Goal: Task Accomplishment & Management: Manage account settings

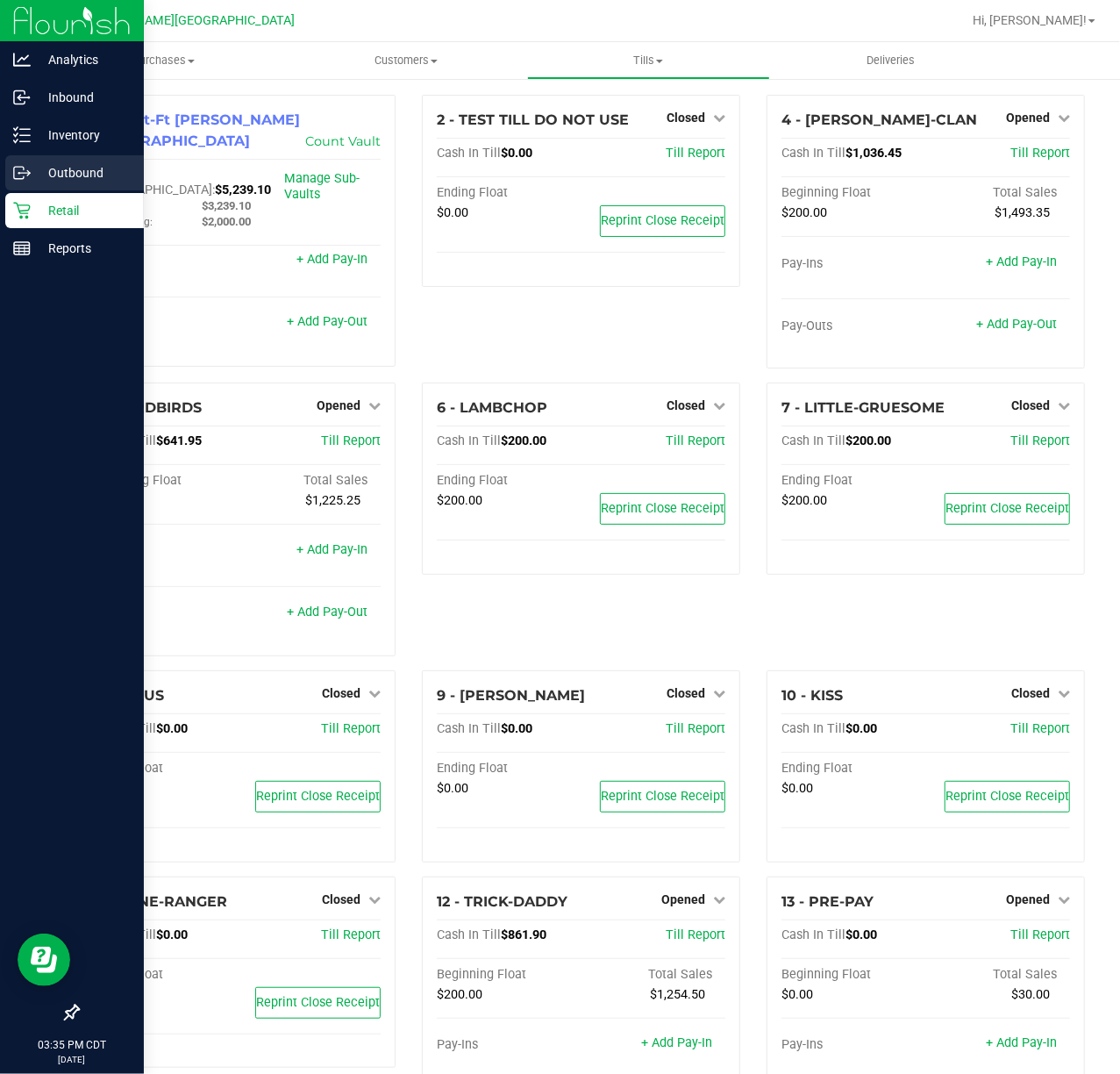
click at [75, 163] on p "Outbound" at bounding box center [83, 173] width 105 height 21
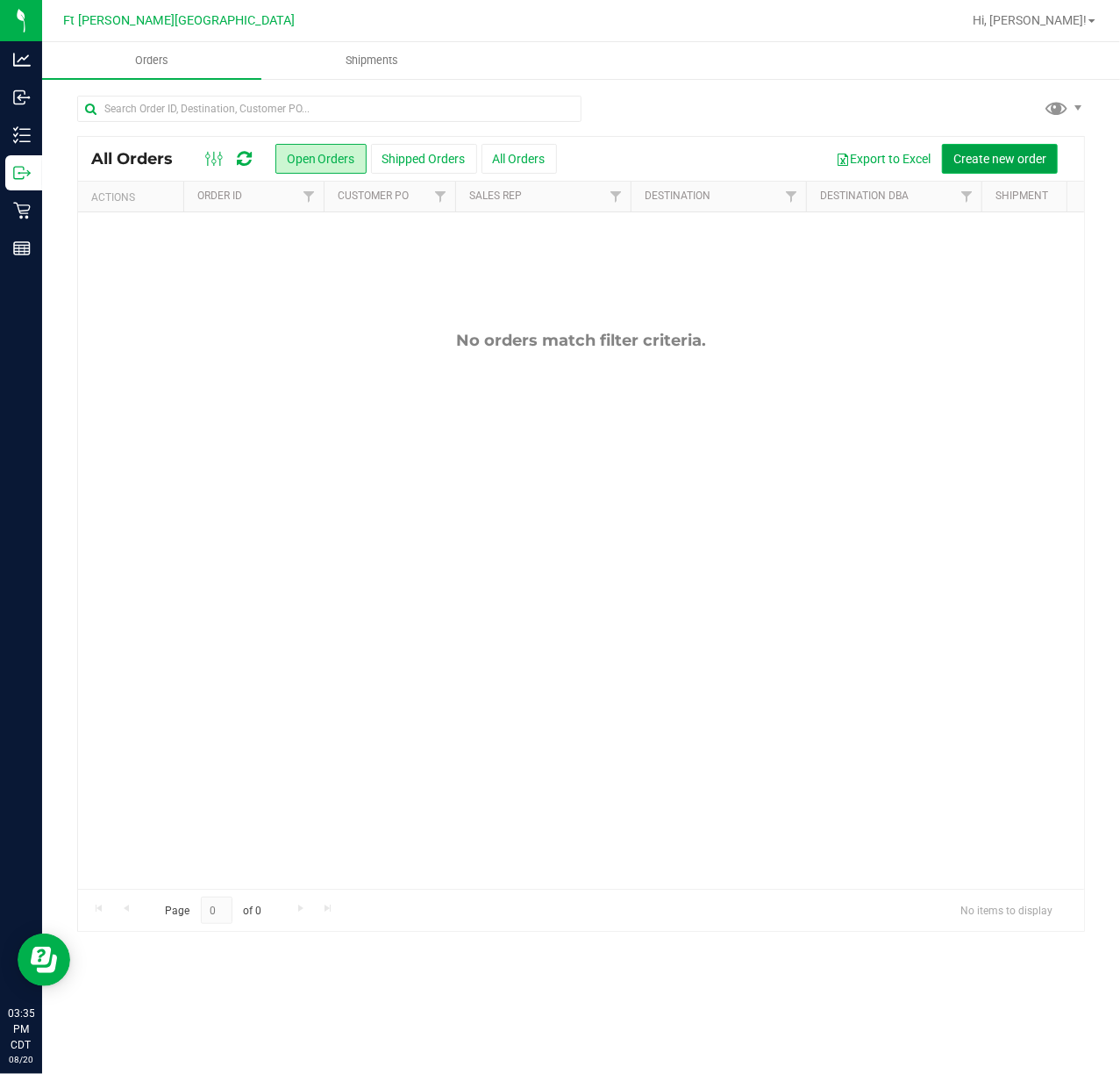
click at [1001, 162] on span "Create new order" at bounding box center [999, 158] width 93 height 14
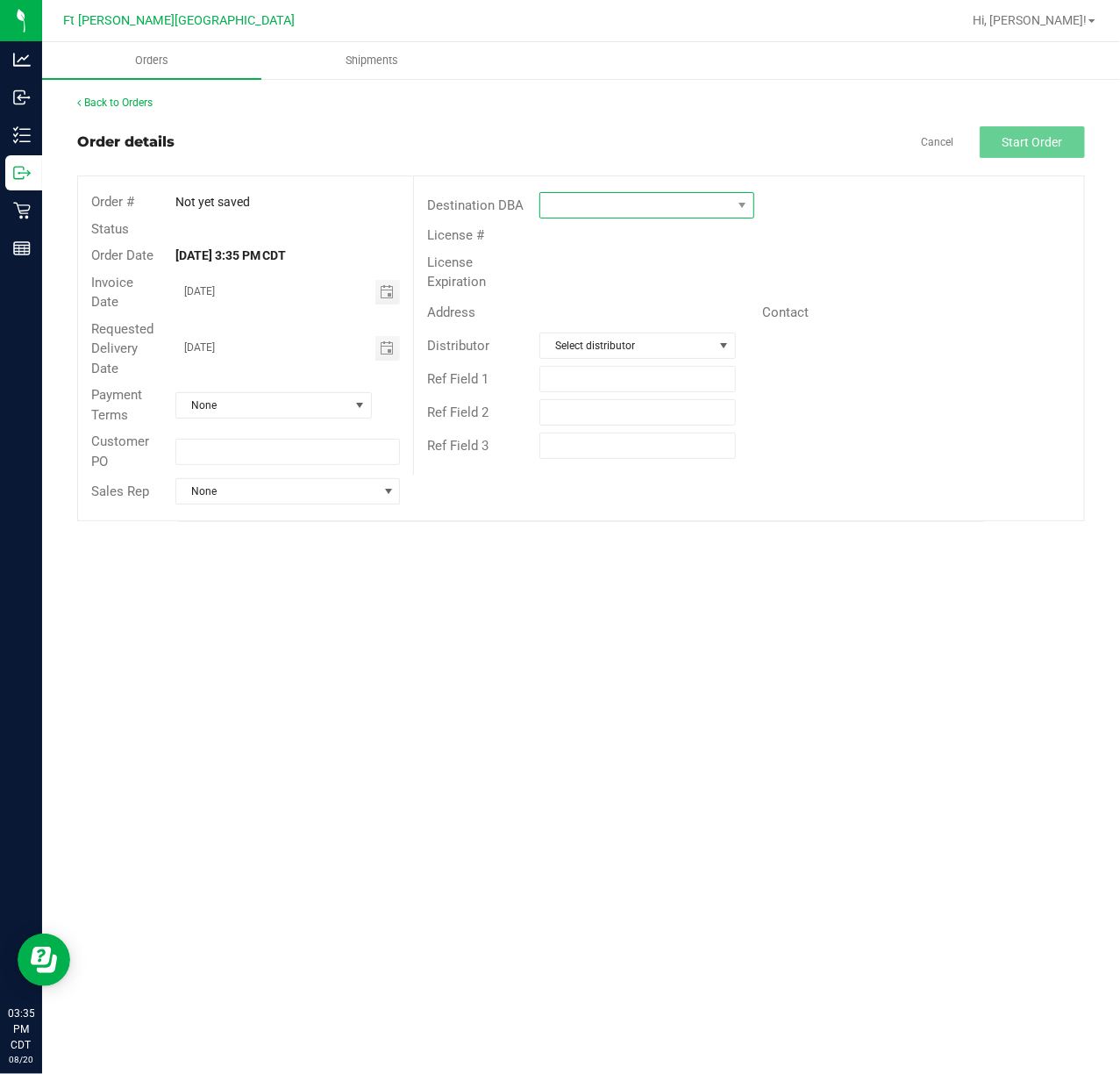
click at [656, 201] on span at bounding box center [636, 205] width 191 height 25
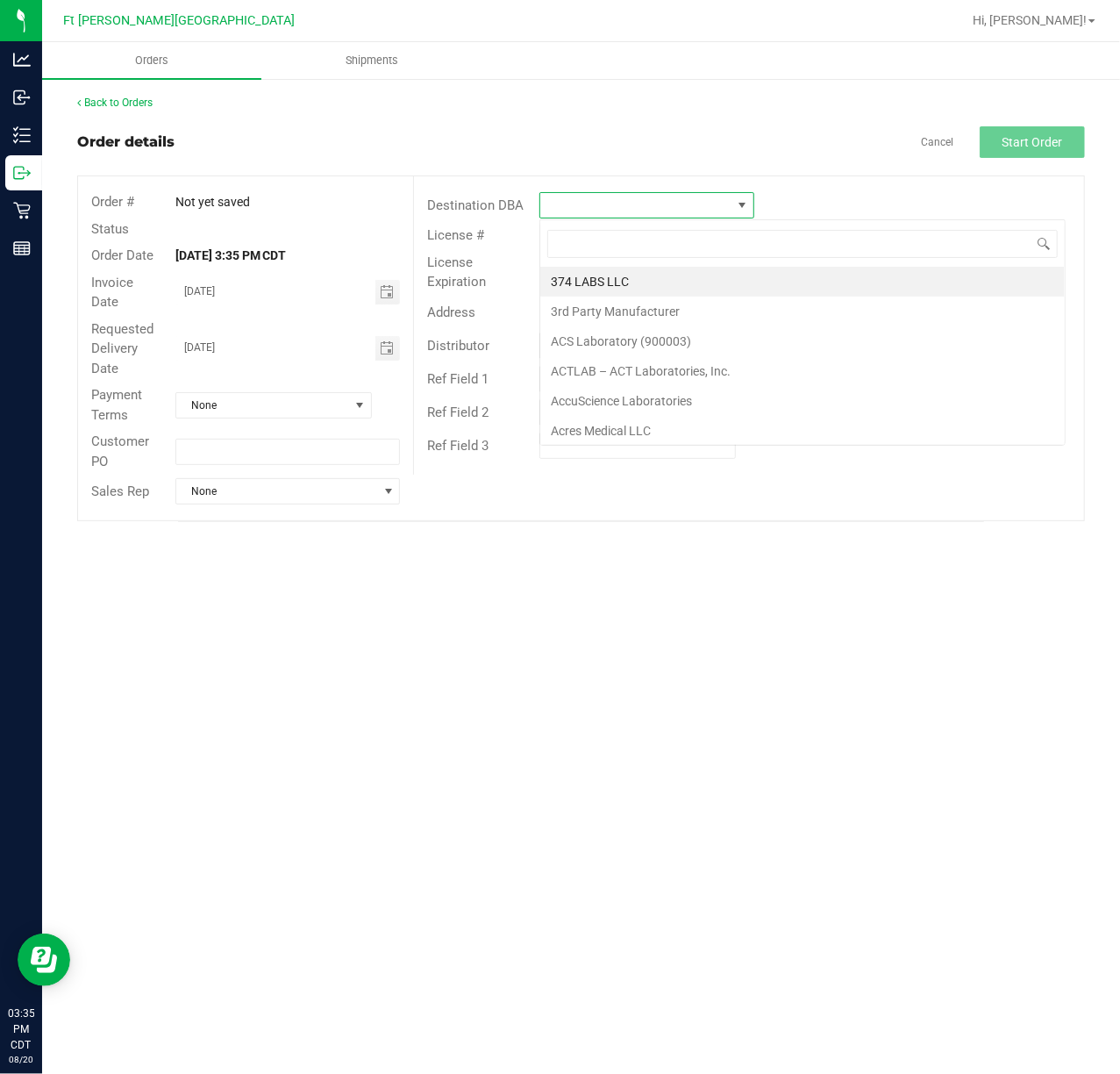
scroll to position [26, 214]
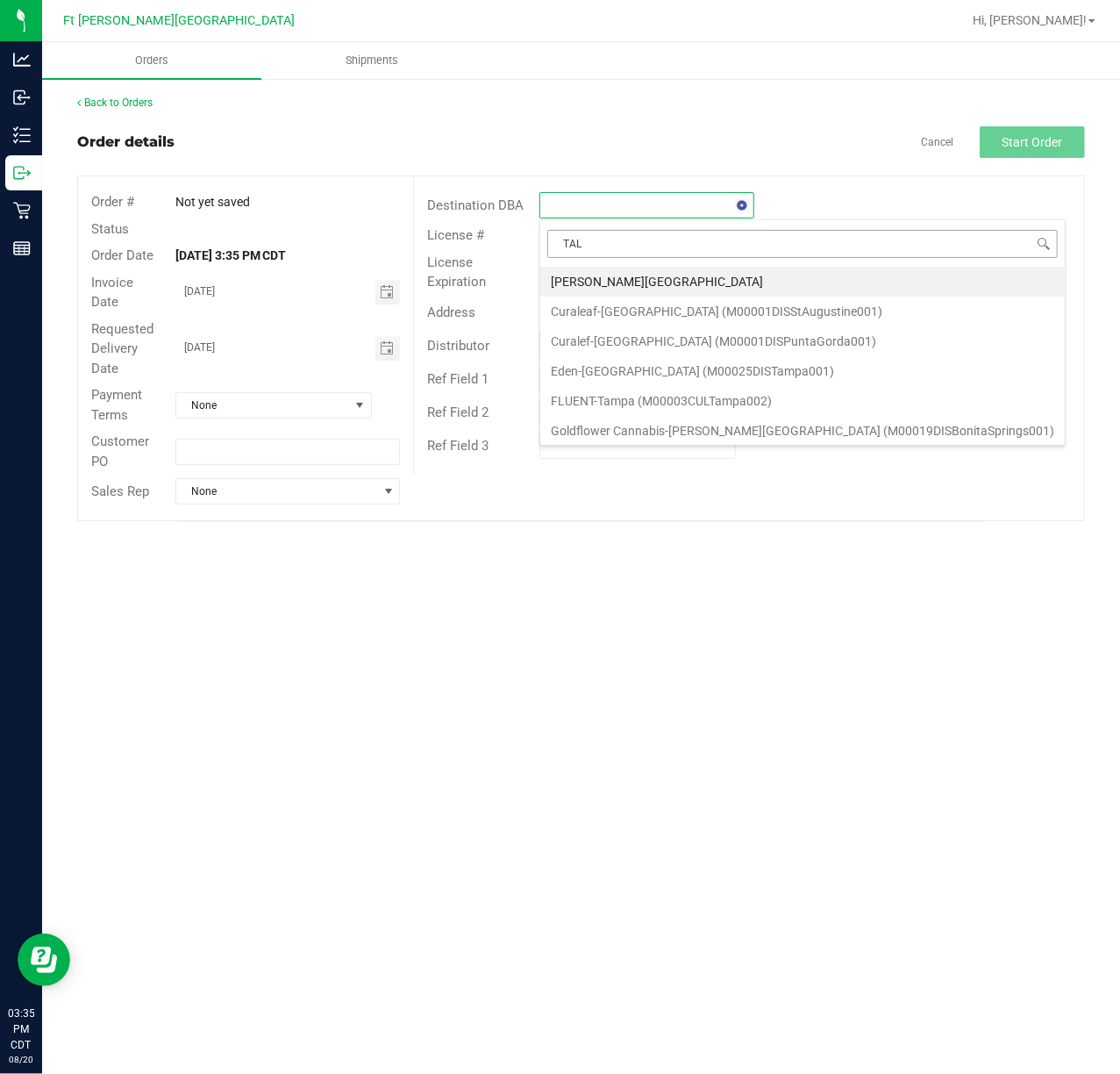
type input "TALL"
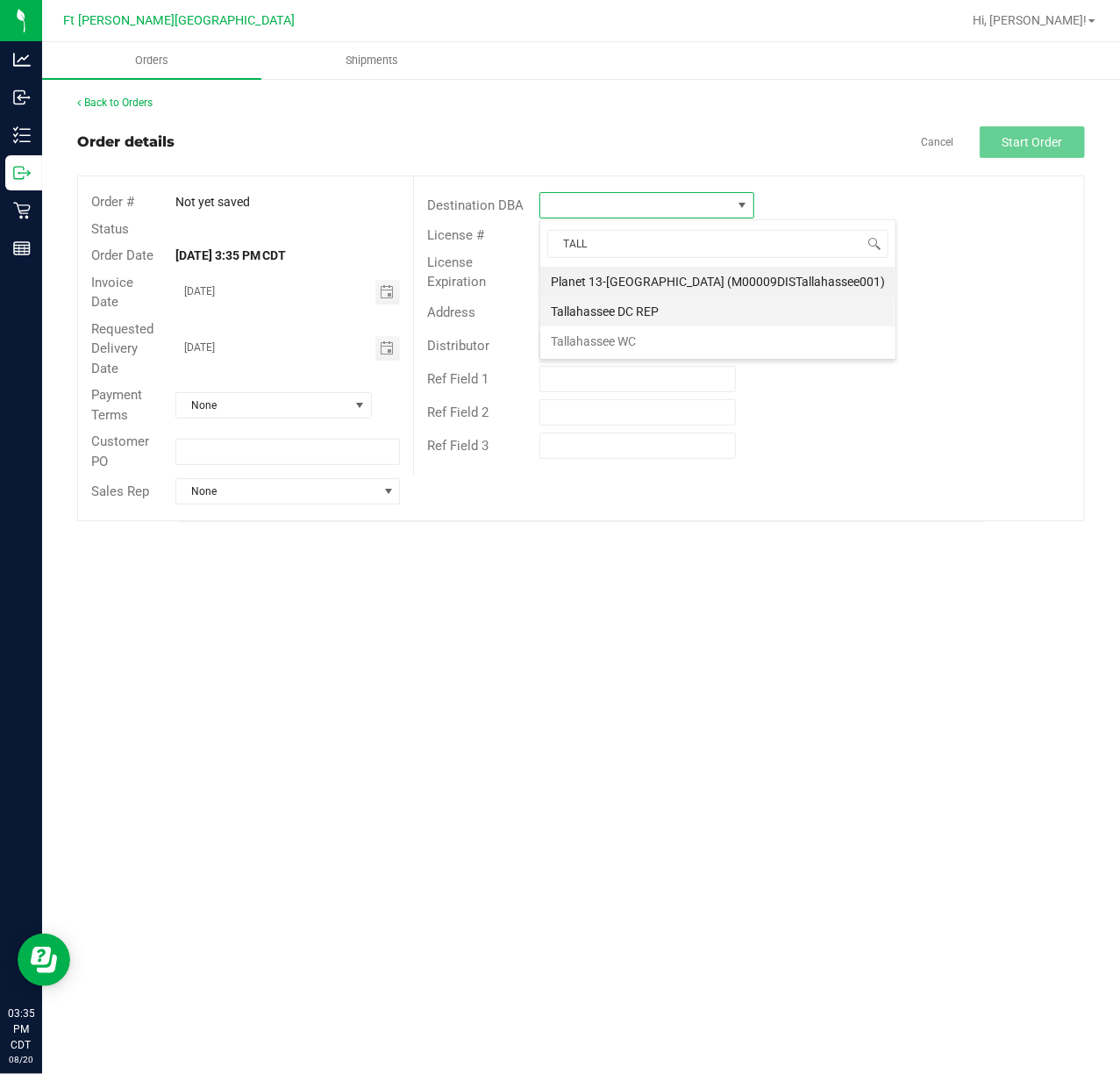
click at [658, 306] on li "Tallahassee DC REP" at bounding box center [718, 311] width 355 height 30
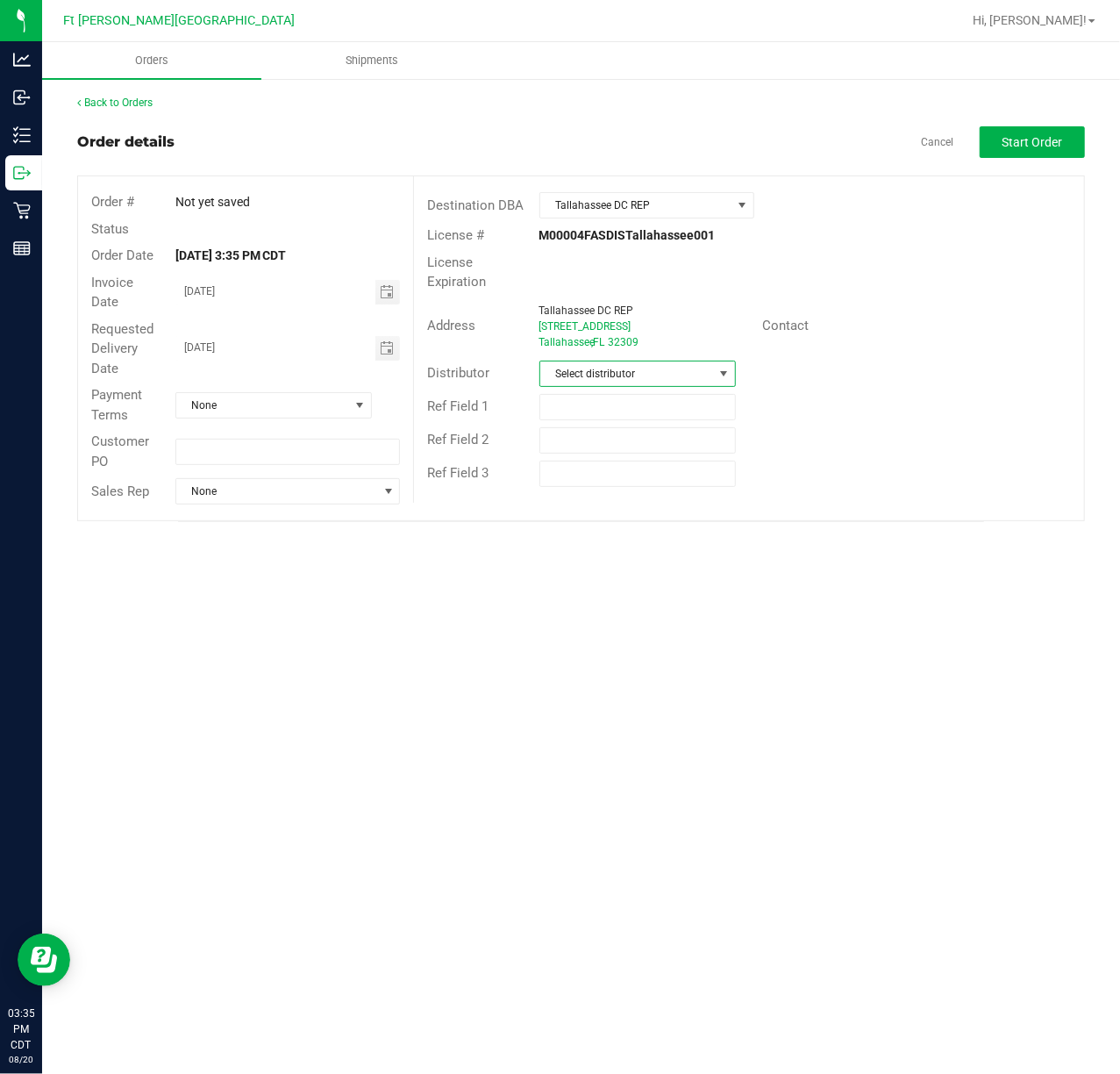
click at [674, 369] on span "Select distributor" at bounding box center [627, 374] width 174 height 25
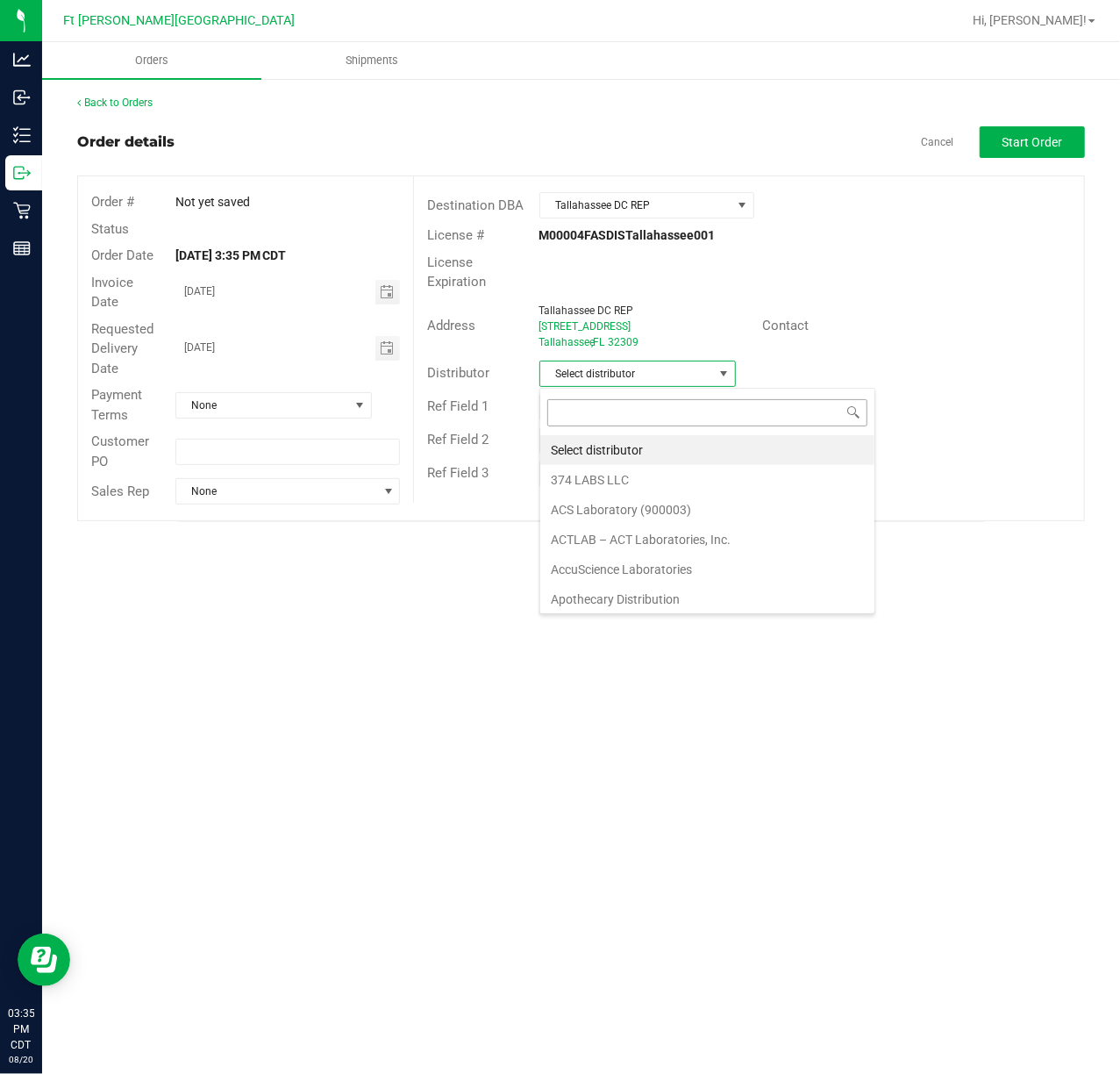
scroll to position [26, 198]
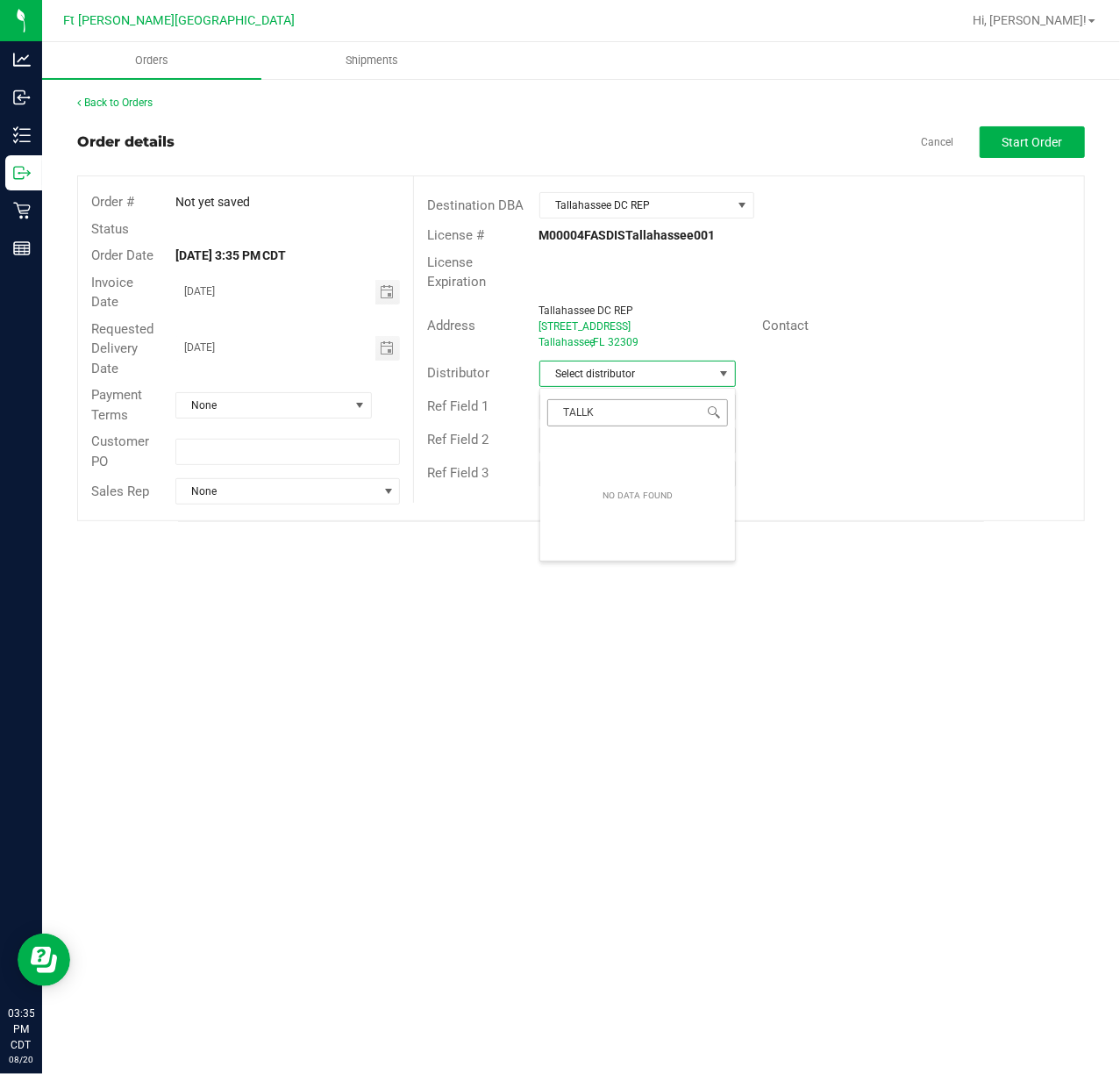
type input "TALL"
click at [633, 450] on li "Tallahassee DC REP" at bounding box center [638, 450] width 195 height 30
click at [1004, 138] on span "Start Order" at bounding box center [1033, 142] width 60 height 14
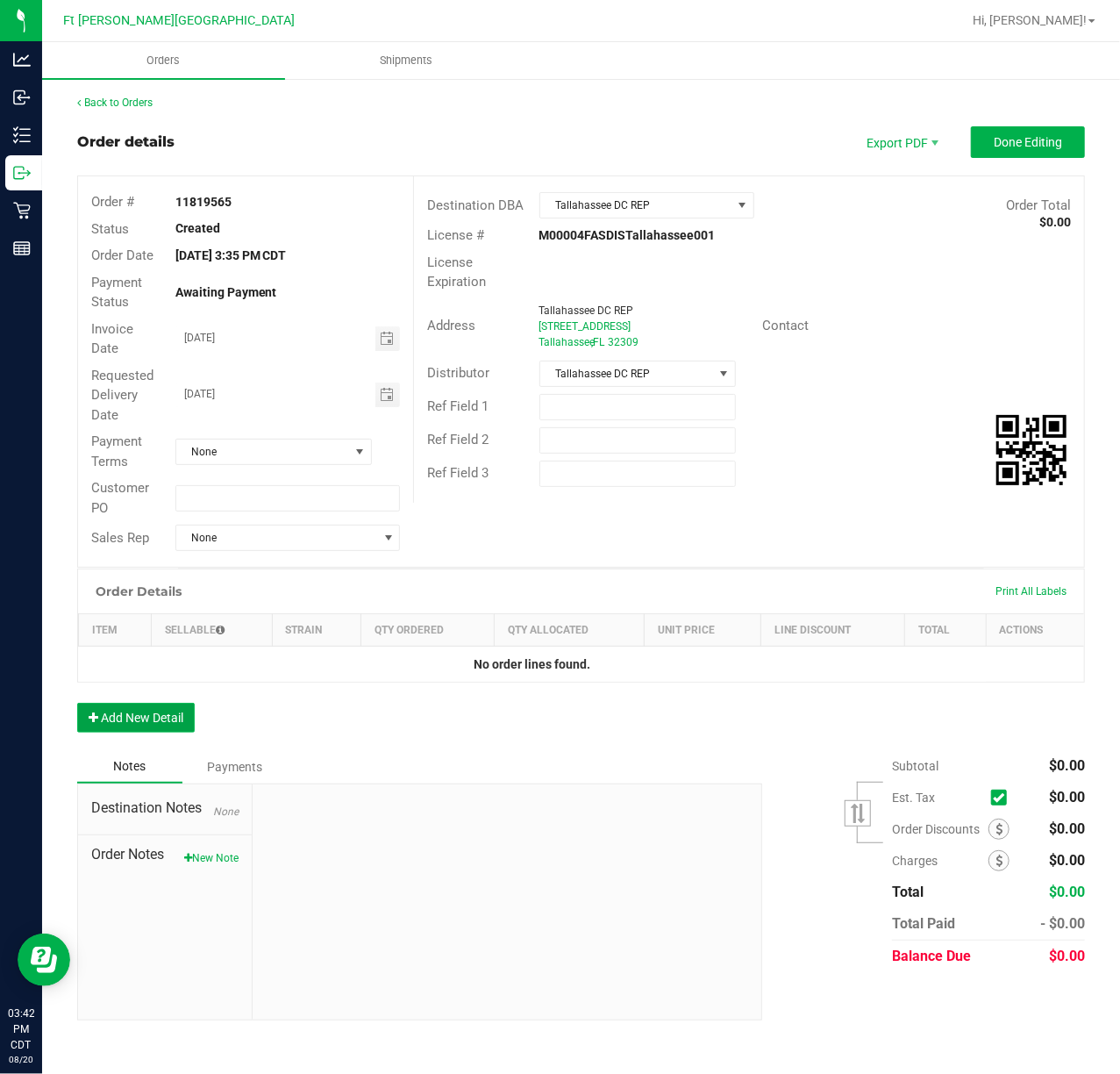
click at [131, 709] on button "Add New Detail" at bounding box center [136, 717] width 118 height 30
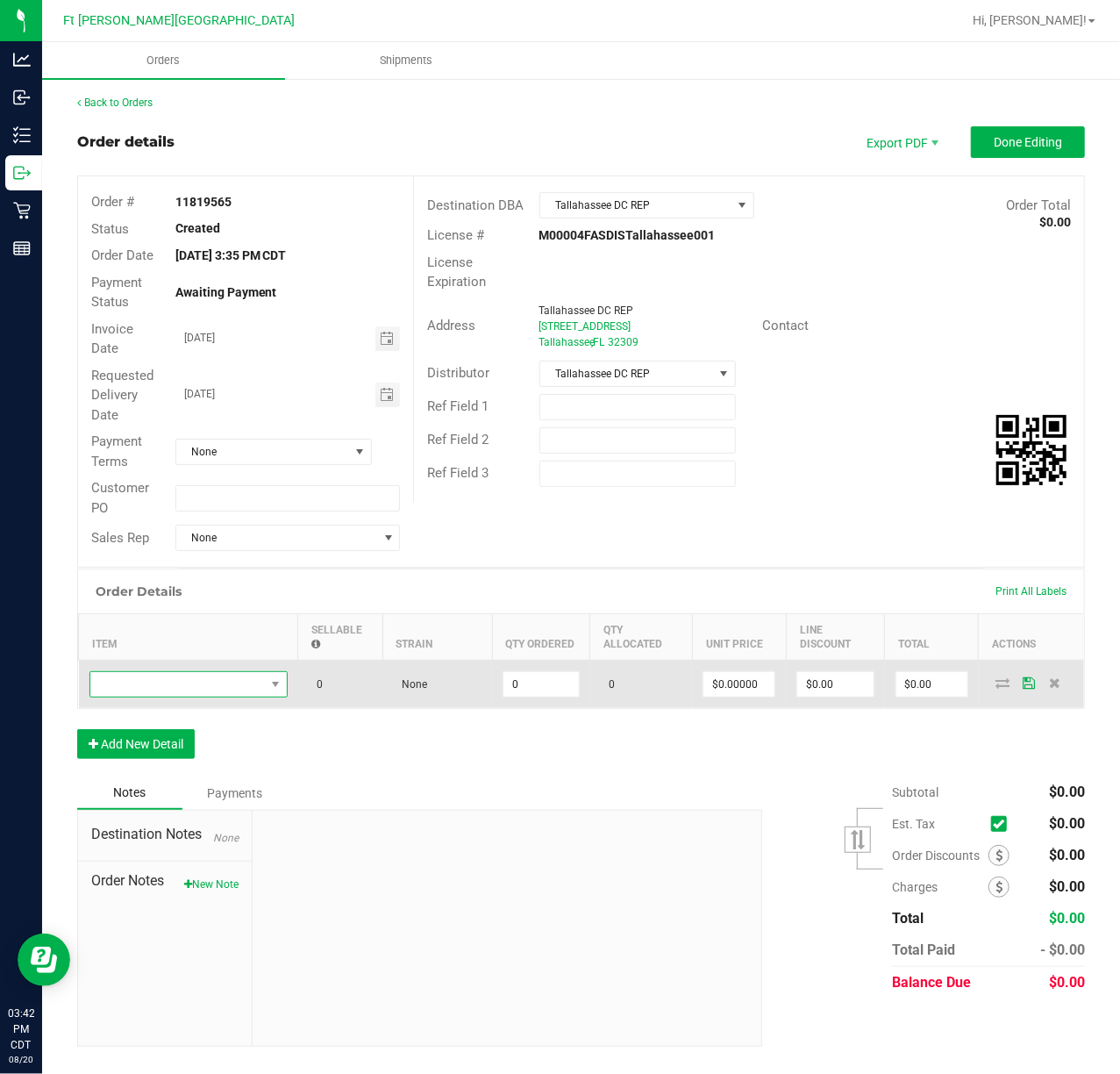
click at [175, 682] on span "NO DATA FOUND" at bounding box center [177, 685] width 175 height 25
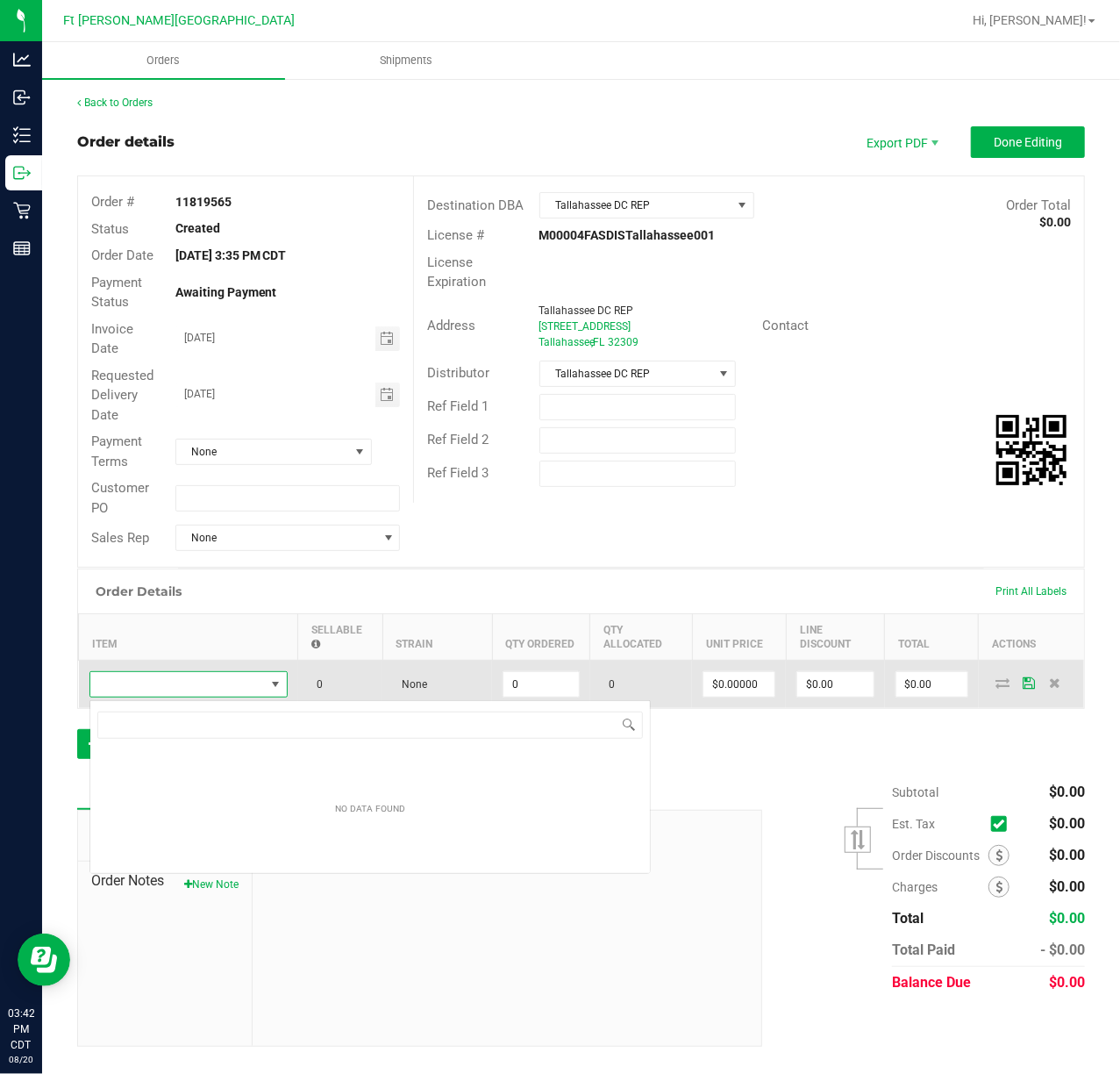
scroll to position [26, 198]
type input "BZK"
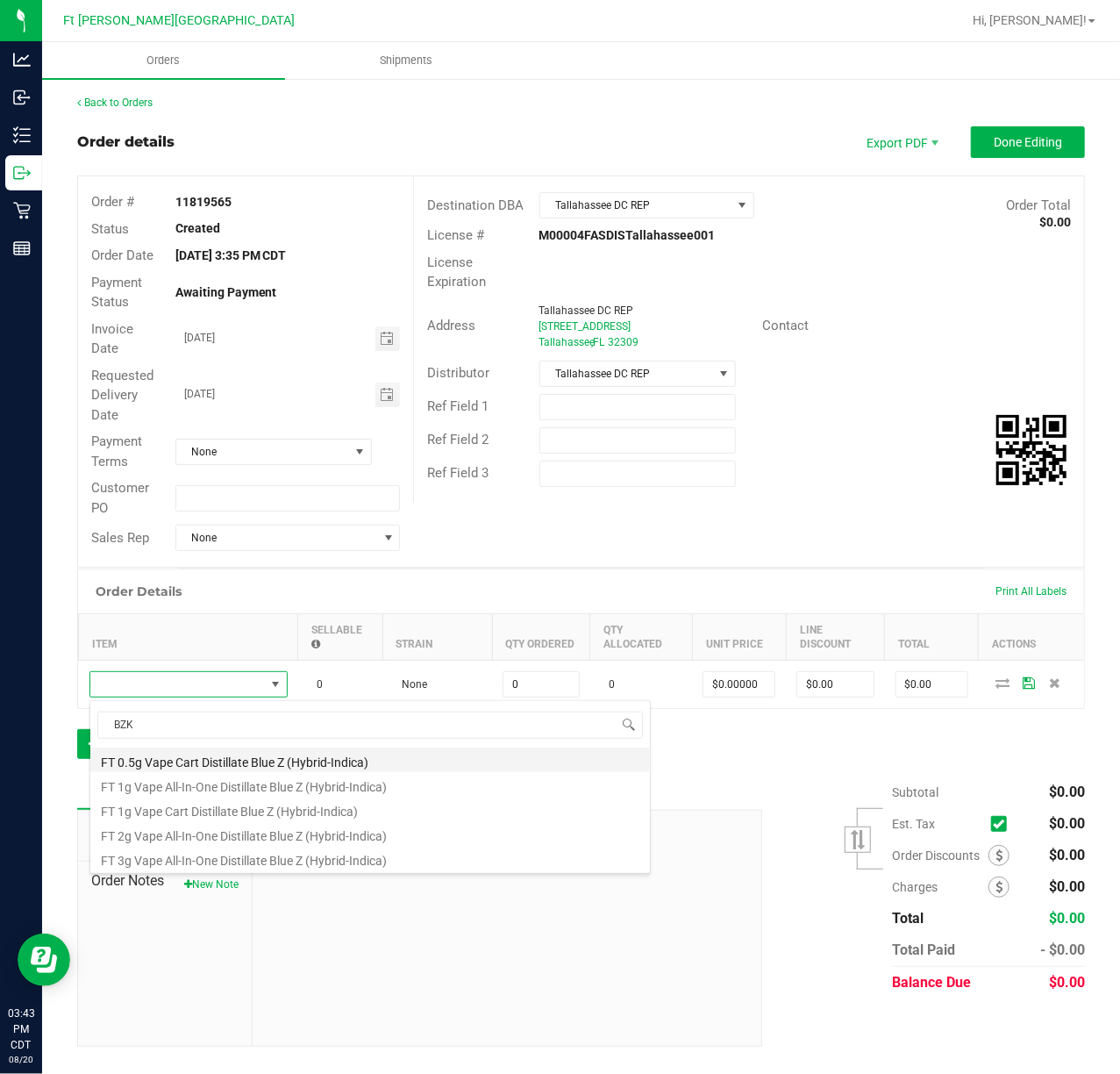
click at [321, 759] on li "FT 0.5g Vape Cart Distillate Blue Z (Hybrid-Indica)" at bounding box center [370, 759] width 560 height 25
type input "0 ea"
type input "$50.00000"
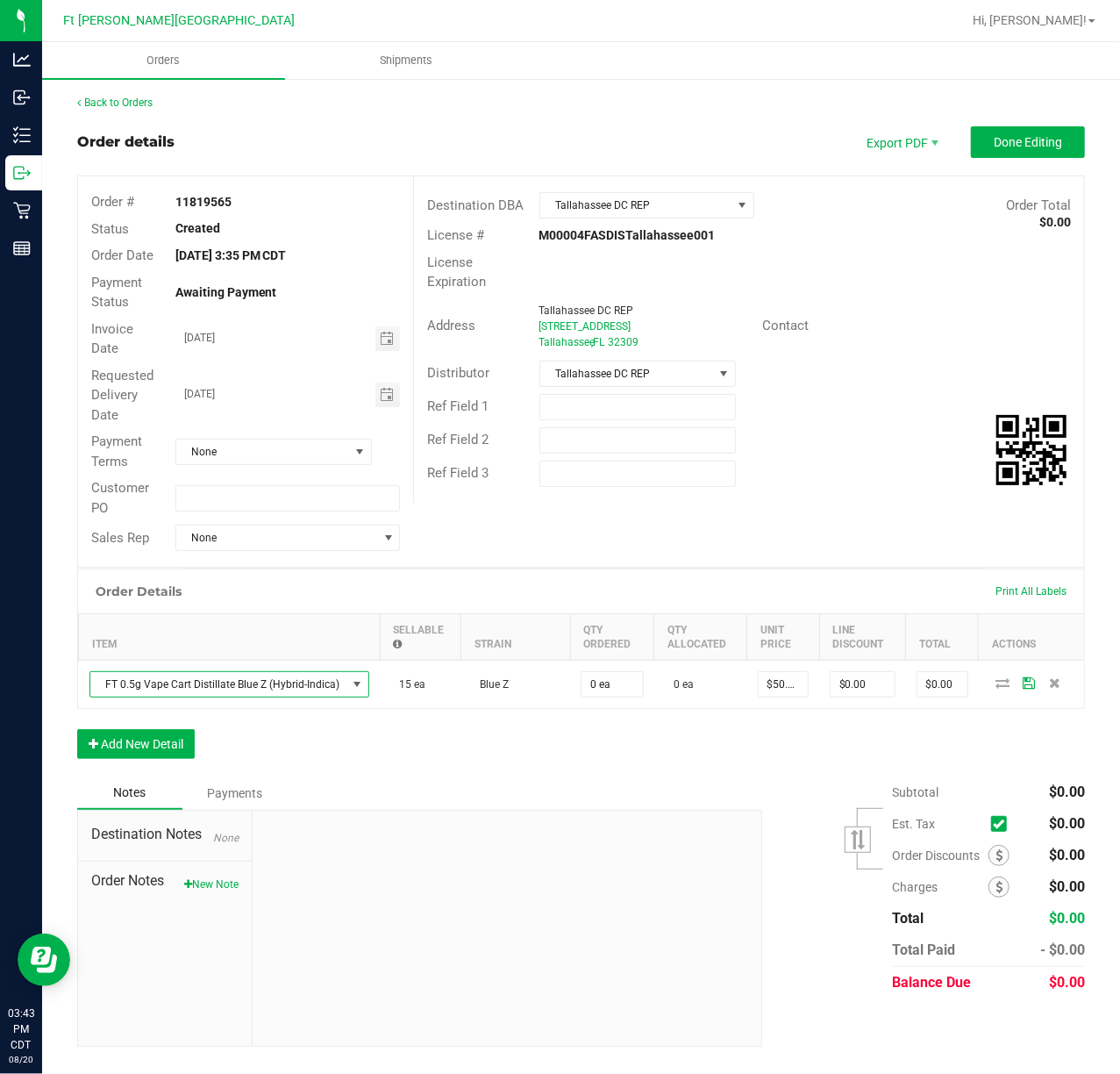
click at [852, 781] on div "Subtotal $0.00 Est. Tax" at bounding box center [917, 887] width 336 height 222
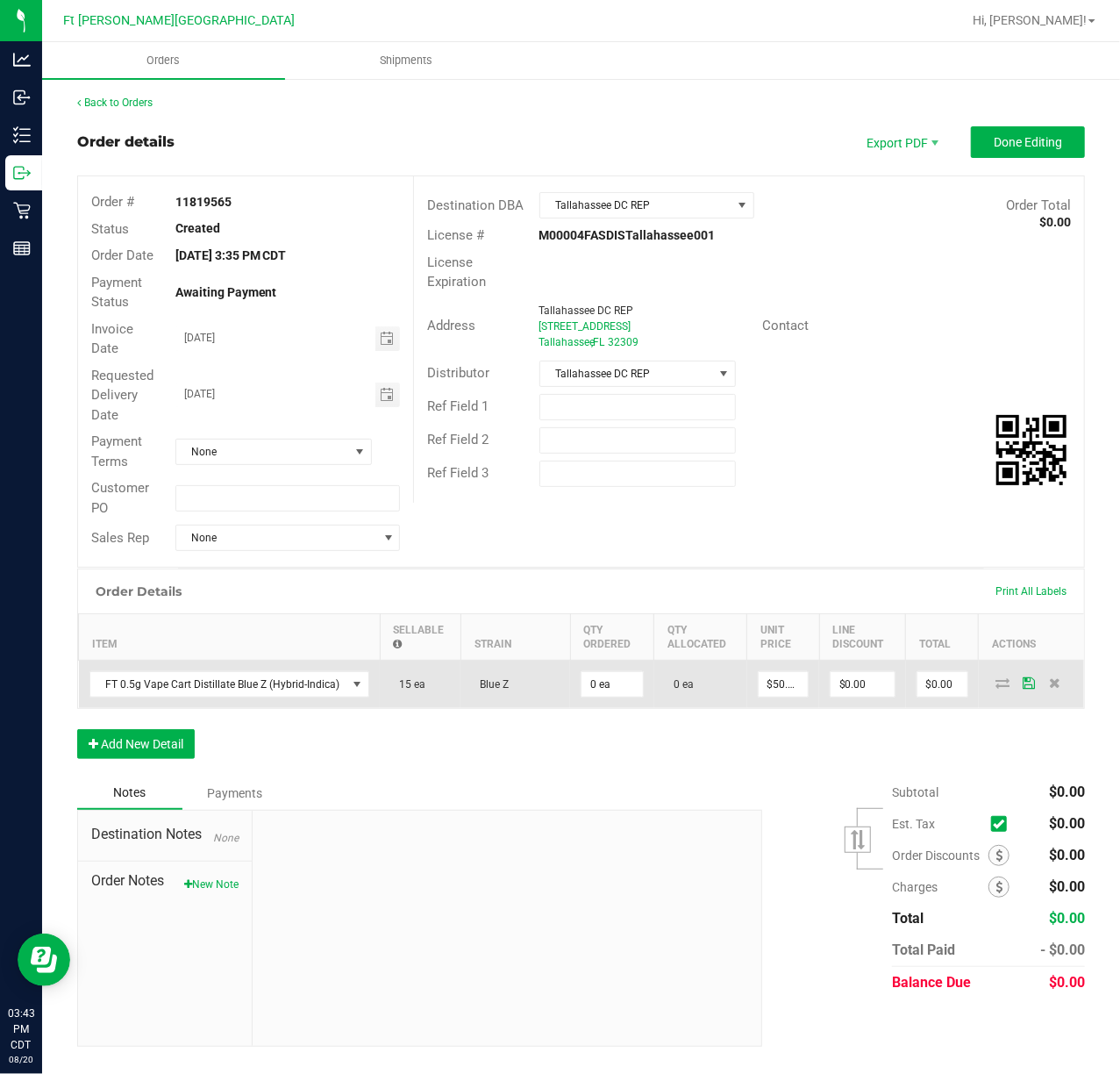
click at [1002, 686] on icon at bounding box center [1002, 682] width 14 height 11
click at [436, 709] on td "15 ea" at bounding box center [420, 685] width 81 height 48
click at [615, 685] on input "0" at bounding box center [613, 685] width 61 height 25
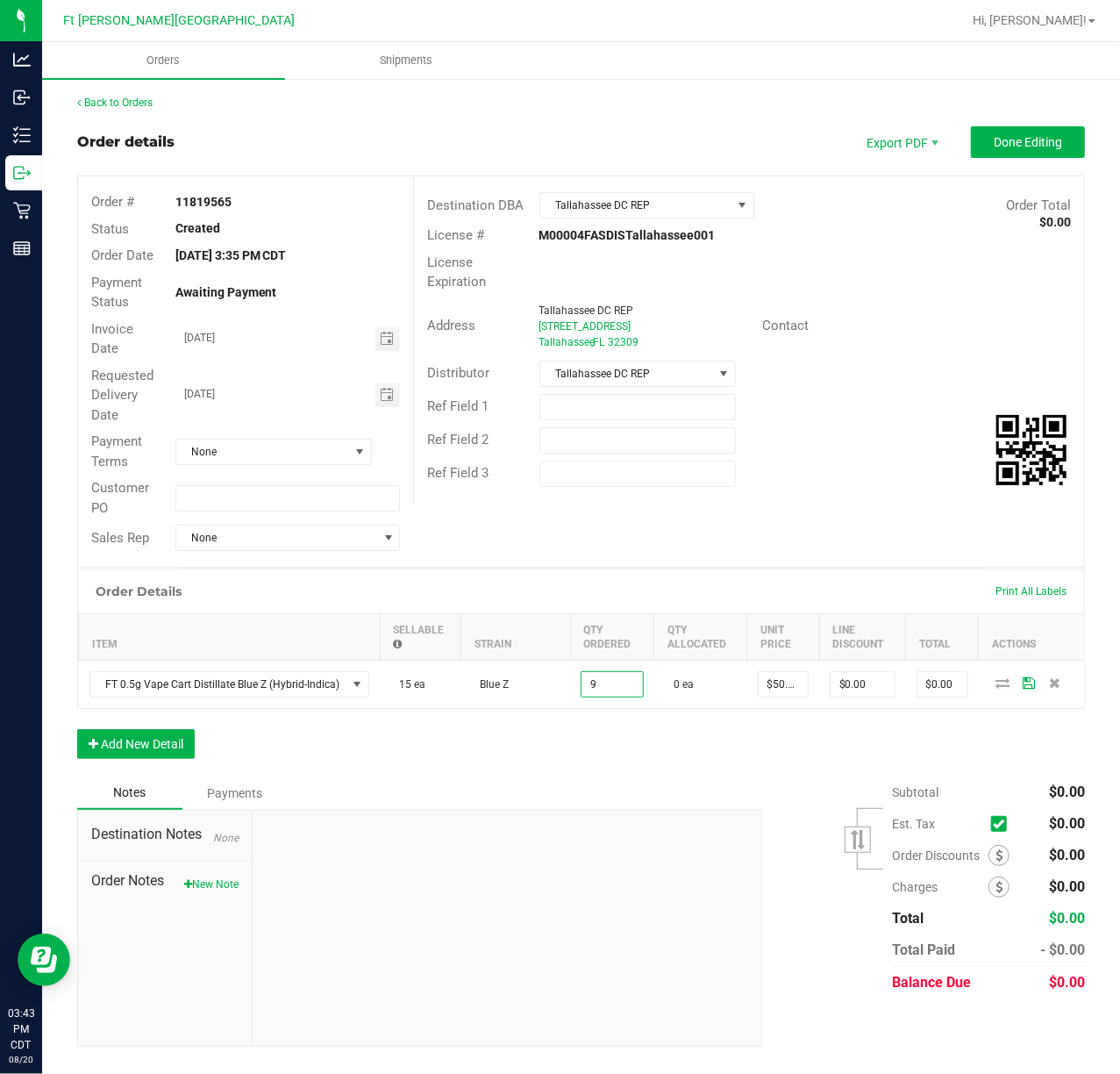
type input "9 ea"
type input "$450.00"
click at [486, 742] on div "Order Details Print All Labels Item Sellable Strain Qty Ordered Qty Allocated U…" at bounding box center [581, 672] width 1008 height 208
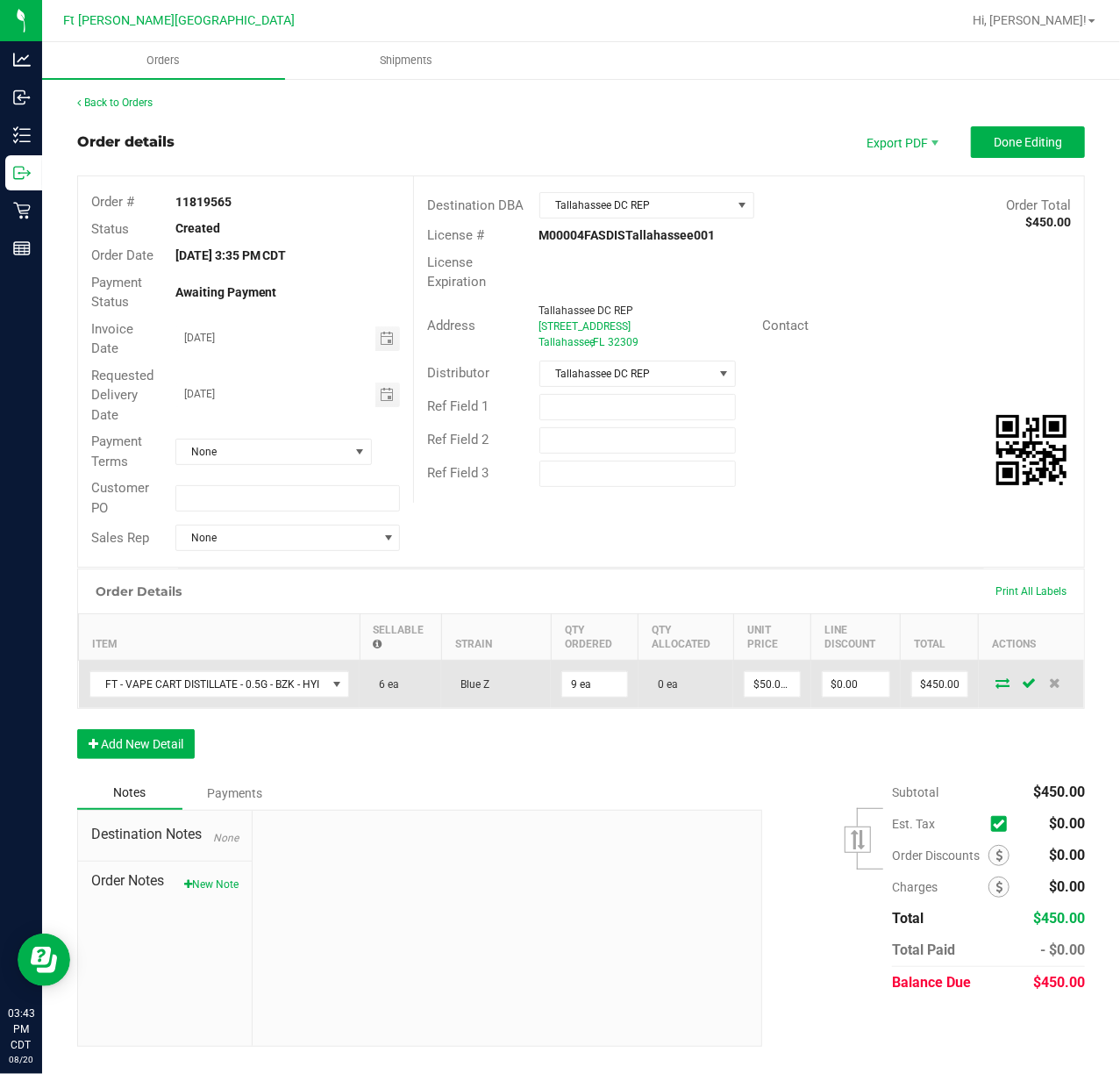
click at [993, 674] on td at bounding box center [1032, 685] width 105 height 48
click at [996, 677] on td at bounding box center [1032, 685] width 105 height 48
click at [1001, 682] on icon at bounding box center [1002, 682] width 14 height 11
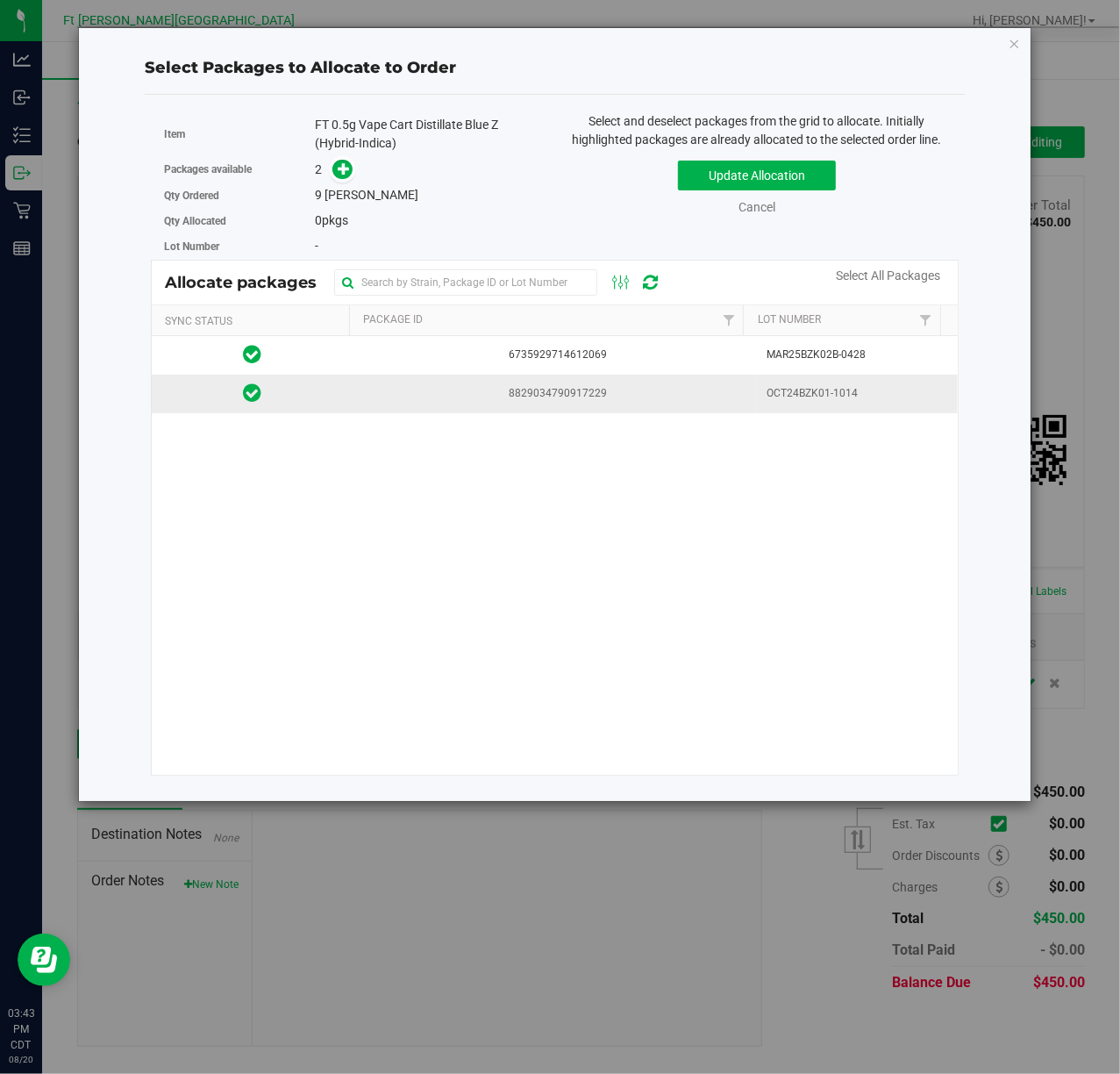
click at [562, 398] on span "8829034790917229" at bounding box center [555, 393] width 383 height 16
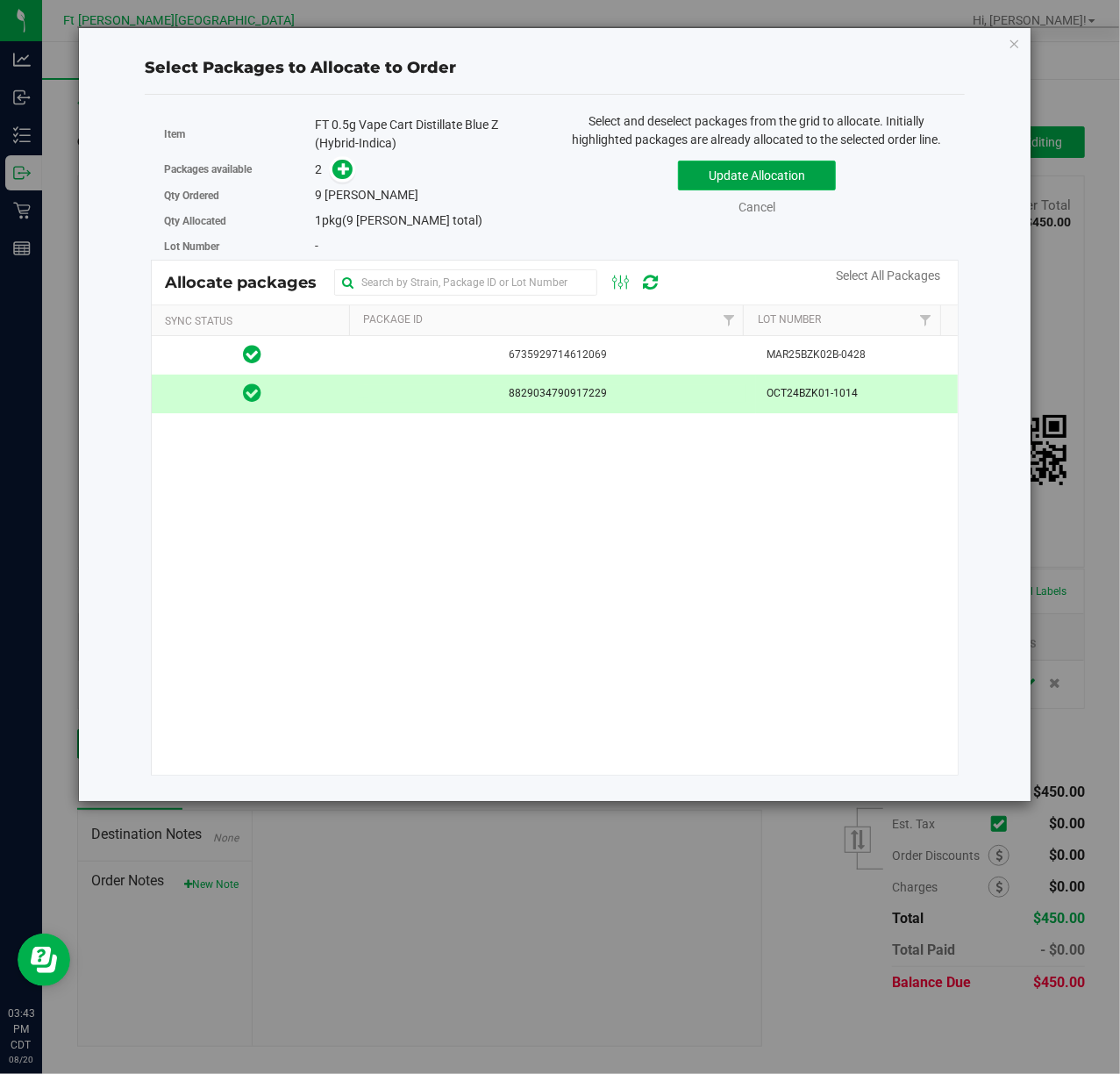
click at [789, 188] on button "Update Allocation" at bounding box center [757, 175] width 158 height 30
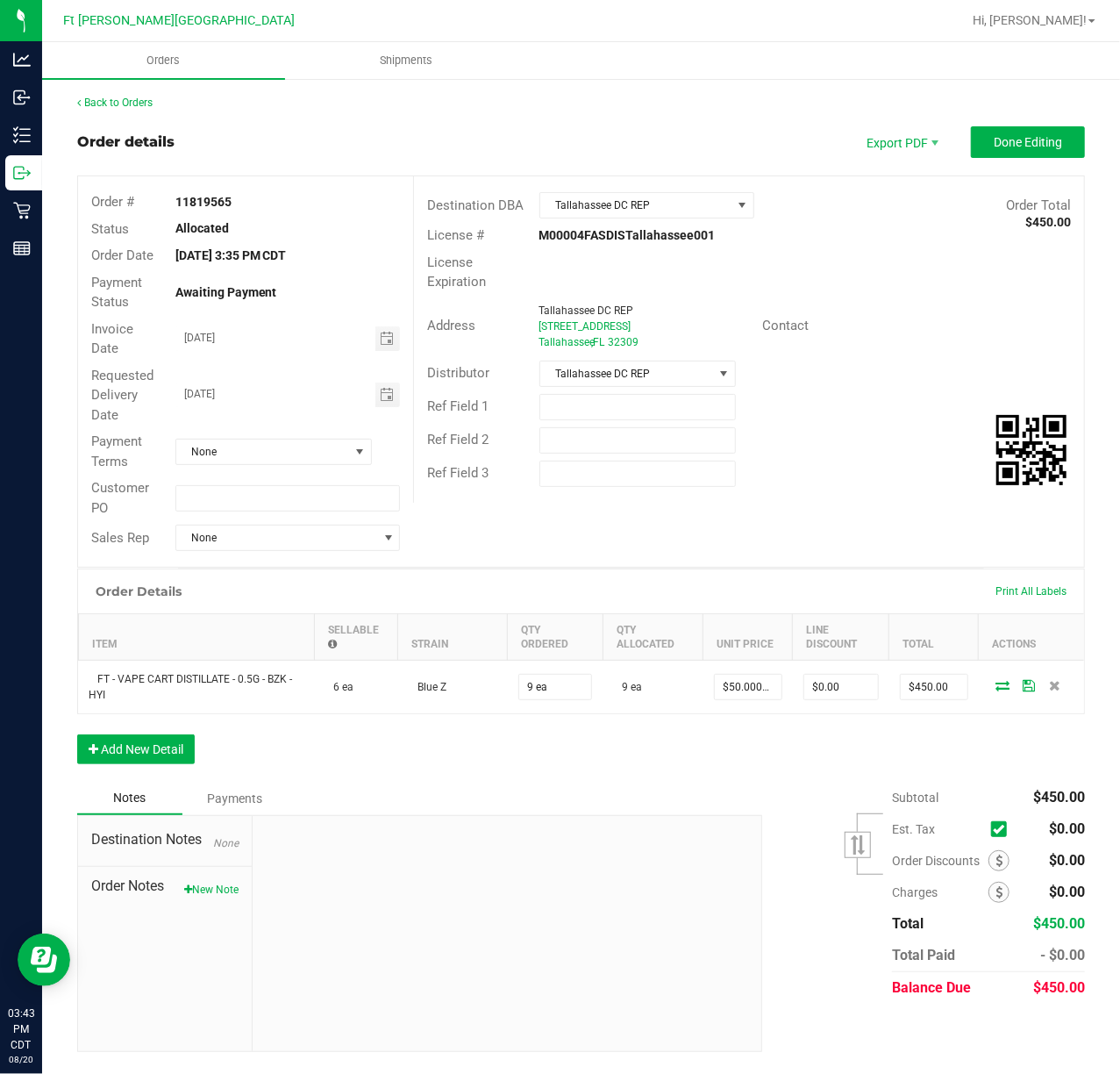
click at [159, 735] on div "Order Details Print All Labels Item Sellable Strain Qty Ordered Qty Allocated U…" at bounding box center [581, 675] width 1008 height 213
click at [154, 744] on button "Add New Detail" at bounding box center [136, 749] width 118 height 30
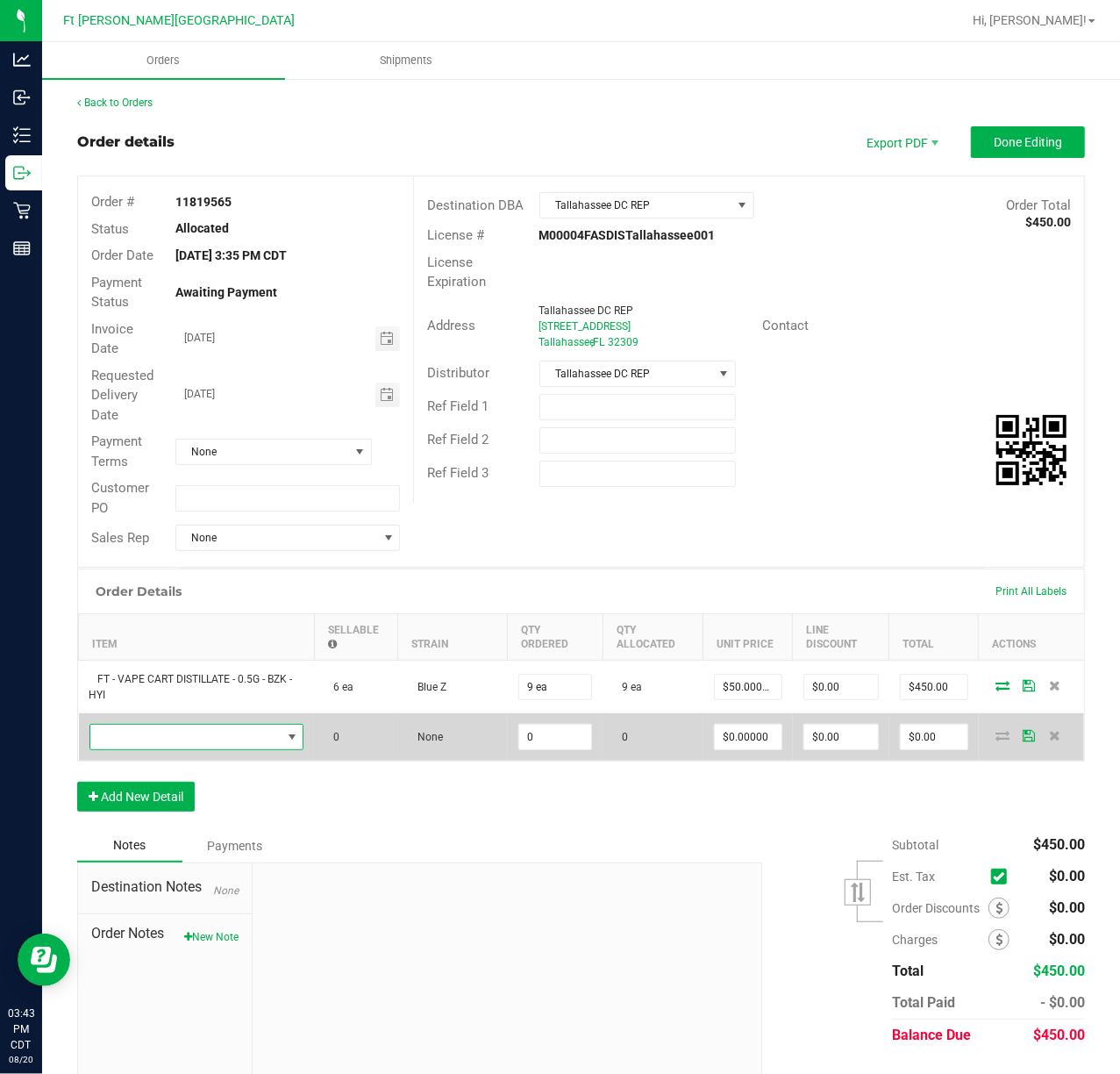
click at [198, 735] on span "NO DATA FOUND" at bounding box center [185, 737] width 191 height 25
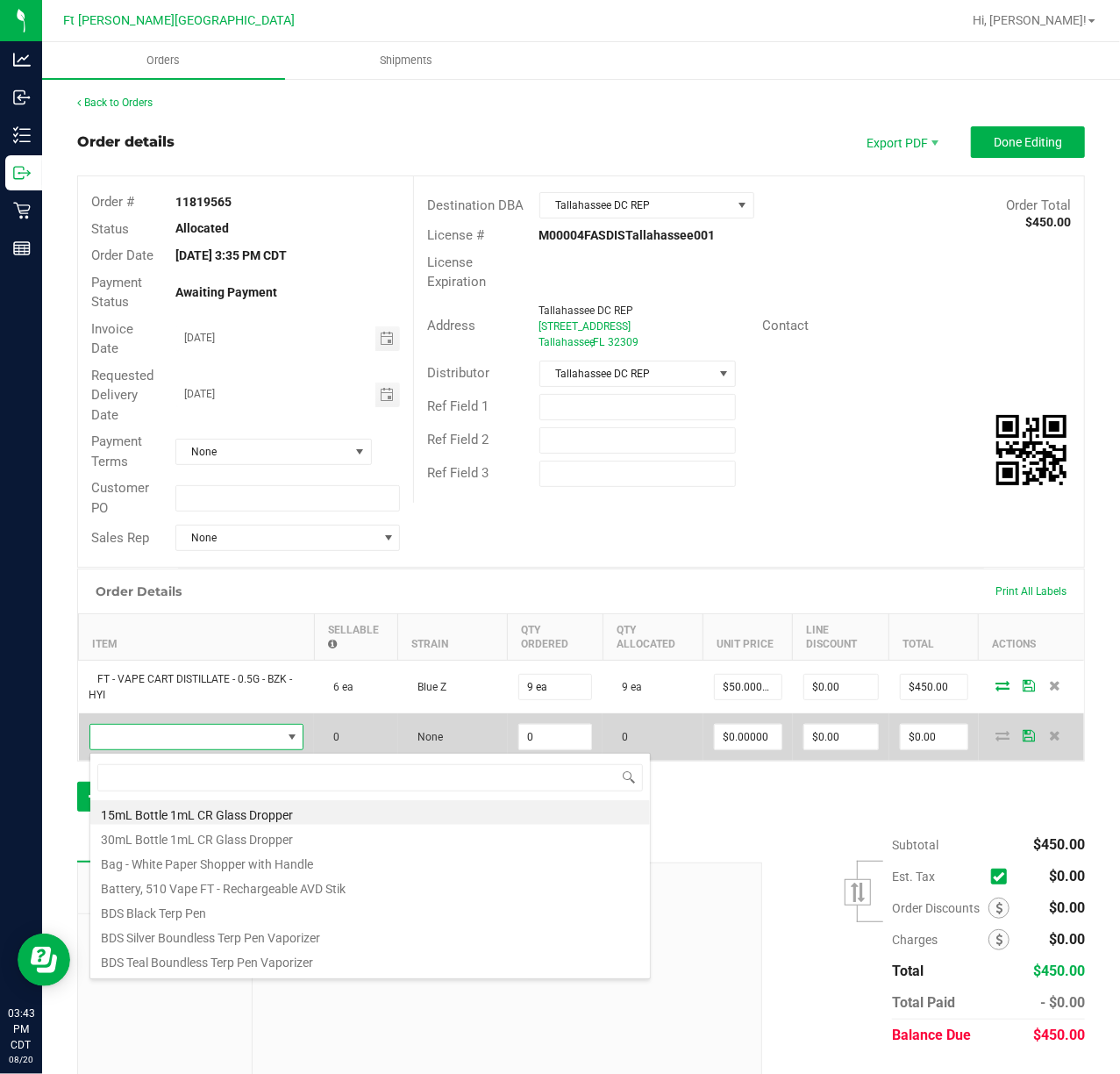
scroll to position [26, 211]
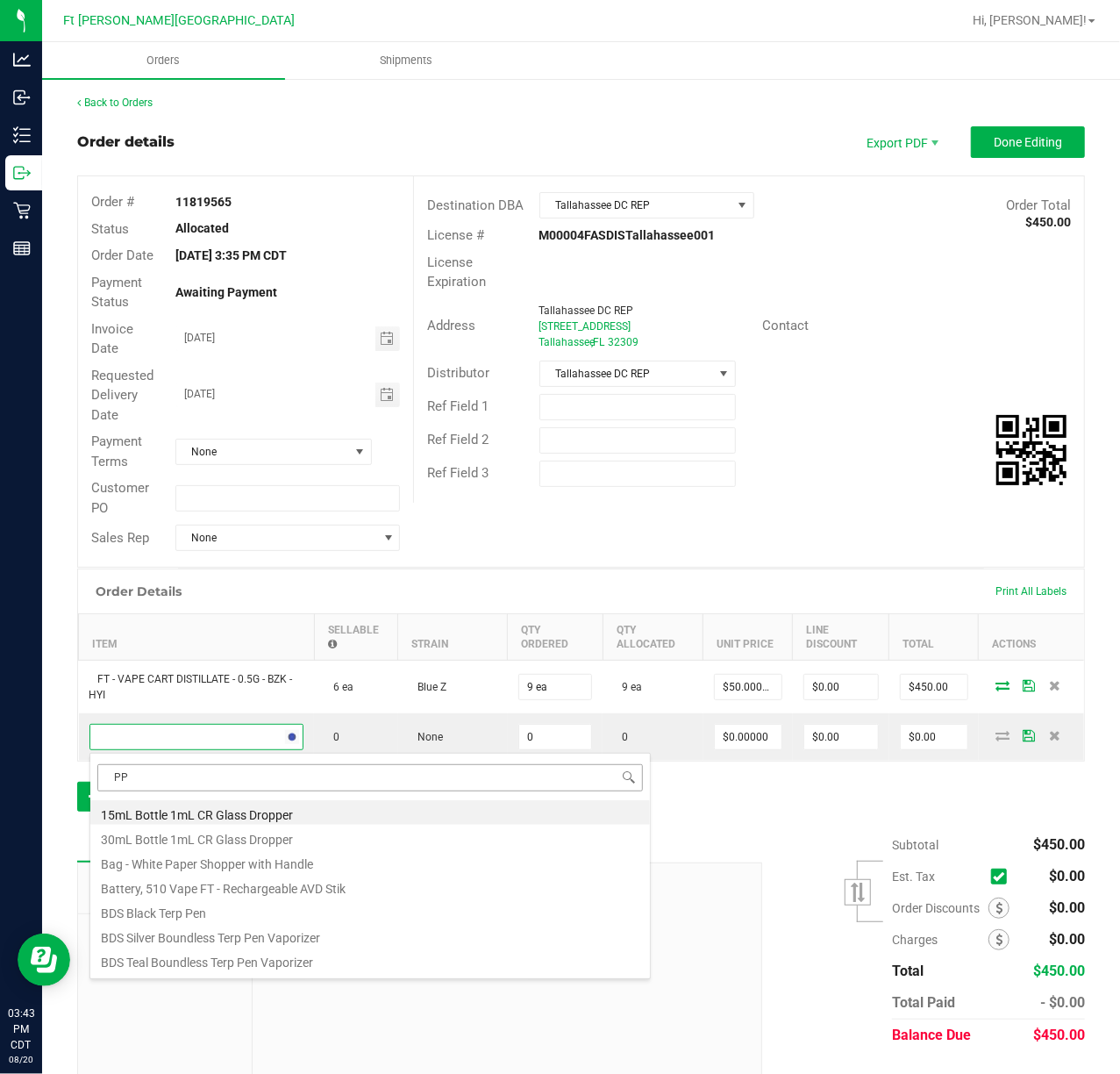
type input "PPU"
click at [279, 814] on li "FT 0.5g Vape Cart Distillate Purple Punch (Indica)" at bounding box center [370, 812] width 560 height 25
type input "0 ea"
type input "$50.00000"
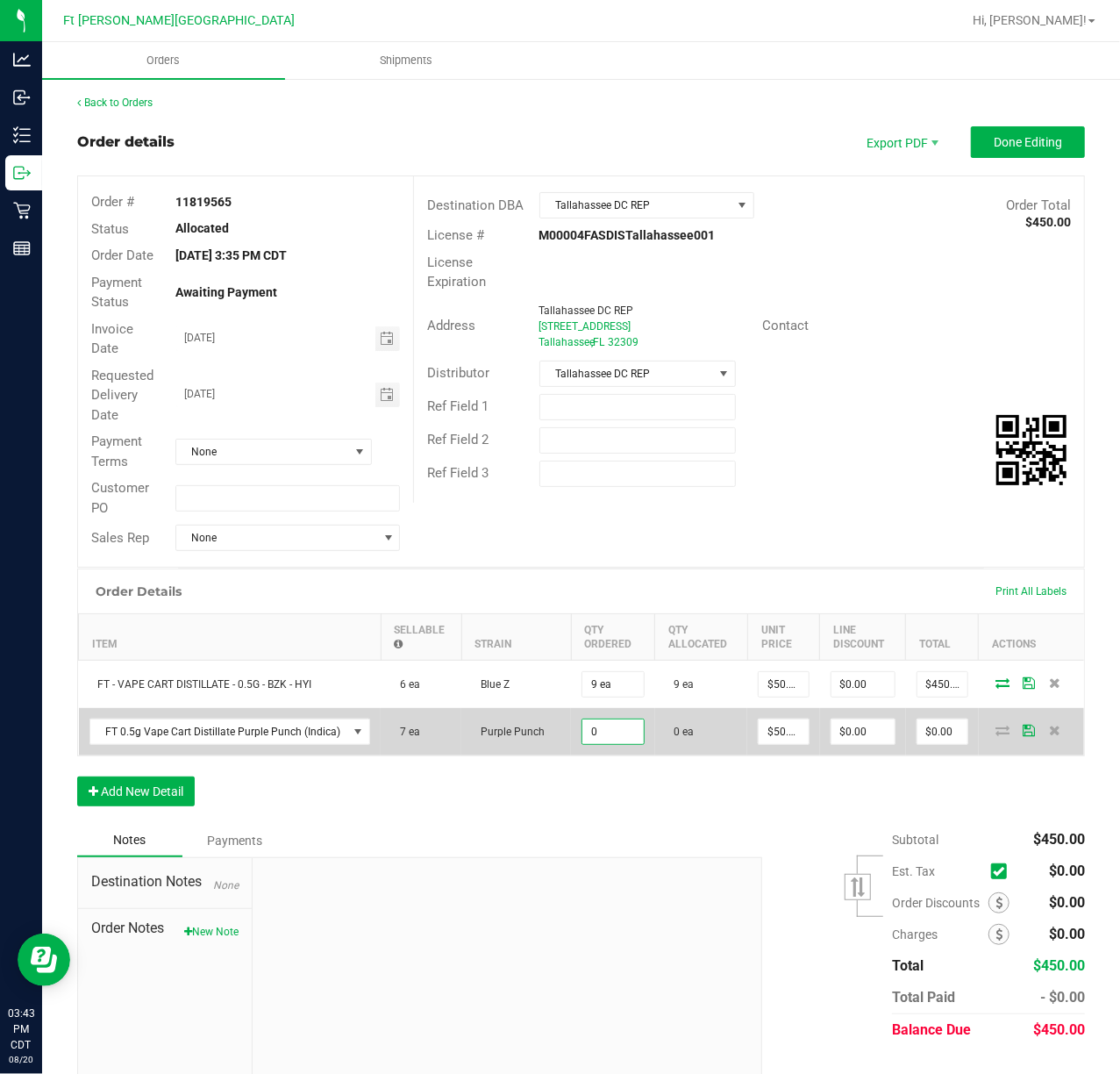
click at [609, 732] on input "0" at bounding box center [613, 732] width 61 height 25
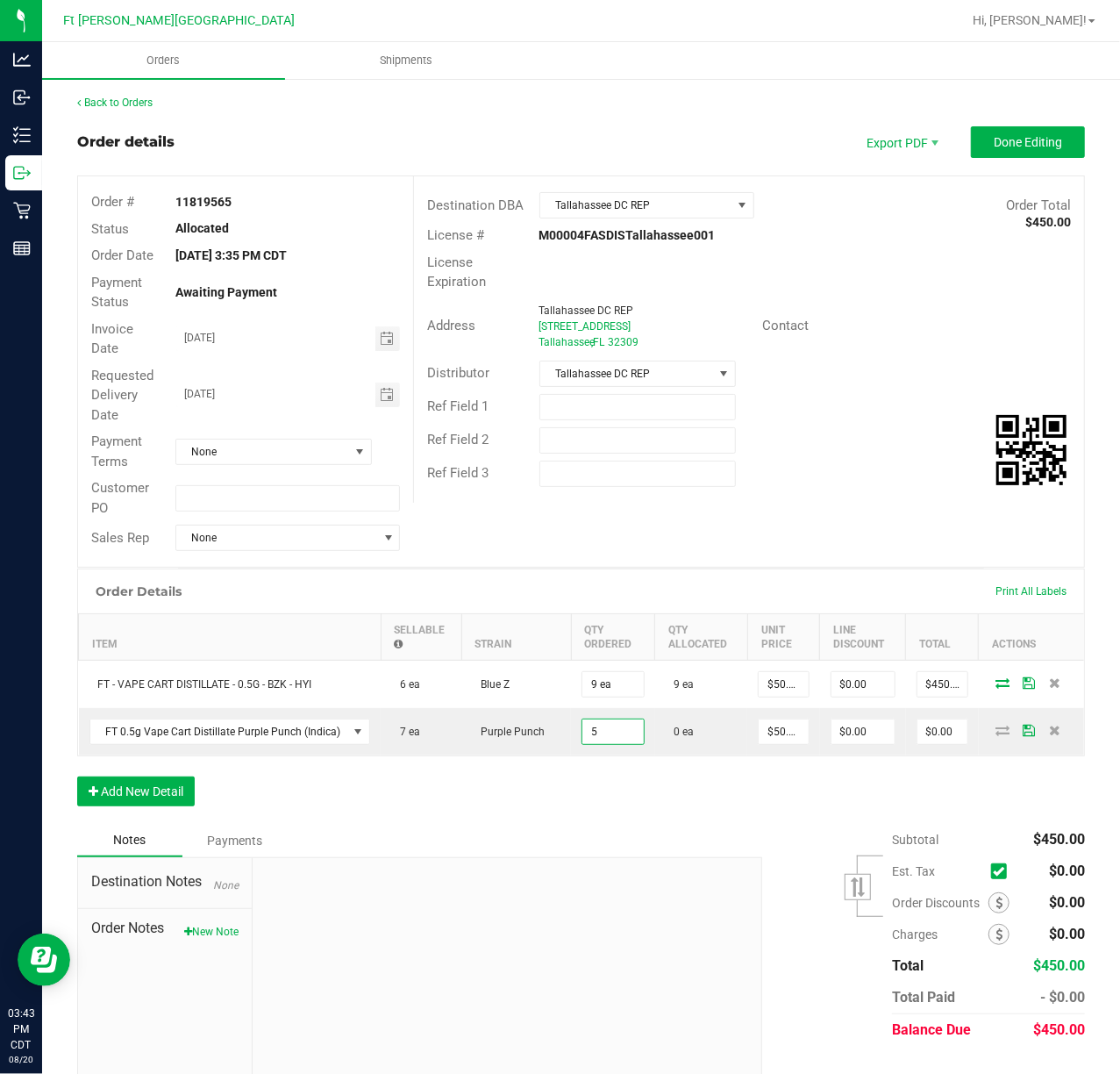
type input "5 ea"
type input "$250.00"
click at [521, 801] on div "Order Details Print All Labels Item Sellable Strain Qty Ordered Qty Allocated U…" at bounding box center [581, 696] width 1008 height 255
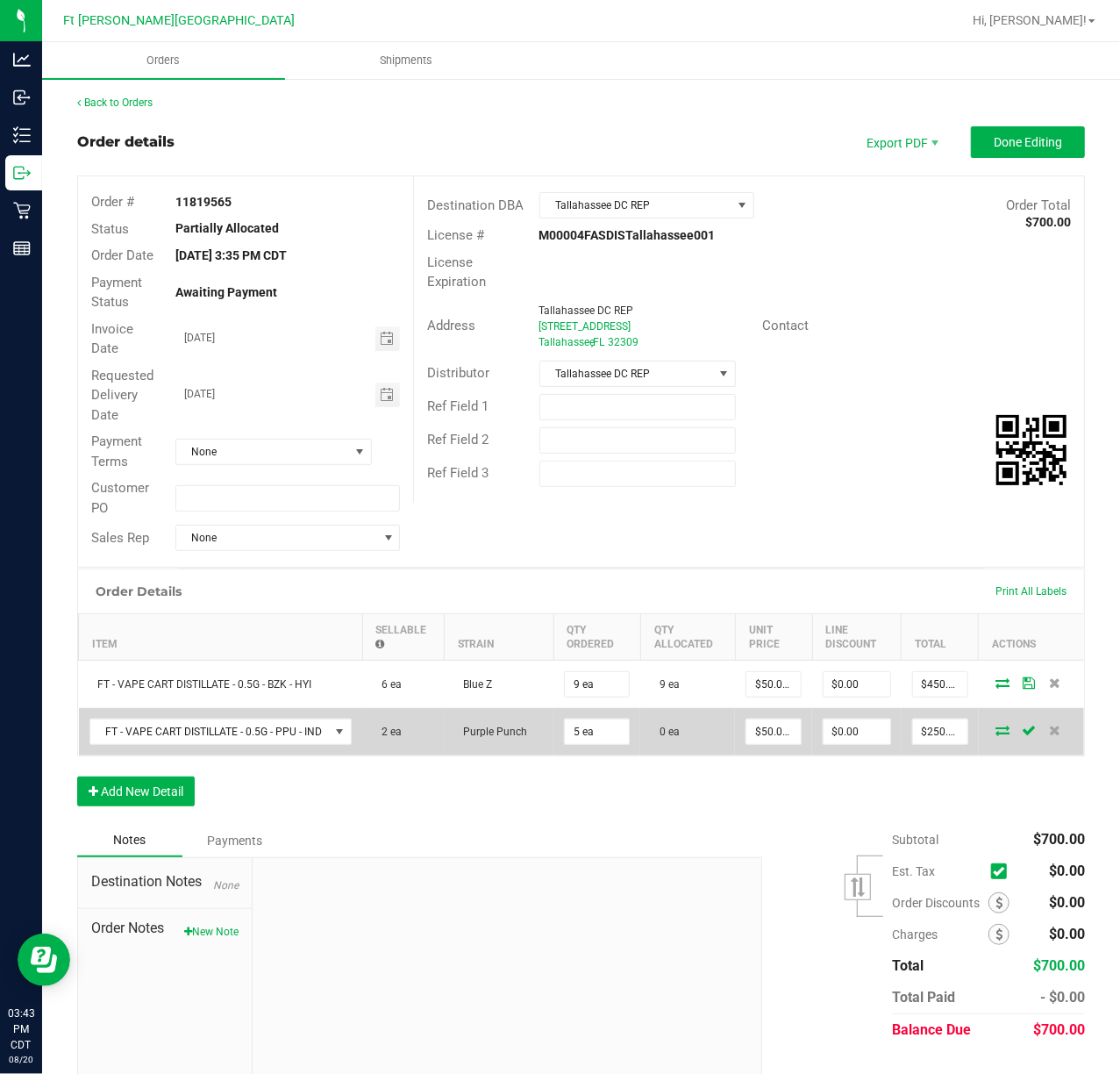
click at [995, 734] on icon at bounding box center [1002, 730] width 14 height 11
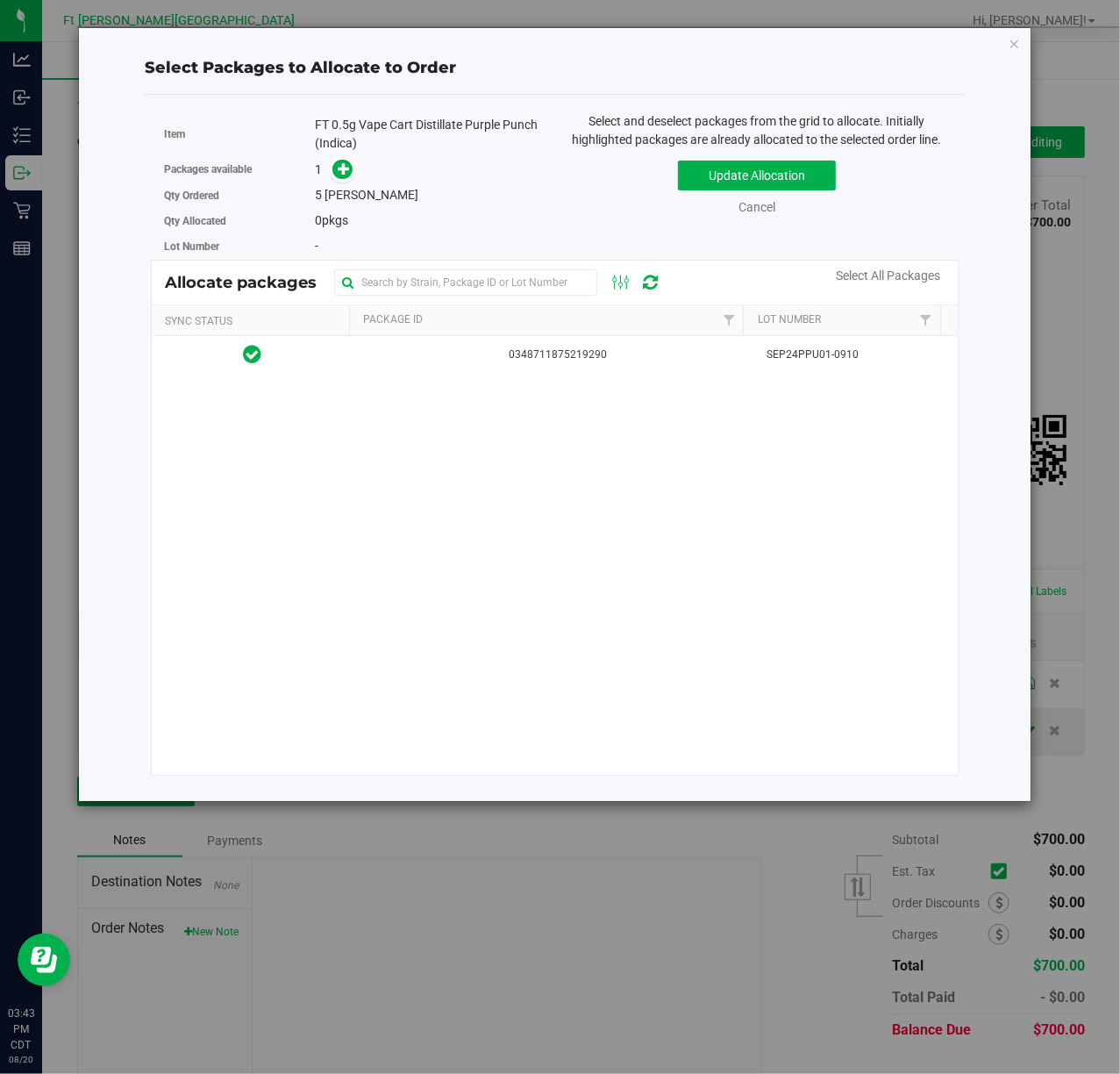
click at [401, 336] on th "Package Id" at bounding box center [547, 320] width 395 height 31
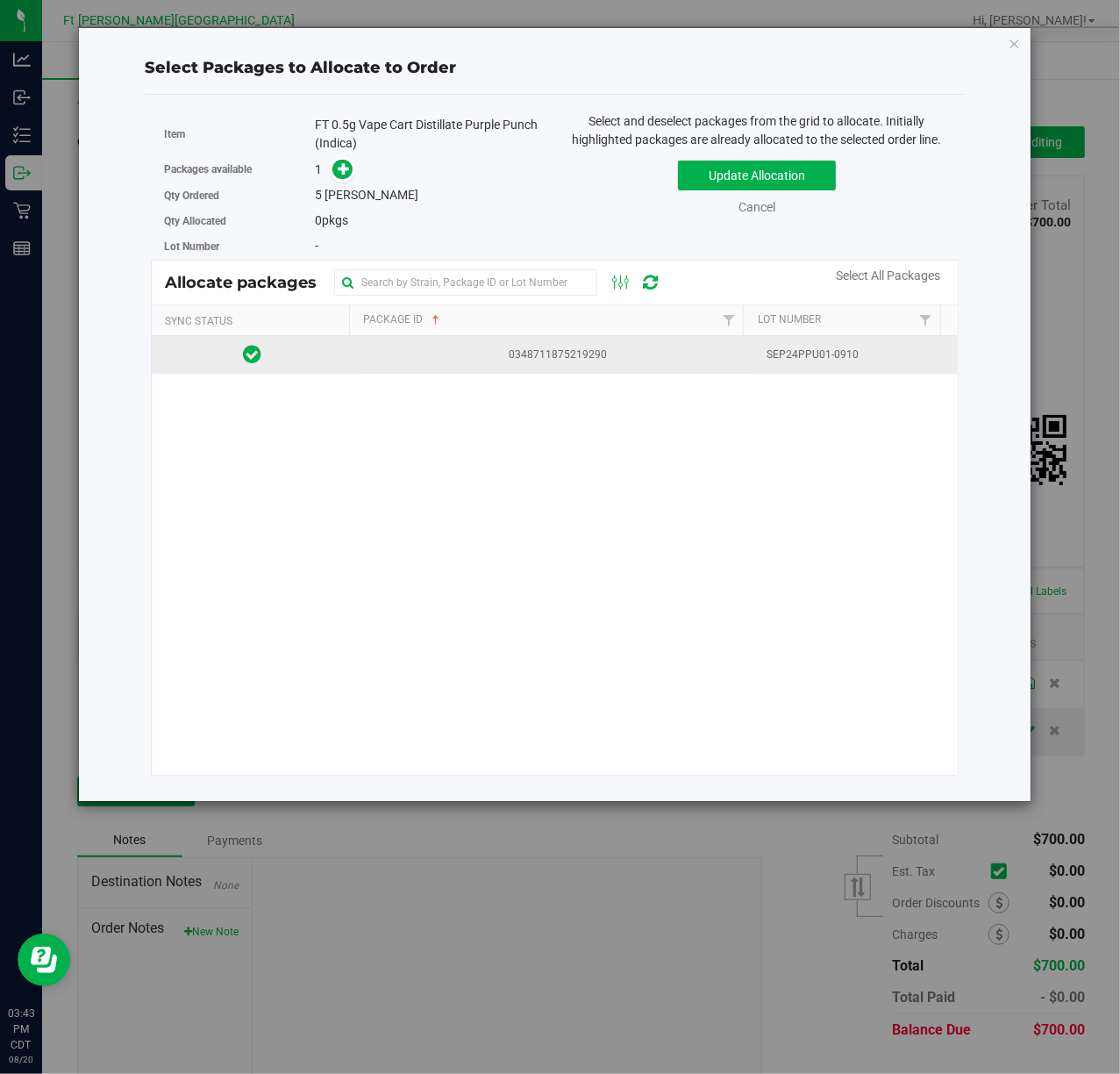
click at [406, 355] on span "0348711875219290" at bounding box center [555, 354] width 383 height 16
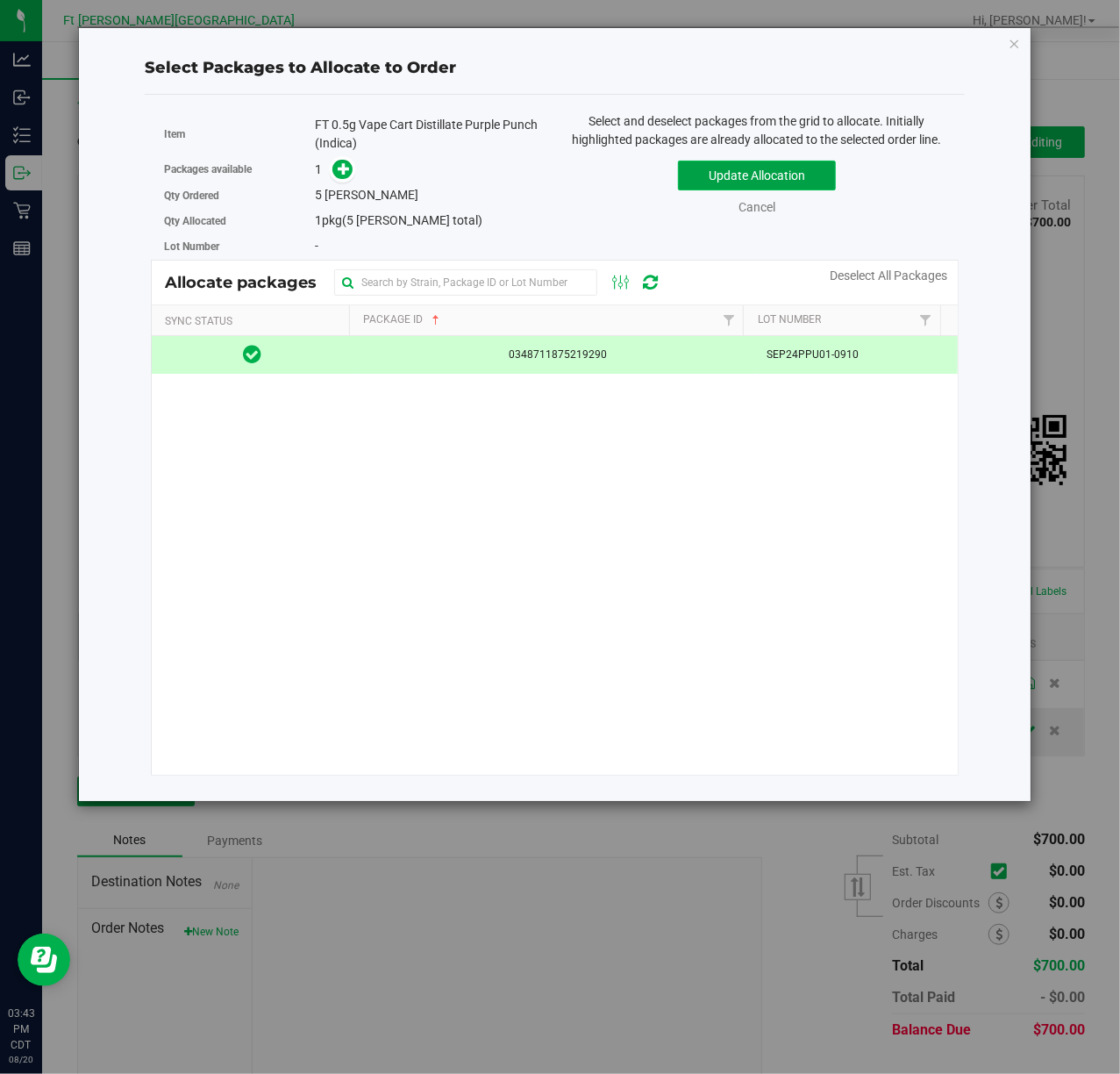
click at [761, 180] on button "Update Allocation" at bounding box center [757, 175] width 158 height 30
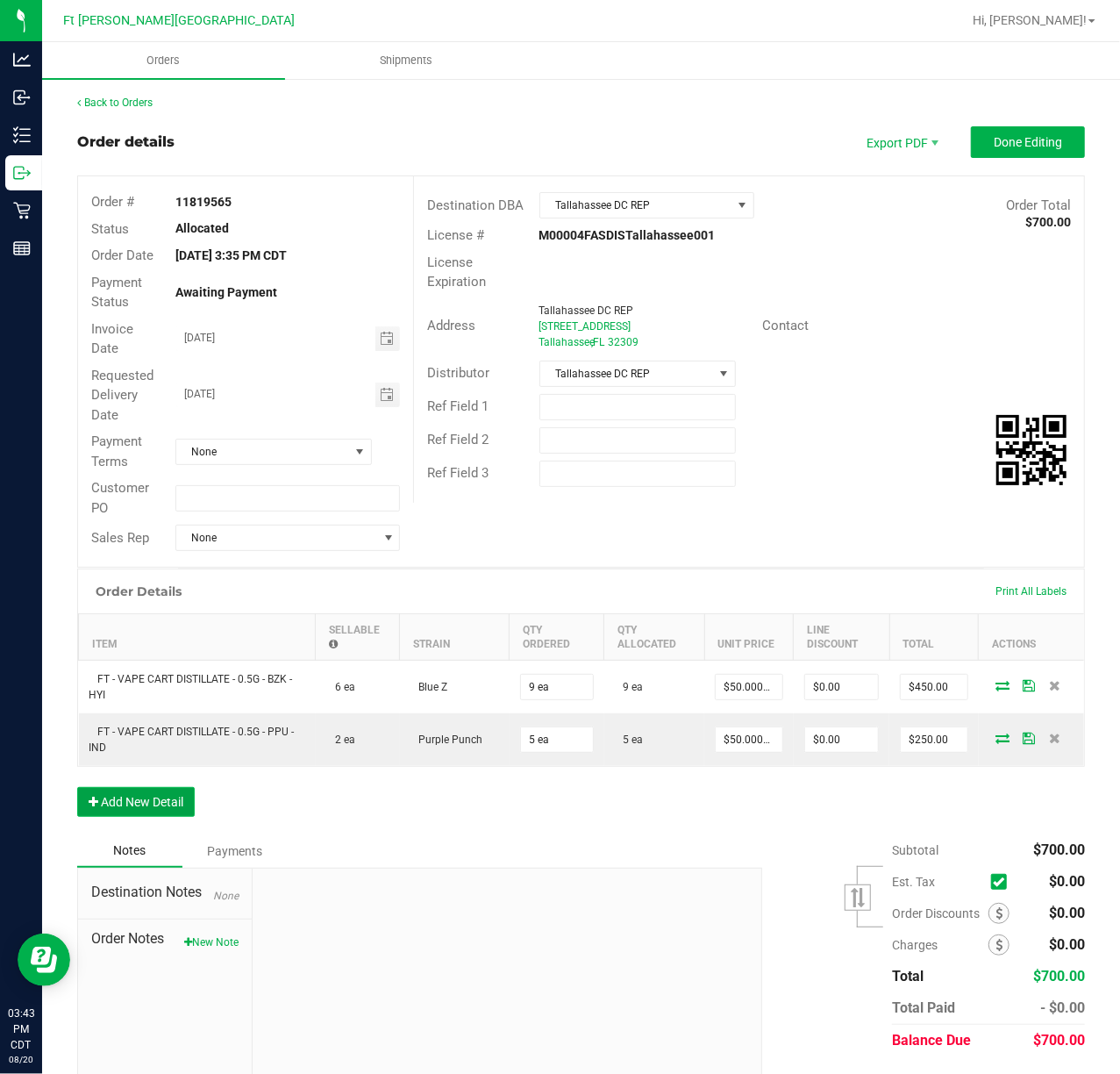
click at [108, 805] on button "Add New Detail" at bounding box center [136, 802] width 118 height 30
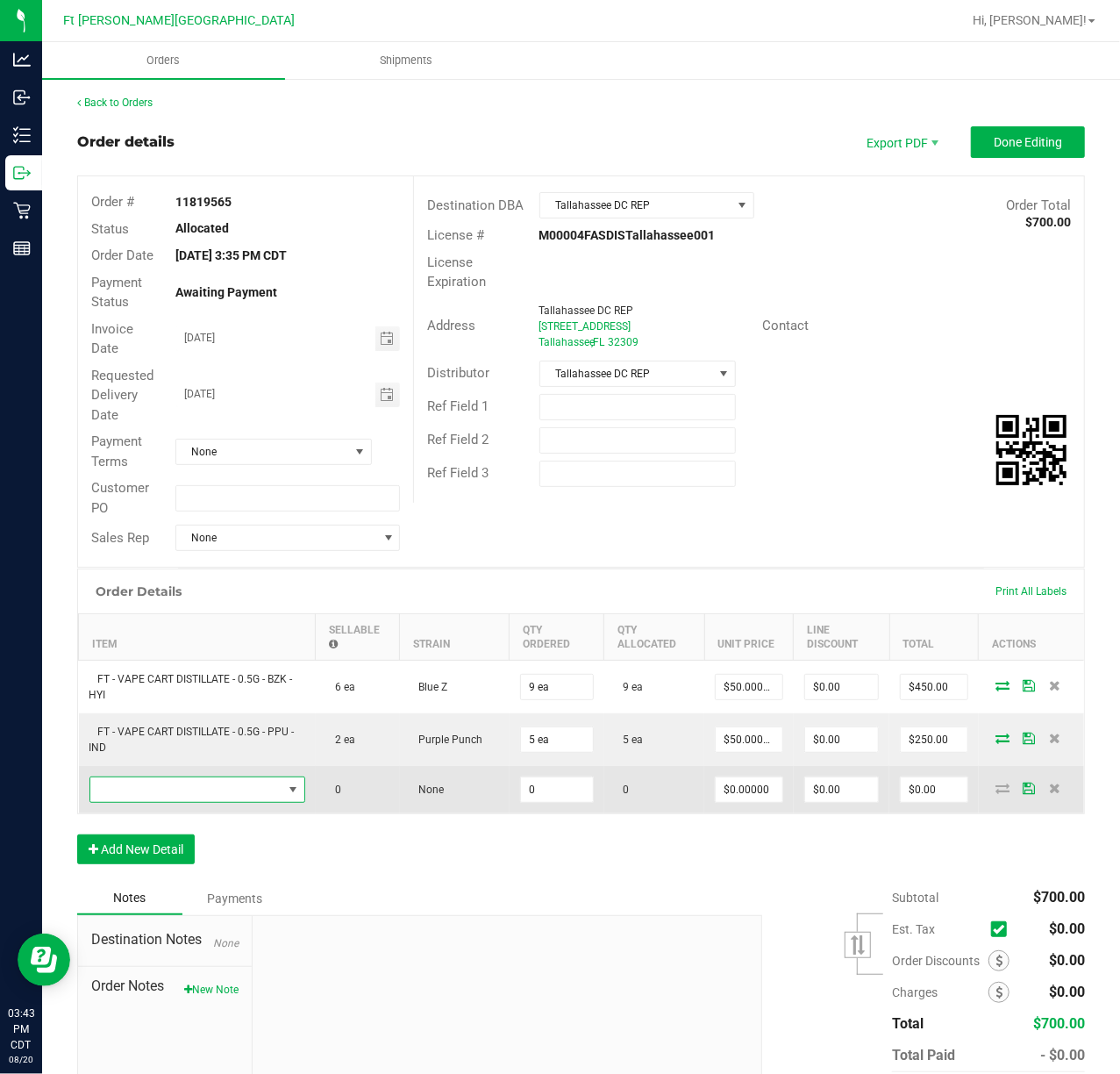
click at [222, 791] on span "NO DATA FOUND" at bounding box center [186, 790] width 192 height 25
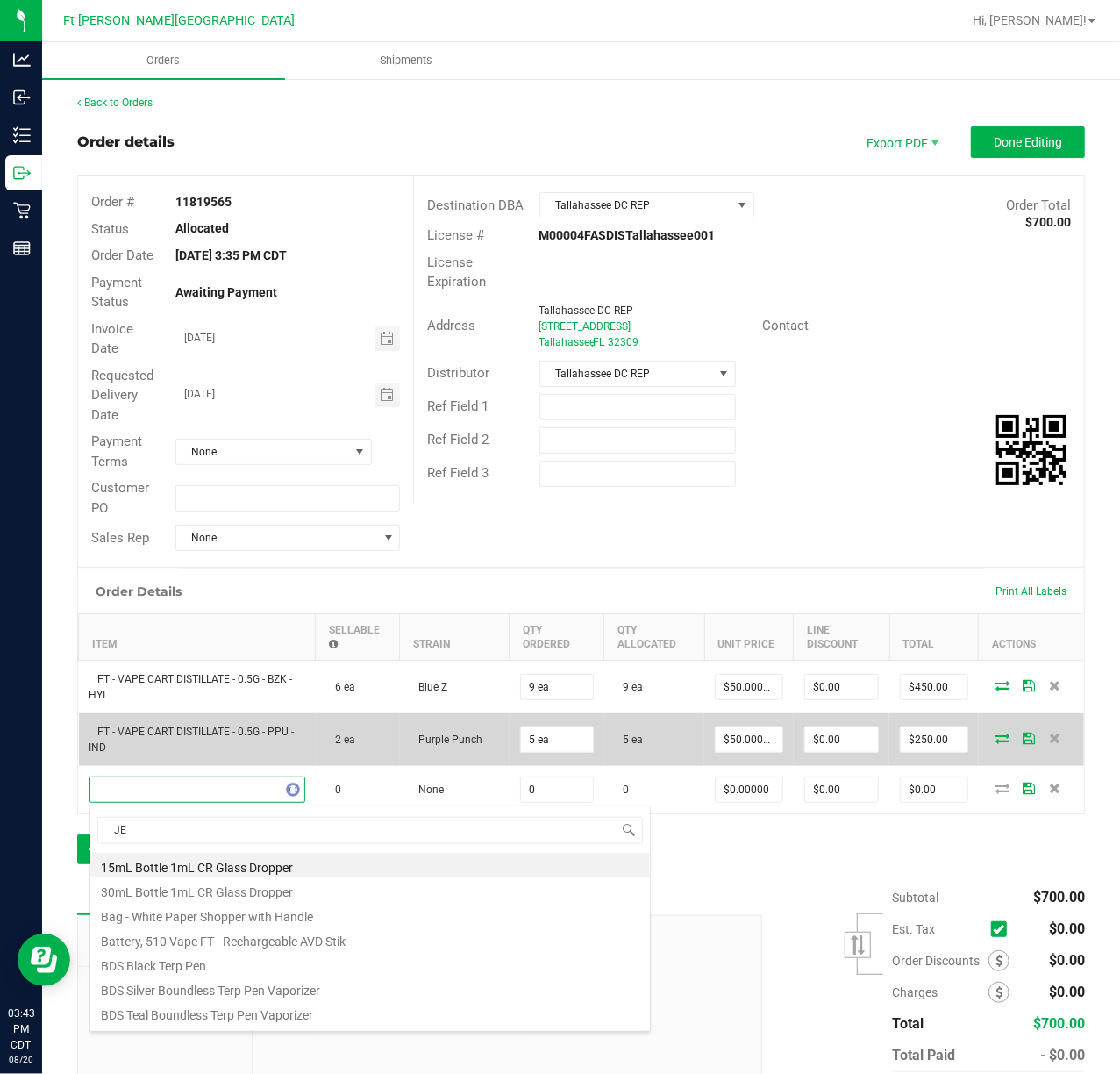
type input "JEL"
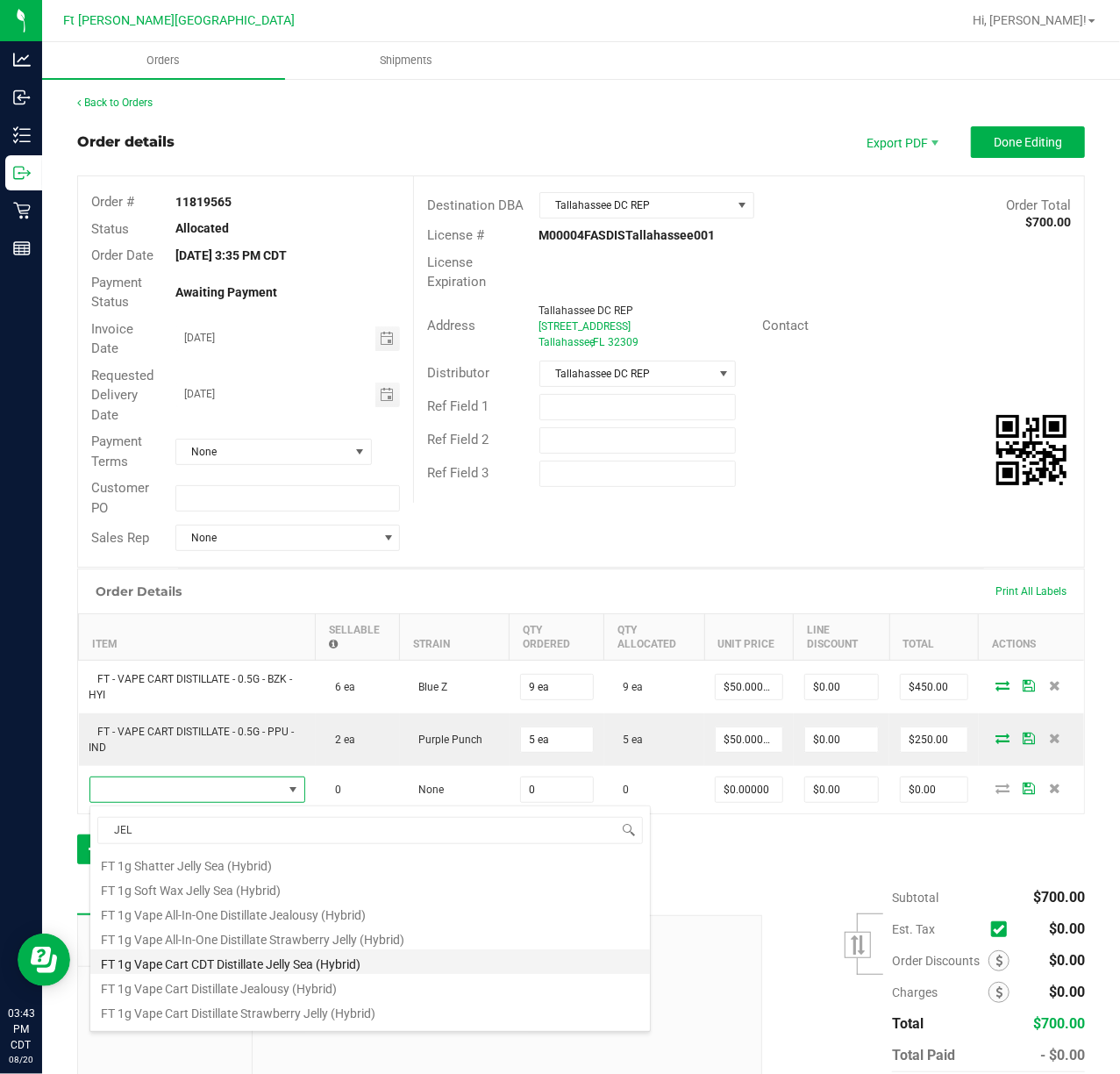
scroll to position [315, 0]
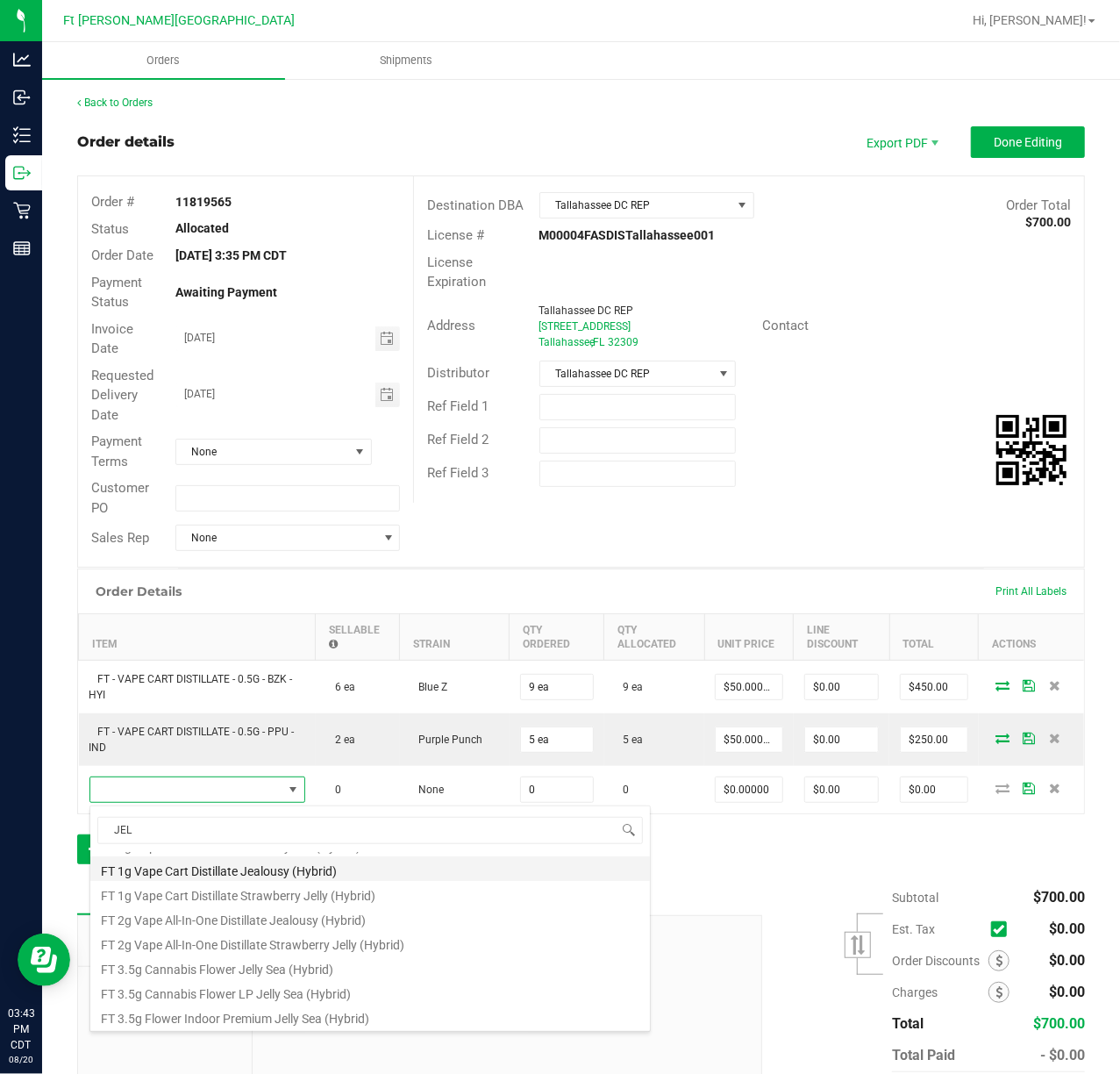
click at [314, 875] on li "FT 1g Vape Cart Distillate Jealousy (Hybrid)" at bounding box center [370, 869] width 560 height 25
type input "0 ea"
type input "$90.00000"
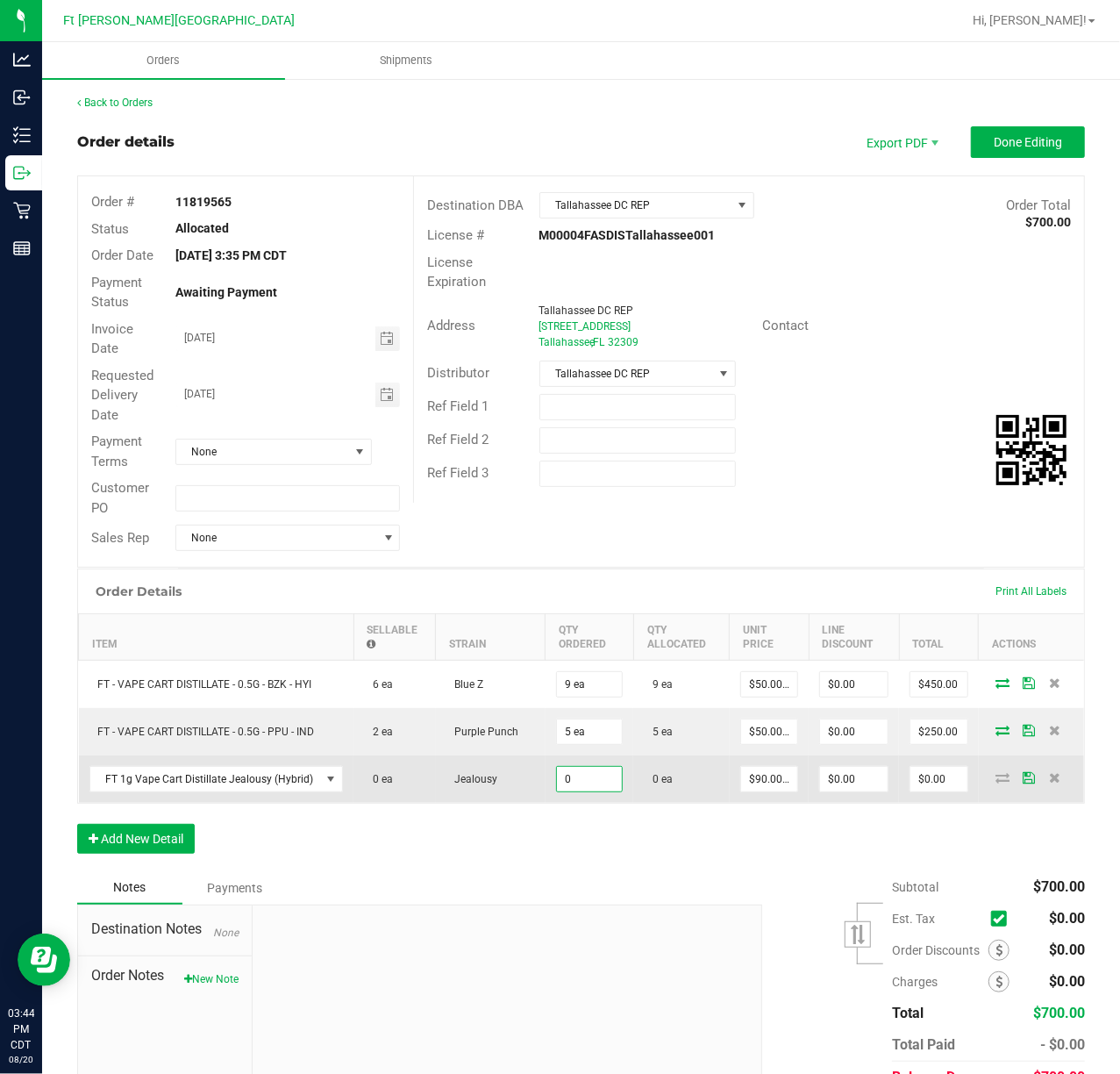
click at [598, 784] on input "0" at bounding box center [590, 780] width 66 height 25
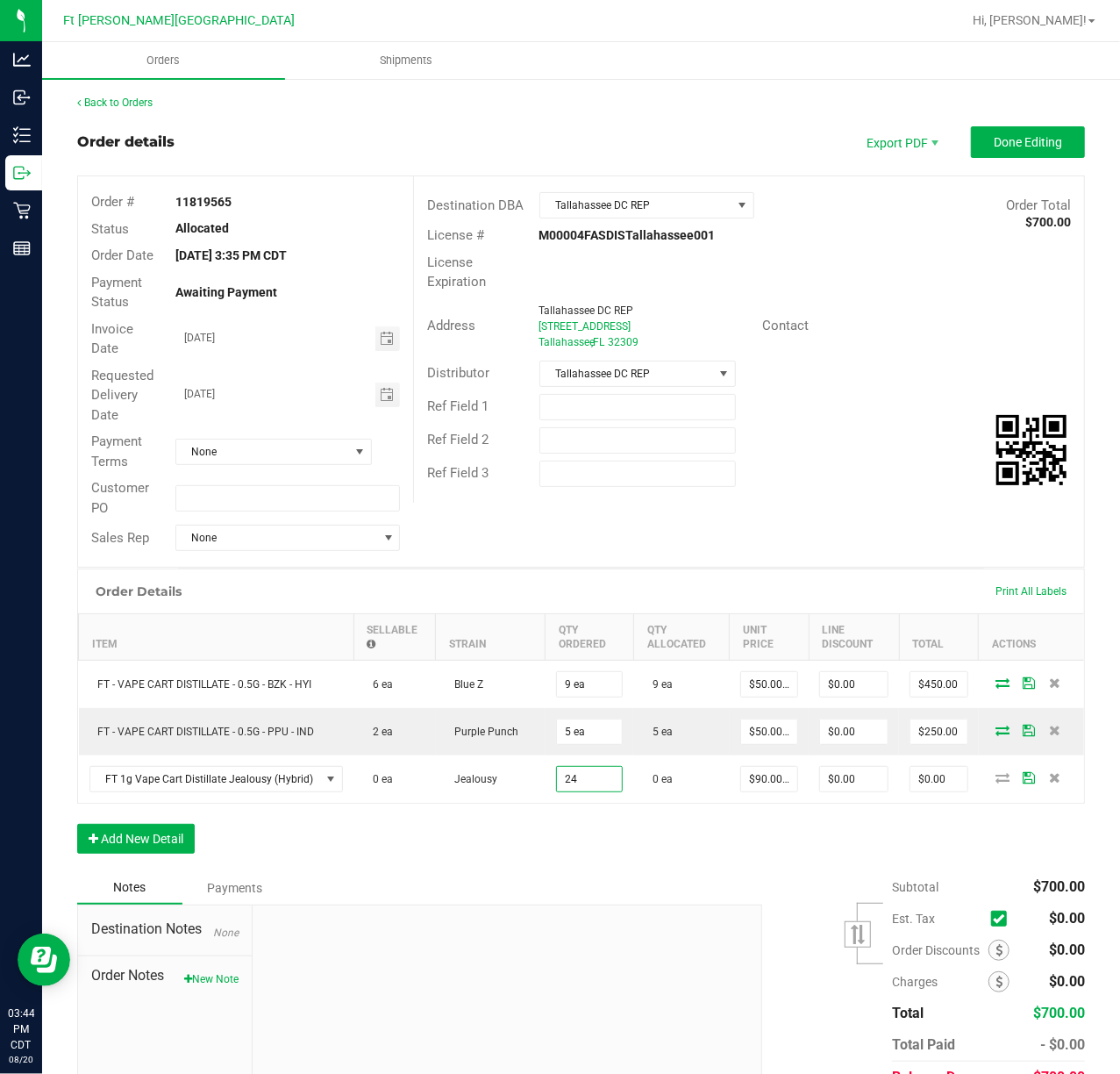
type input "24 ea"
type input "$2,160.00"
click at [582, 821] on div "Order Details Print All Labels Item Sellable Strain Qty Ordered Qty Allocated U…" at bounding box center [581, 720] width 1008 height 303
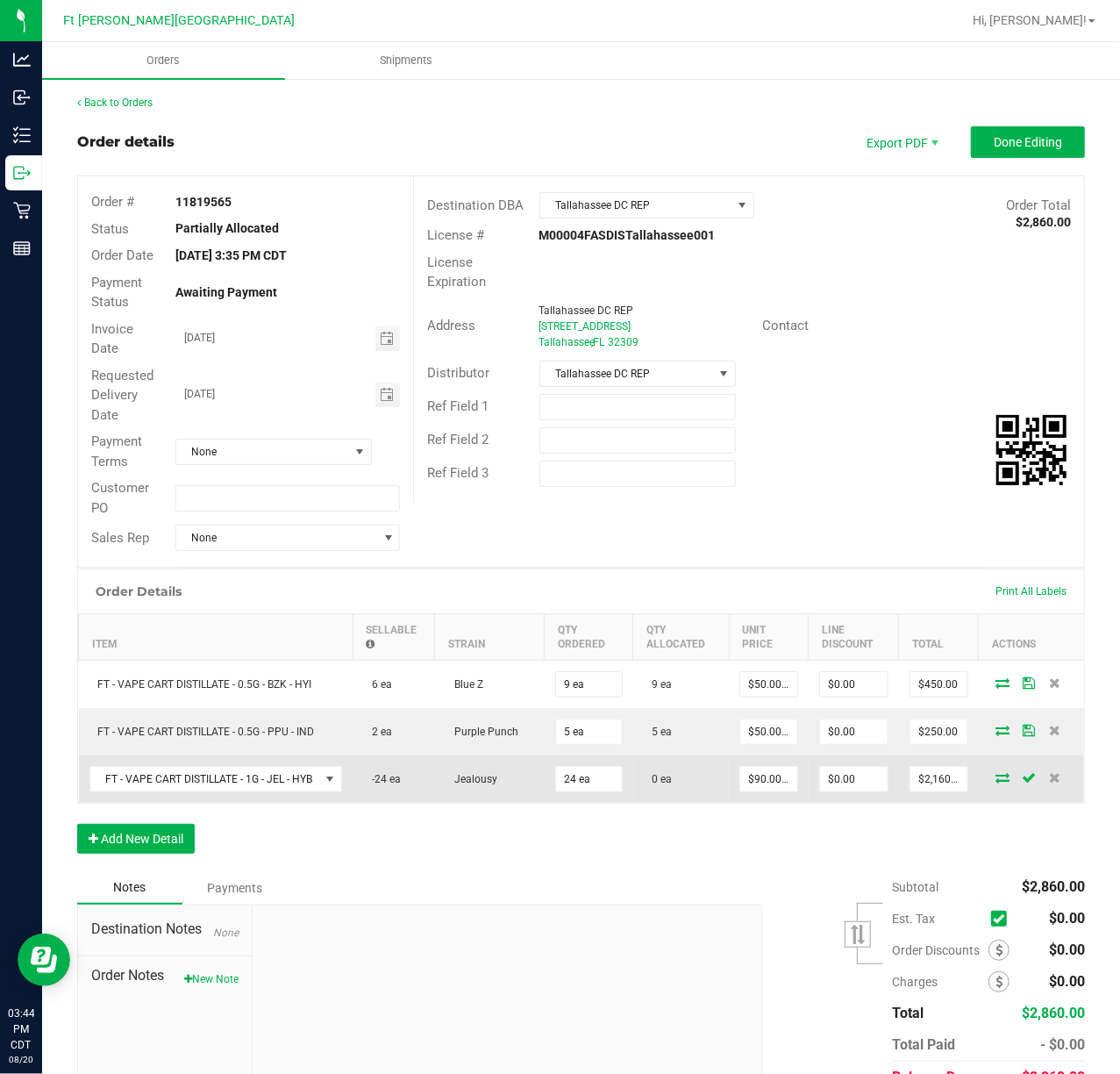
click at [995, 782] on icon at bounding box center [1002, 777] width 14 height 11
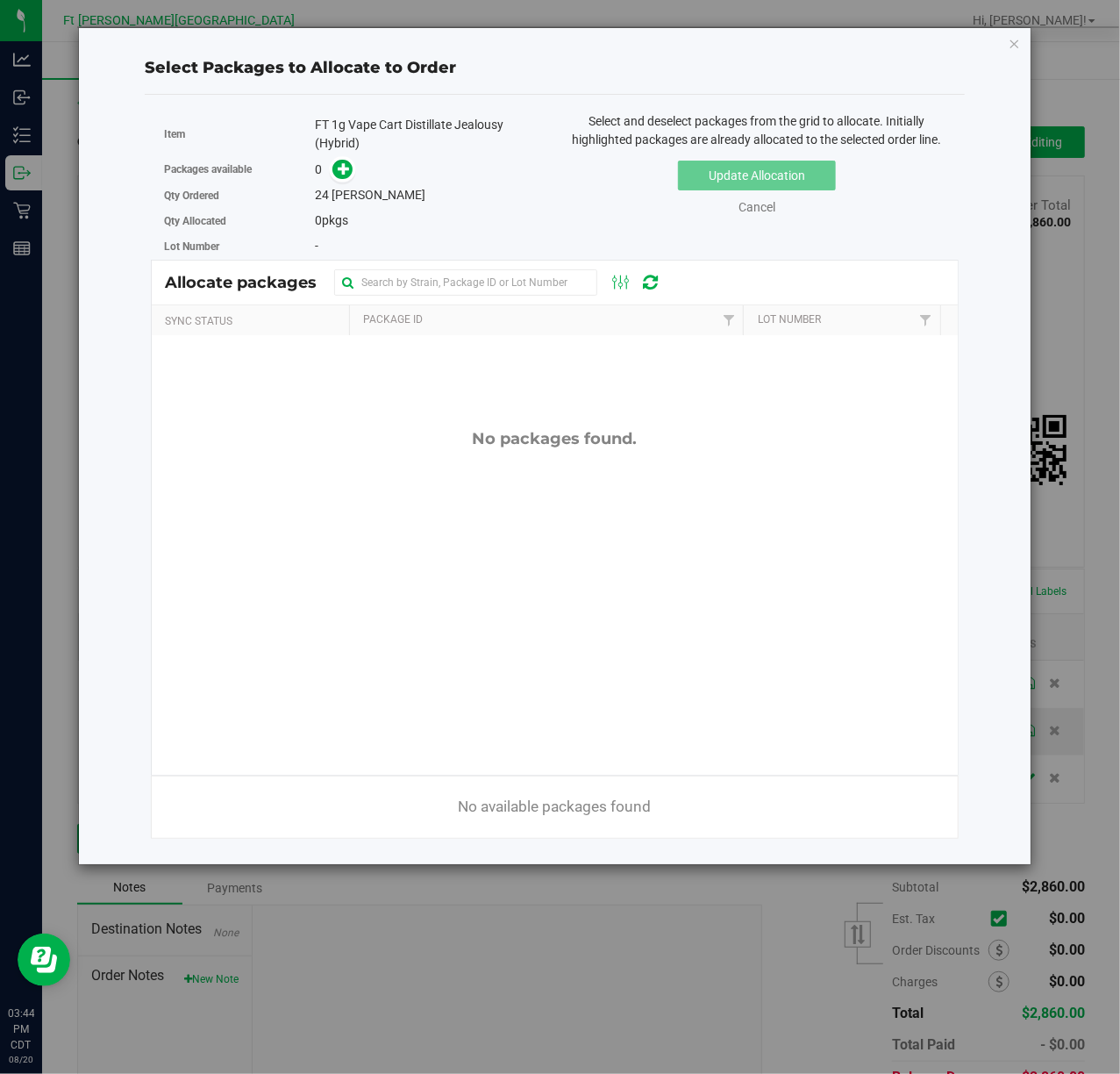
scroll to position [0, 0]
click at [1012, 36] on icon "button" at bounding box center [1015, 43] width 12 height 21
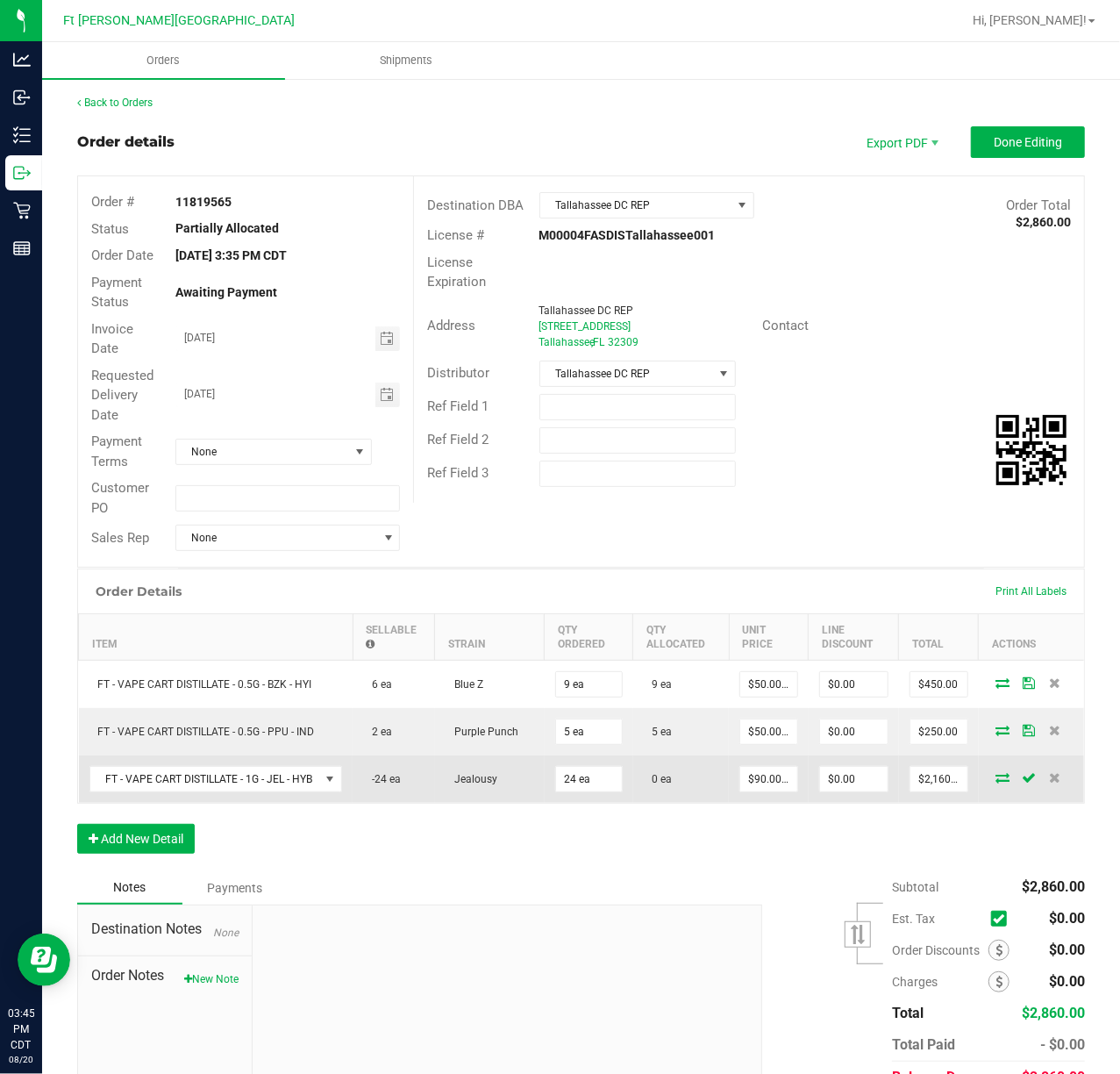
click at [995, 782] on icon at bounding box center [1002, 777] width 14 height 11
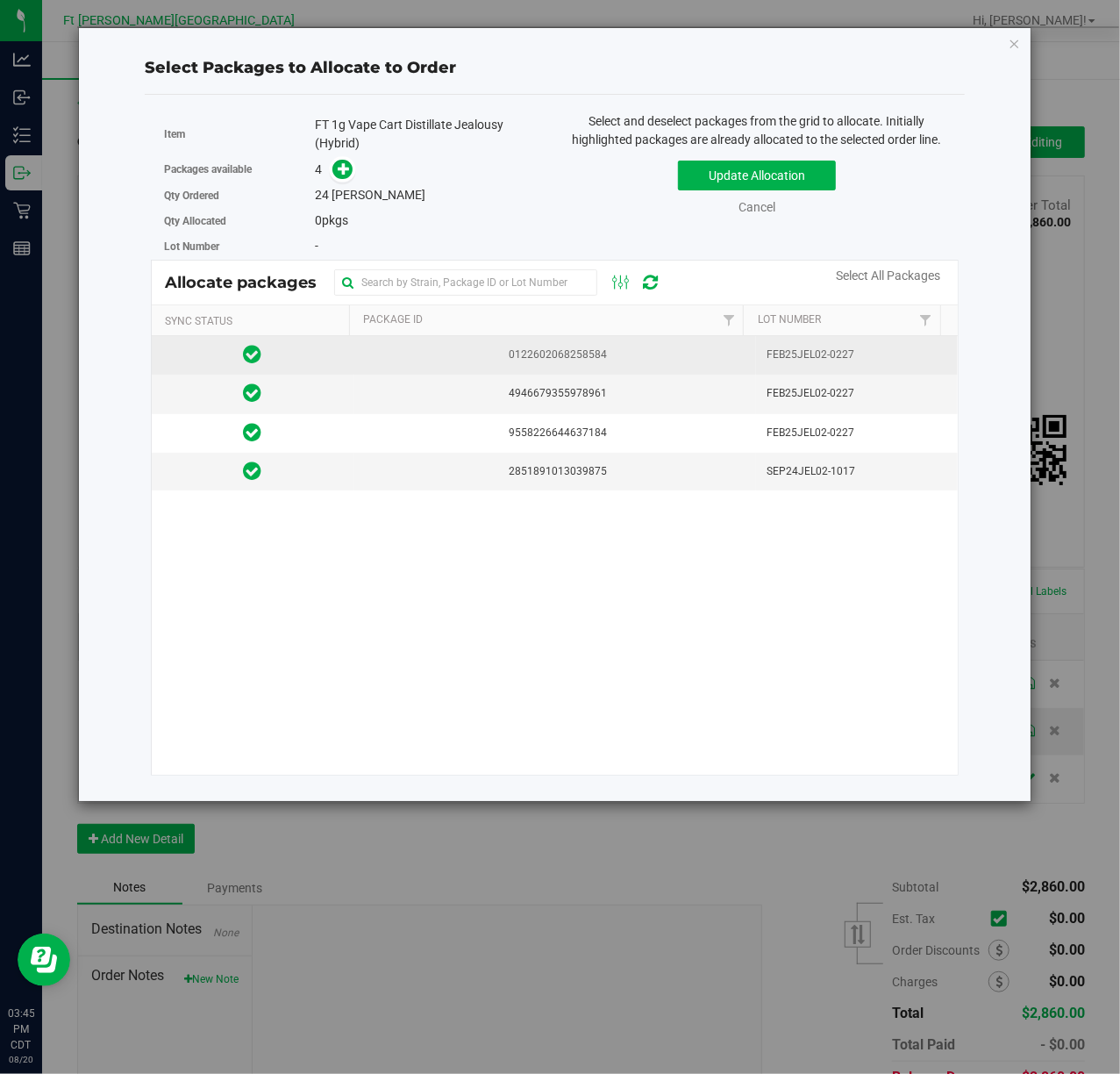
click at [414, 342] on td "0122602068258584" at bounding box center [555, 355] width 404 height 38
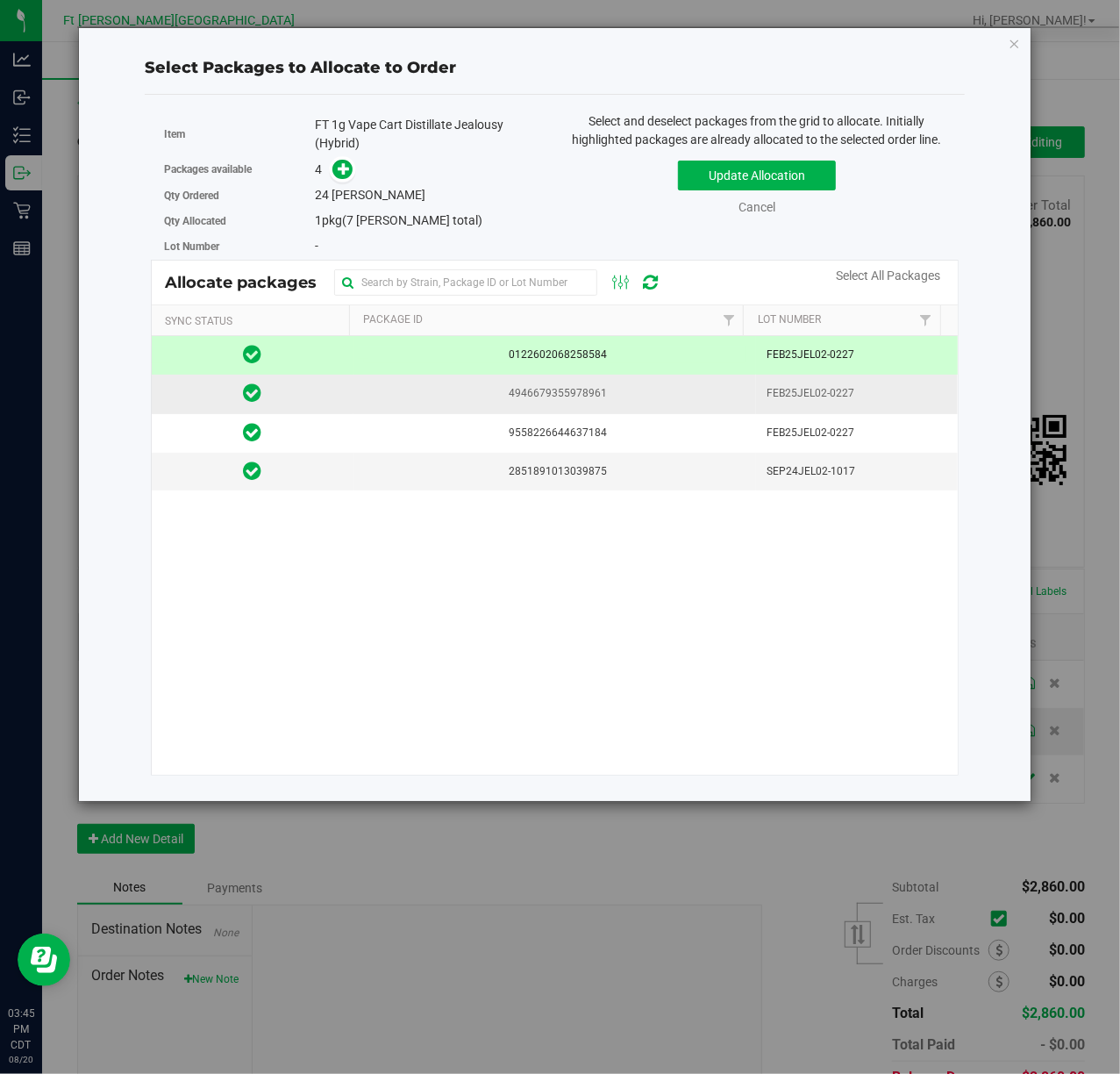
click at [417, 380] on td "4946679355978961" at bounding box center [555, 394] width 404 height 38
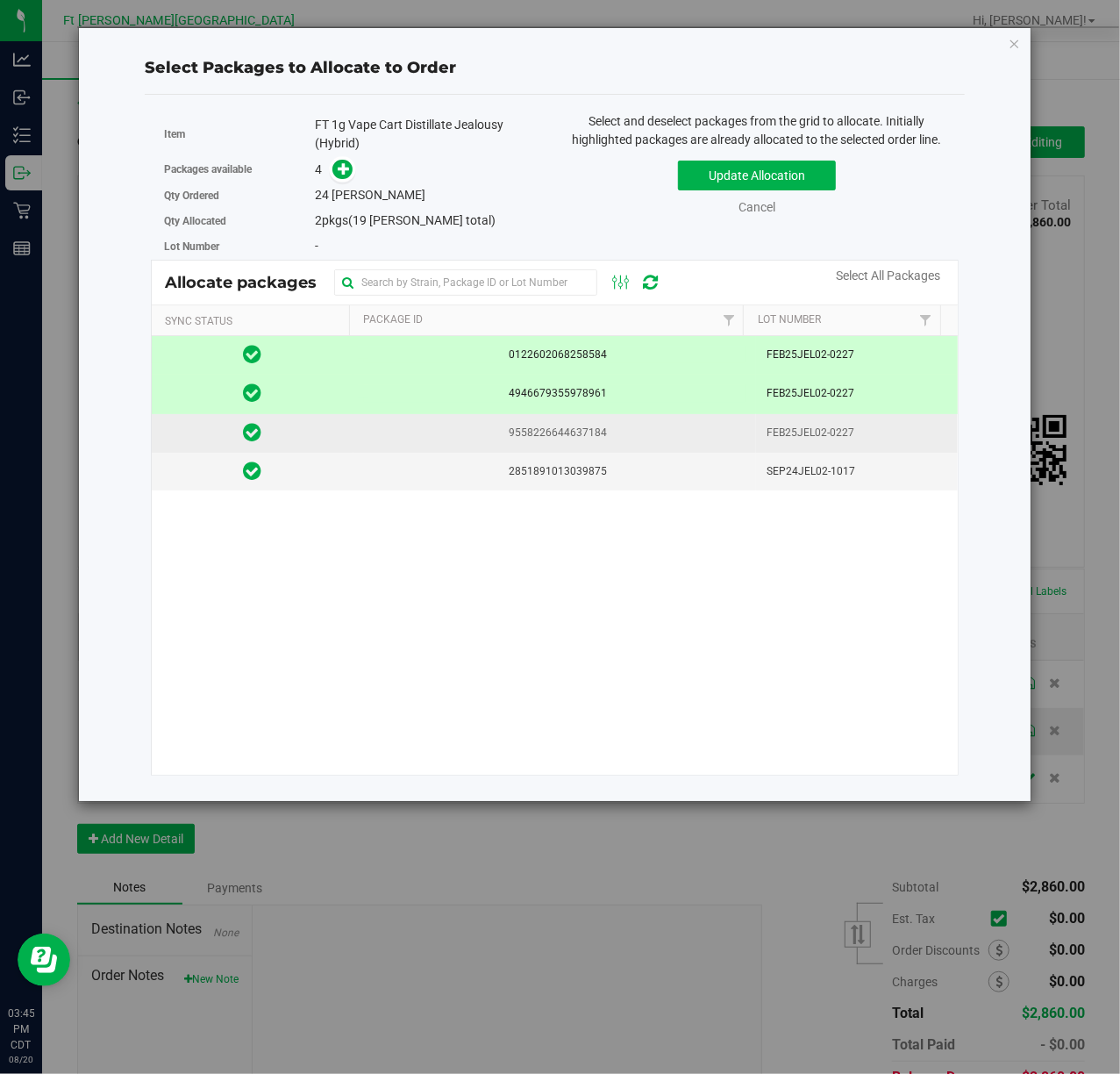
click at [416, 430] on span "9558226644637184" at bounding box center [555, 432] width 383 height 16
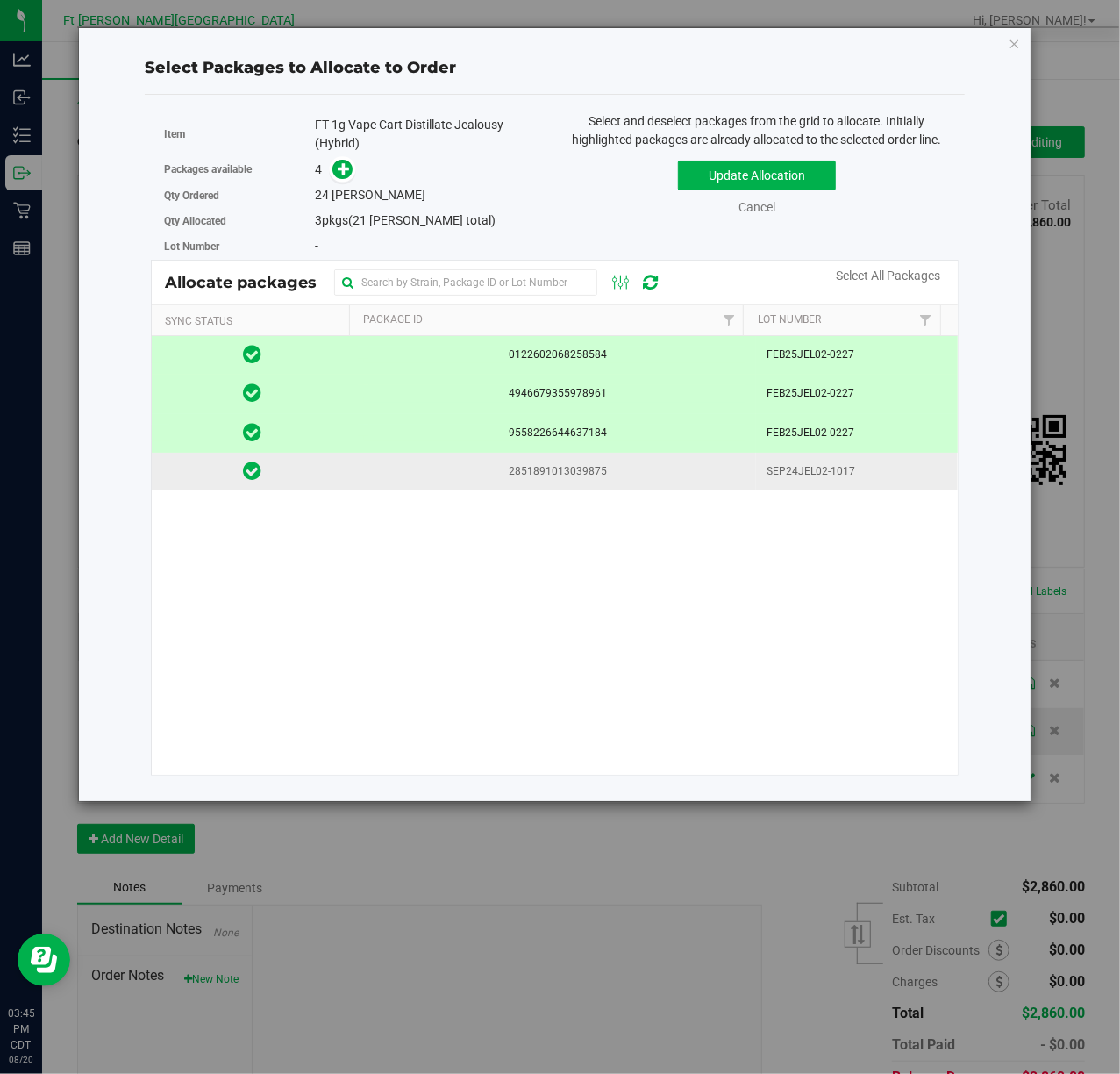
click at [414, 464] on span "2851891013039875" at bounding box center [555, 471] width 383 height 16
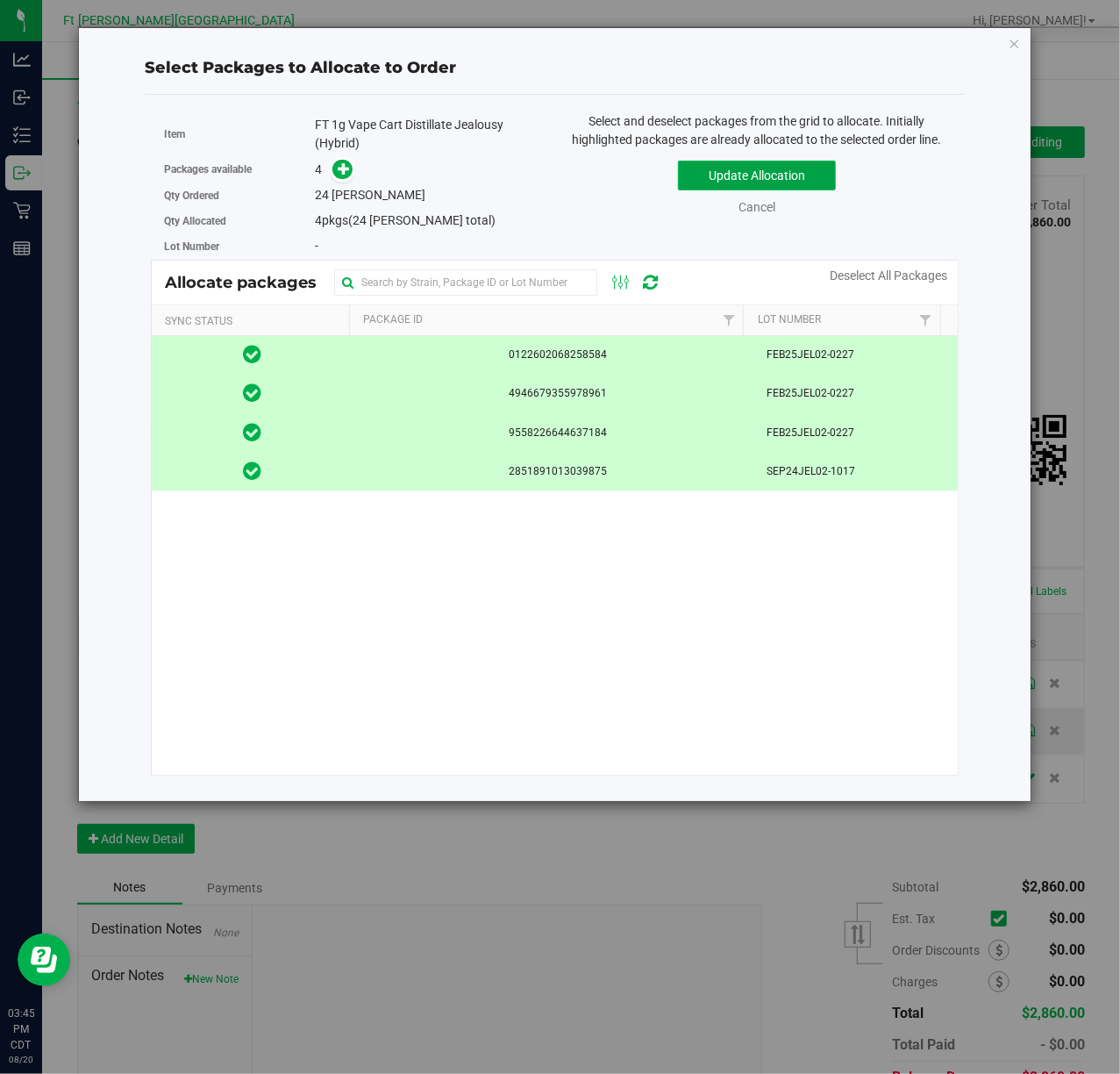
click at [756, 169] on button "Update Allocation" at bounding box center [757, 175] width 158 height 30
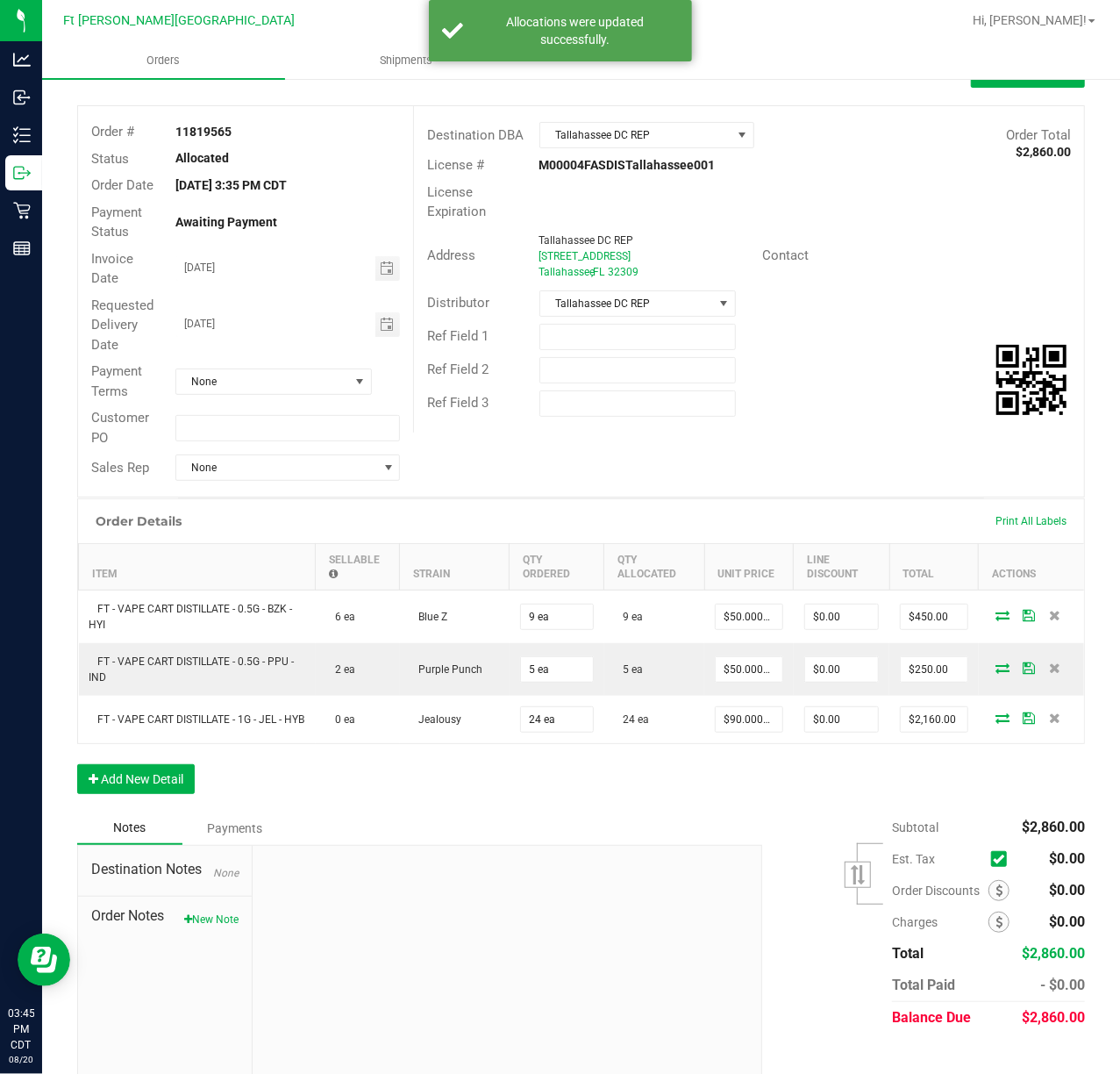
scroll to position [104, 0]
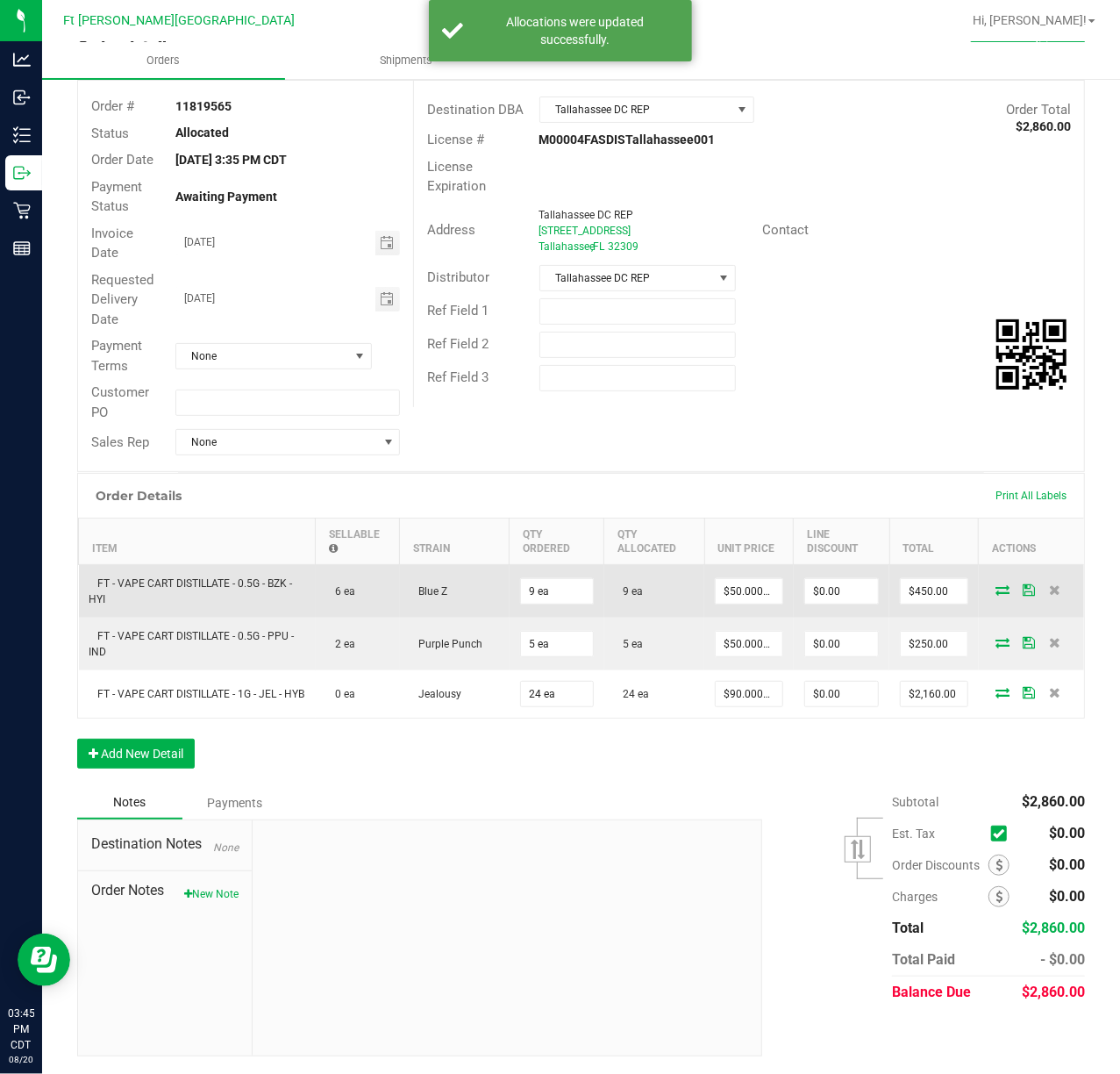
click at [1023, 591] on icon at bounding box center [1029, 589] width 12 height 11
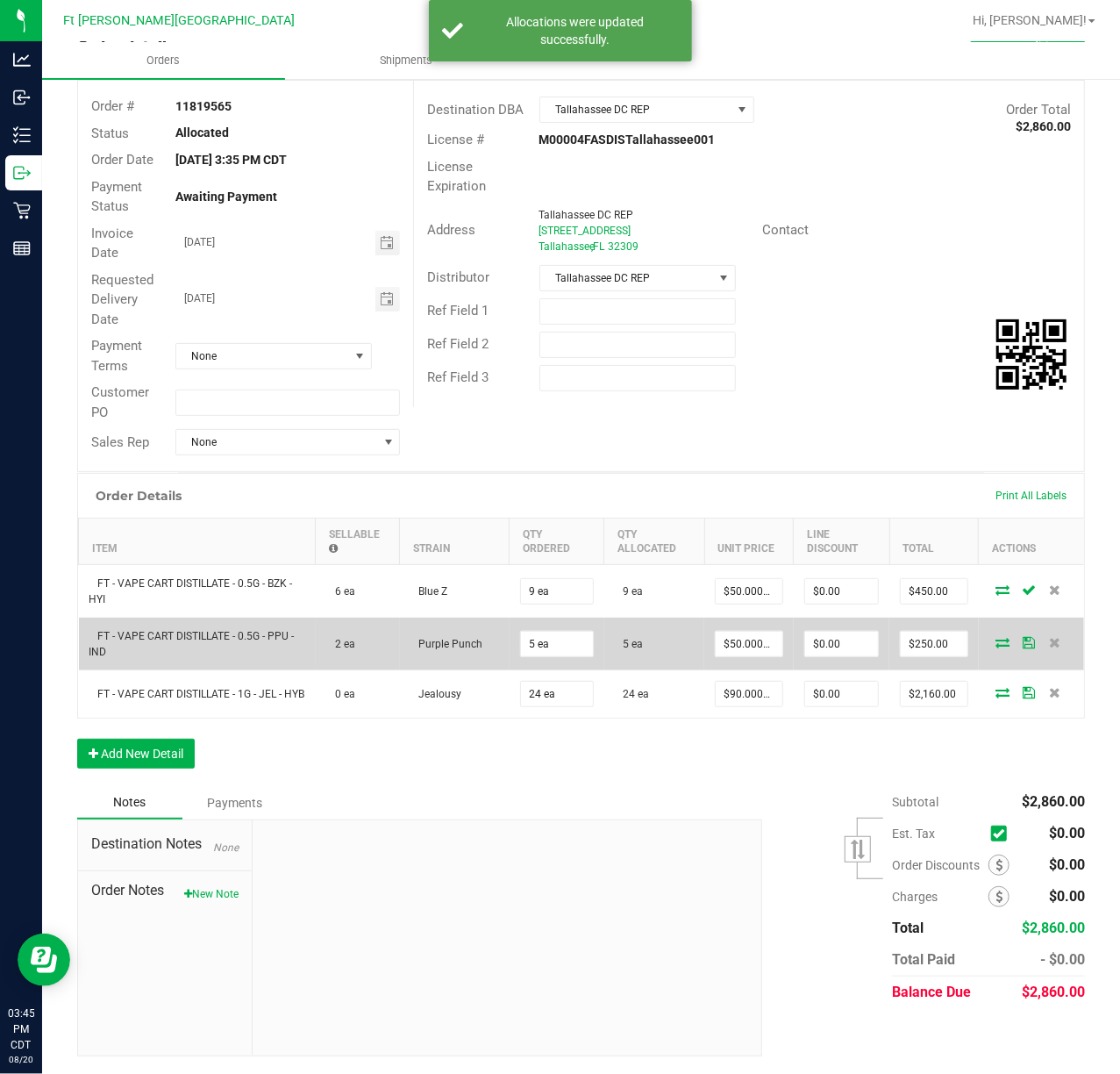
drag, startPoint x: 1007, startPoint y: 633, endPoint x: 1013, endPoint y: 657, distance: 24.7
click at [1023, 637] on icon at bounding box center [1029, 642] width 12 height 11
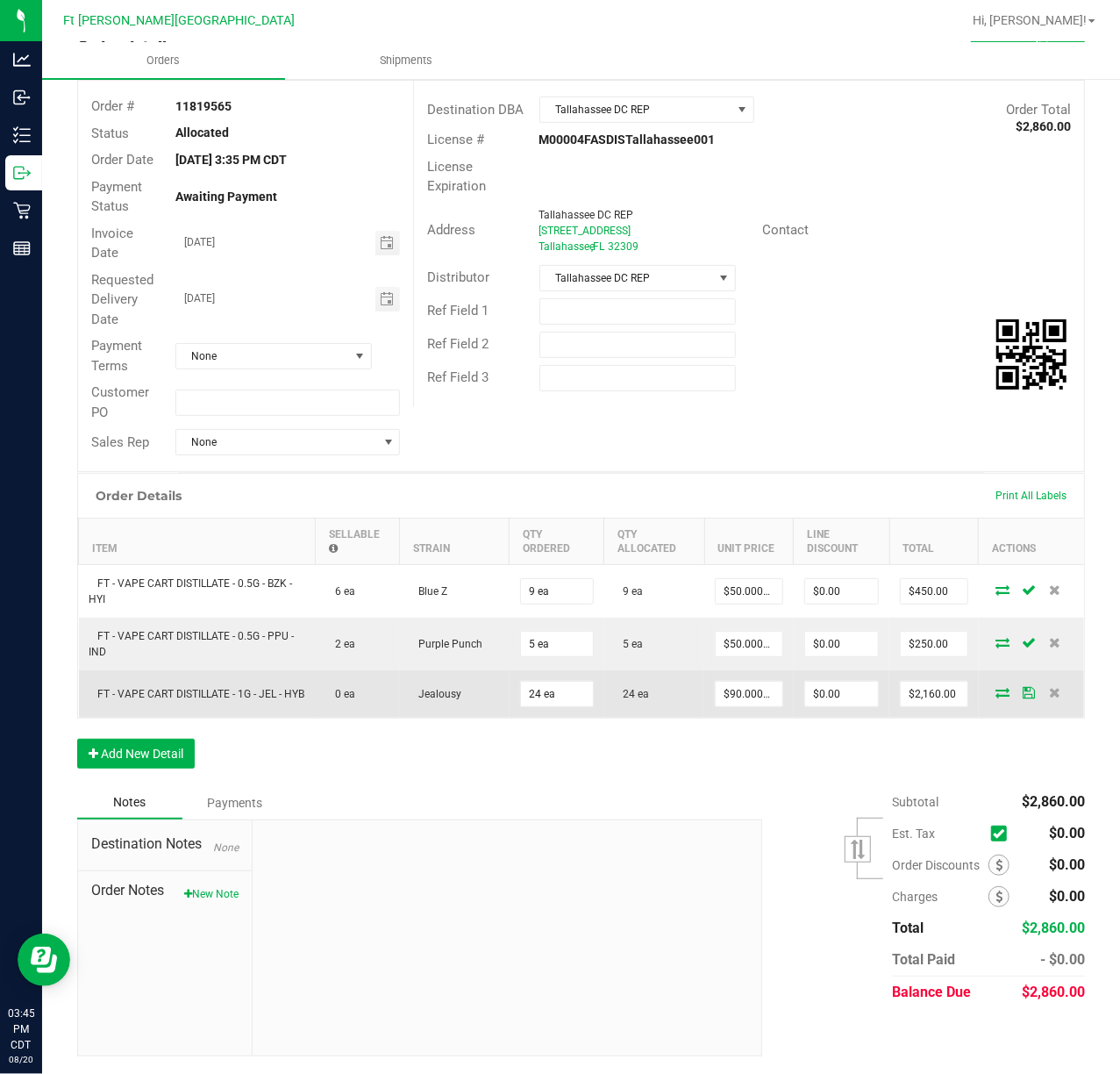
click at [1023, 688] on icon at bounding box center [1029, 691] width 12 height 11
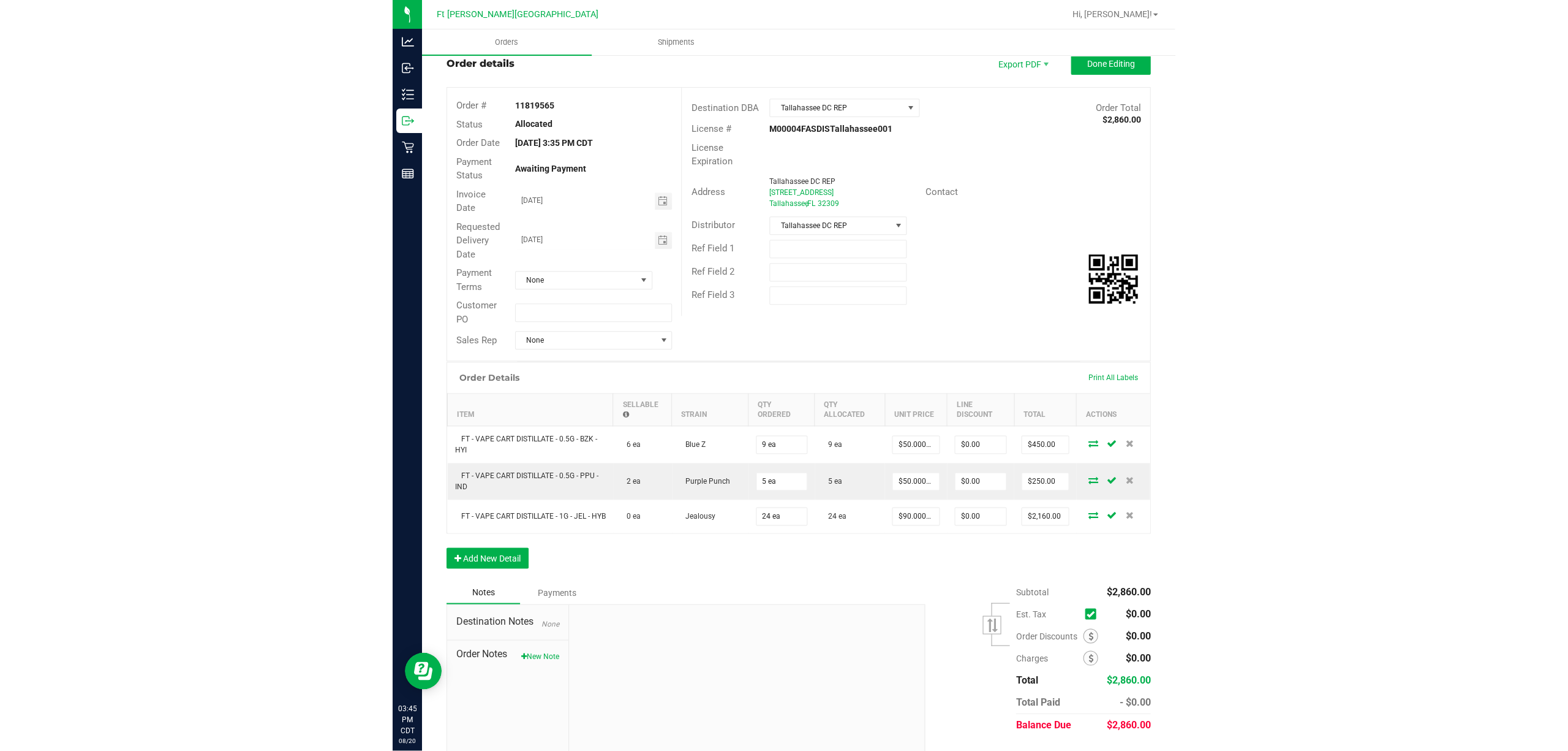
scroll to position [0, 0]
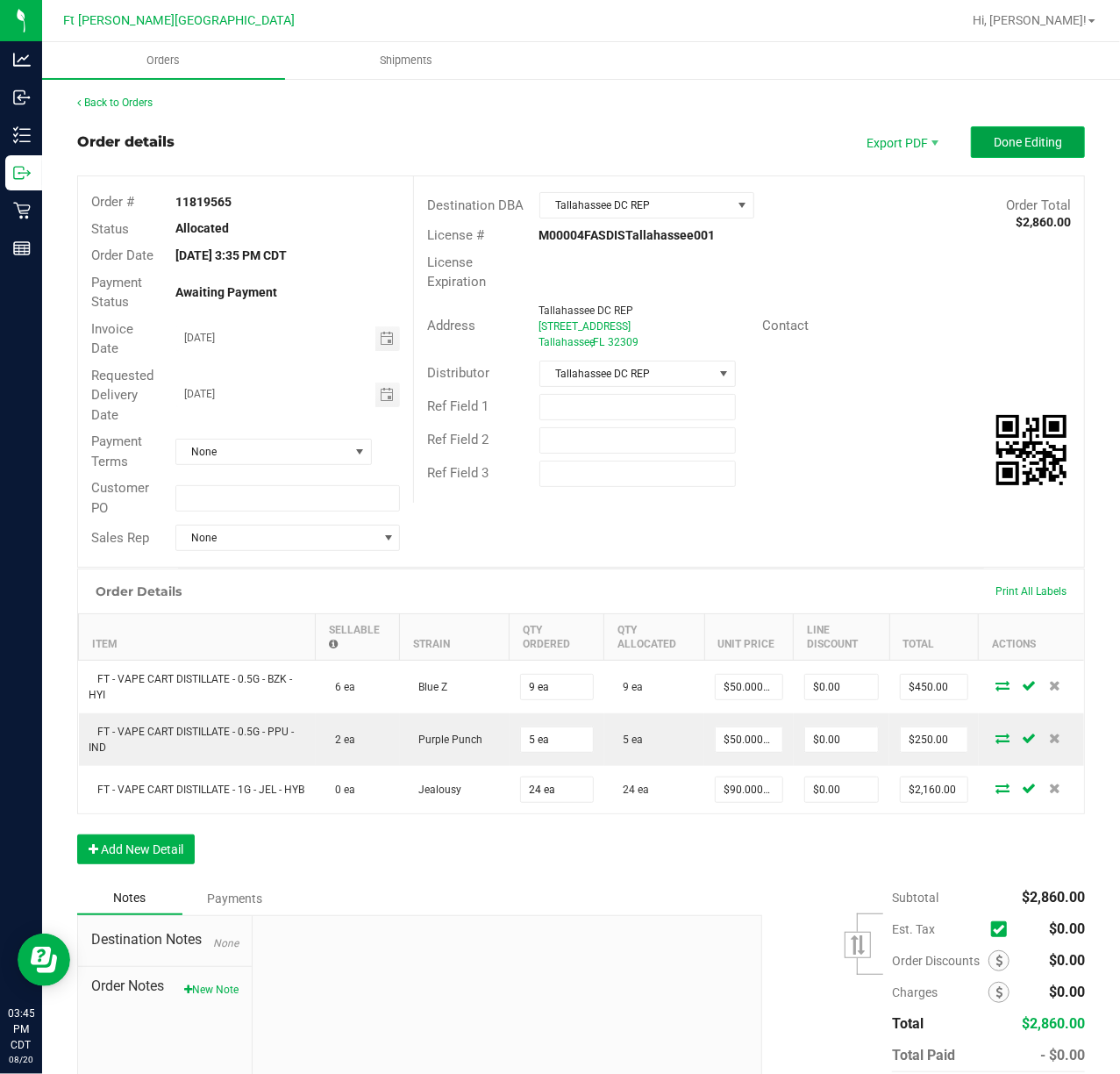
click at [1009, 137] on span "Done Editing" at bounding box center [1027, 142] width 68 height 14
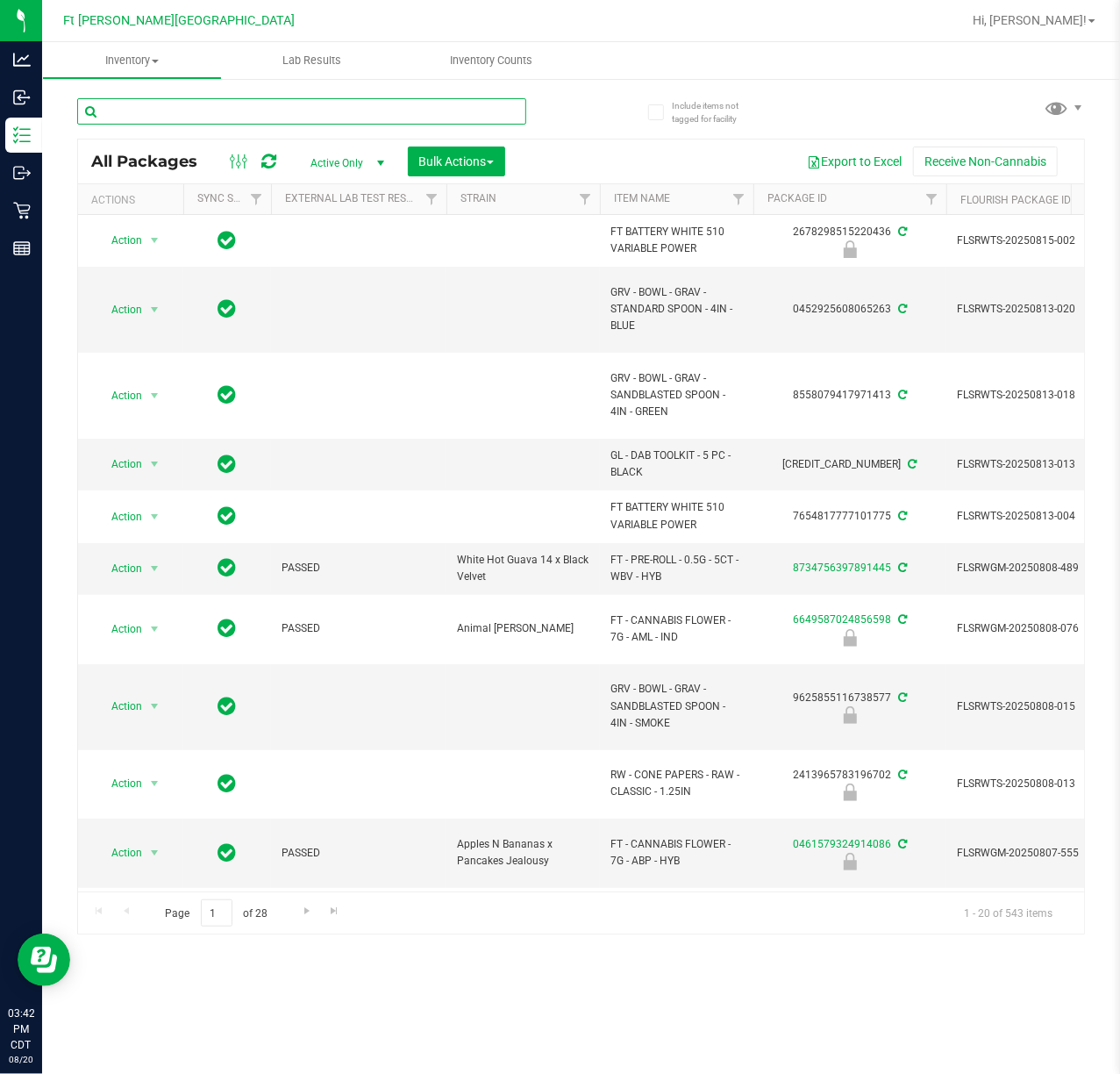
click at [419, 112] on input "text" at bounding box center [302, 110] width 449 height 26
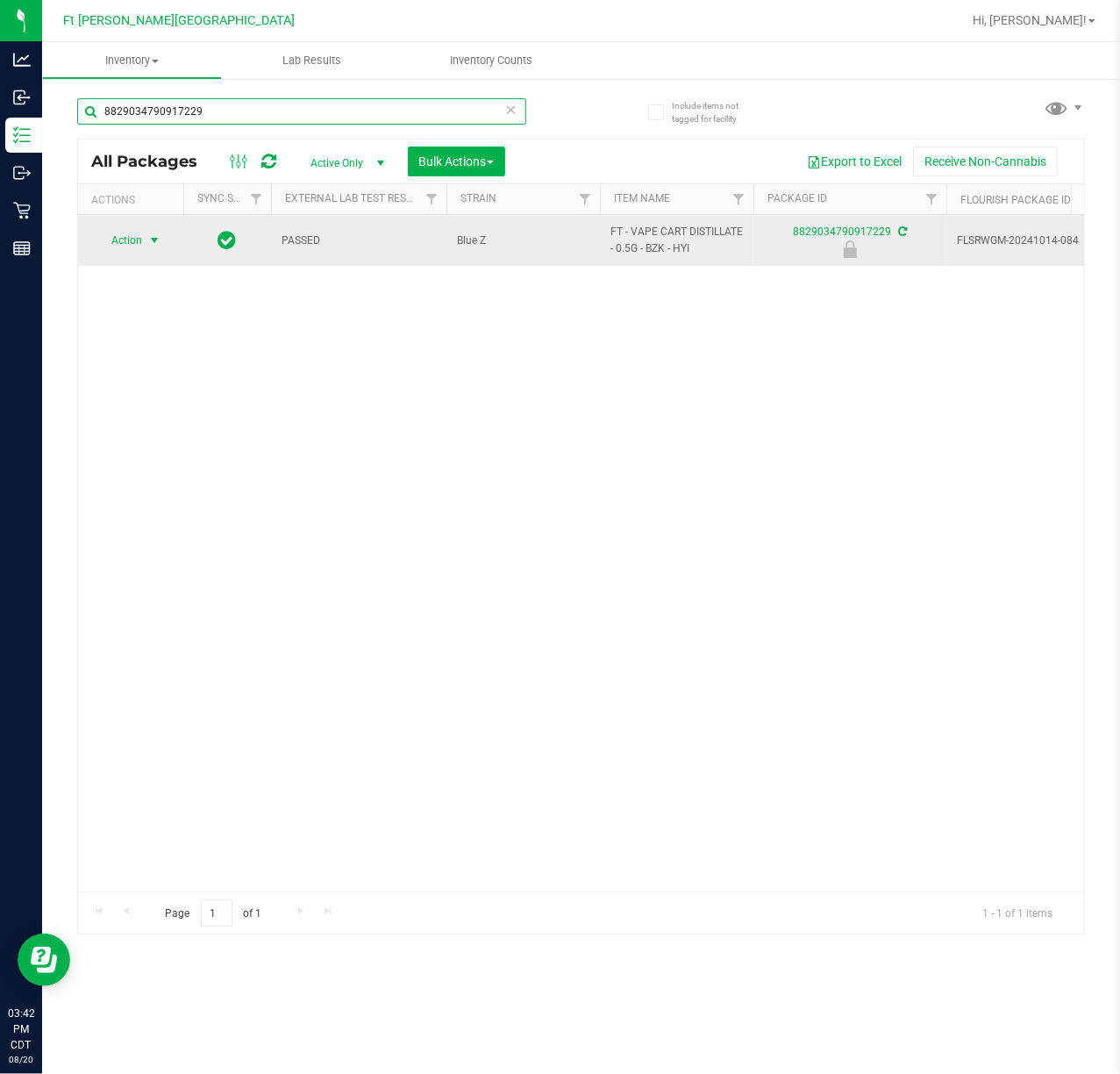
type input "8829034790917229"
click at [140, 241] on span "Action" at bounding box center [119, 241] width 47 height 25
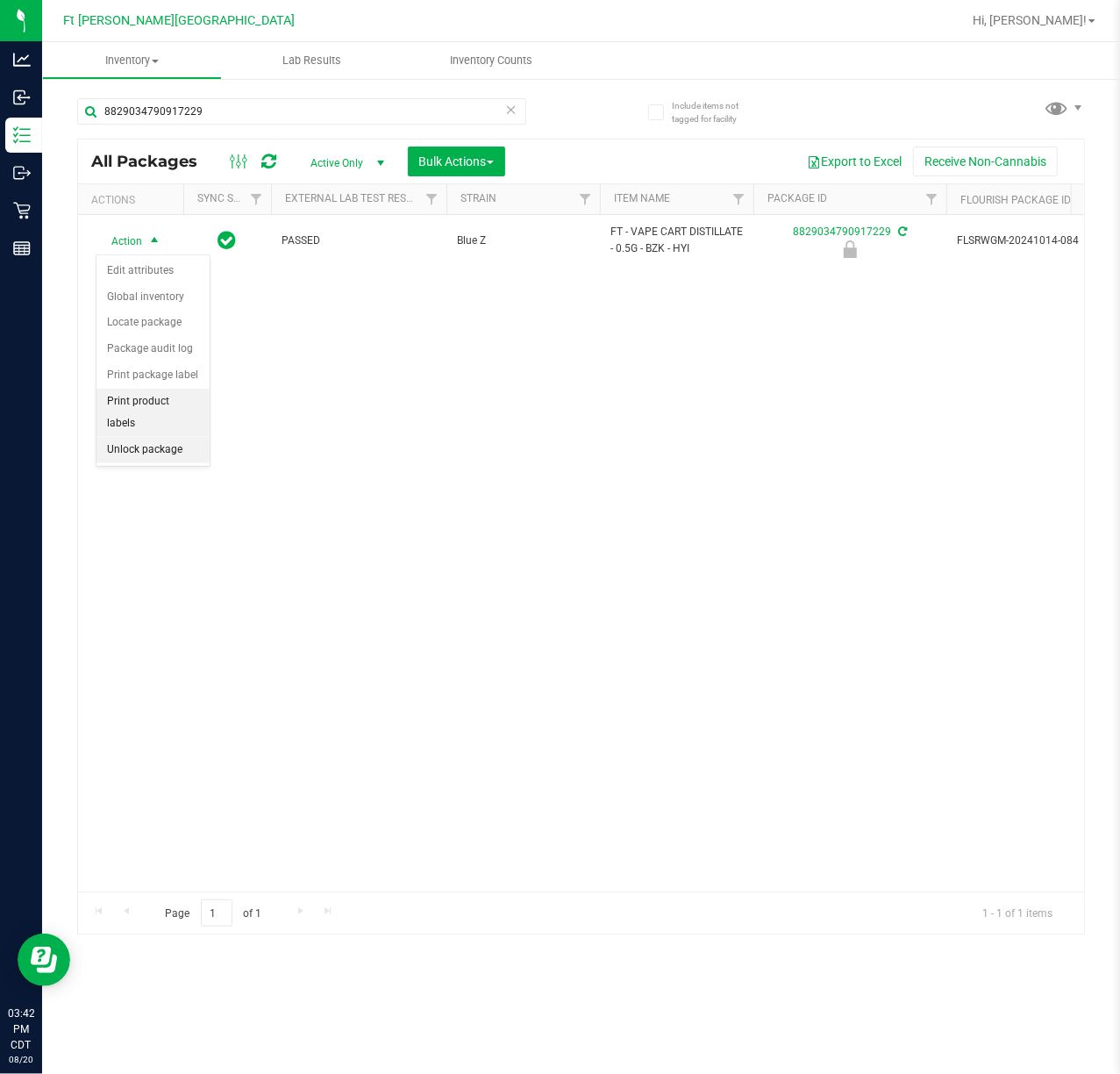
click at [146, 456] on li "Unlock package" at bounding box center [153, 450] width 113 height 26
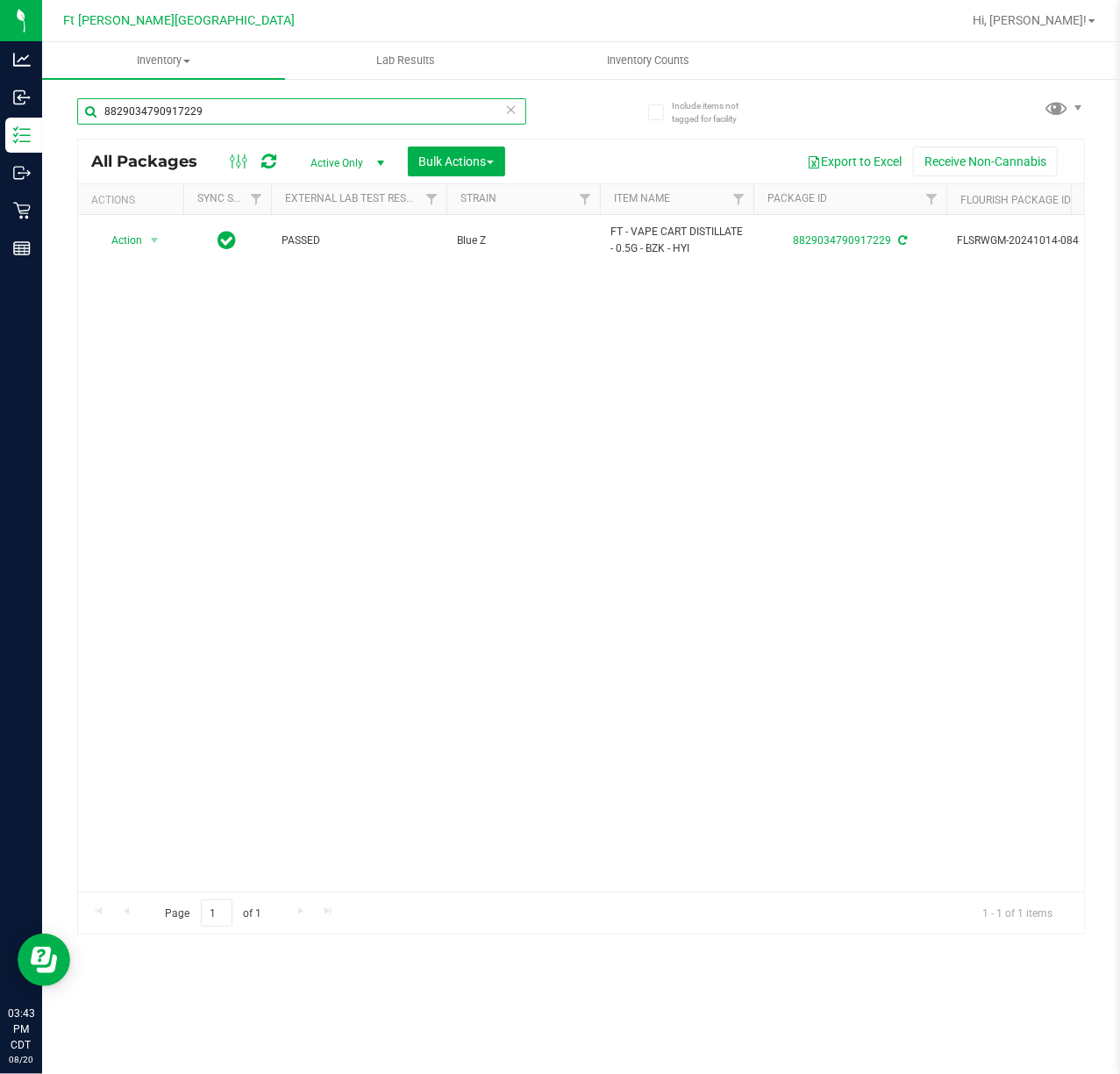
click at [260, 107] on input "8829034790917229" at bounding box center [302, 110] width 449 height 26
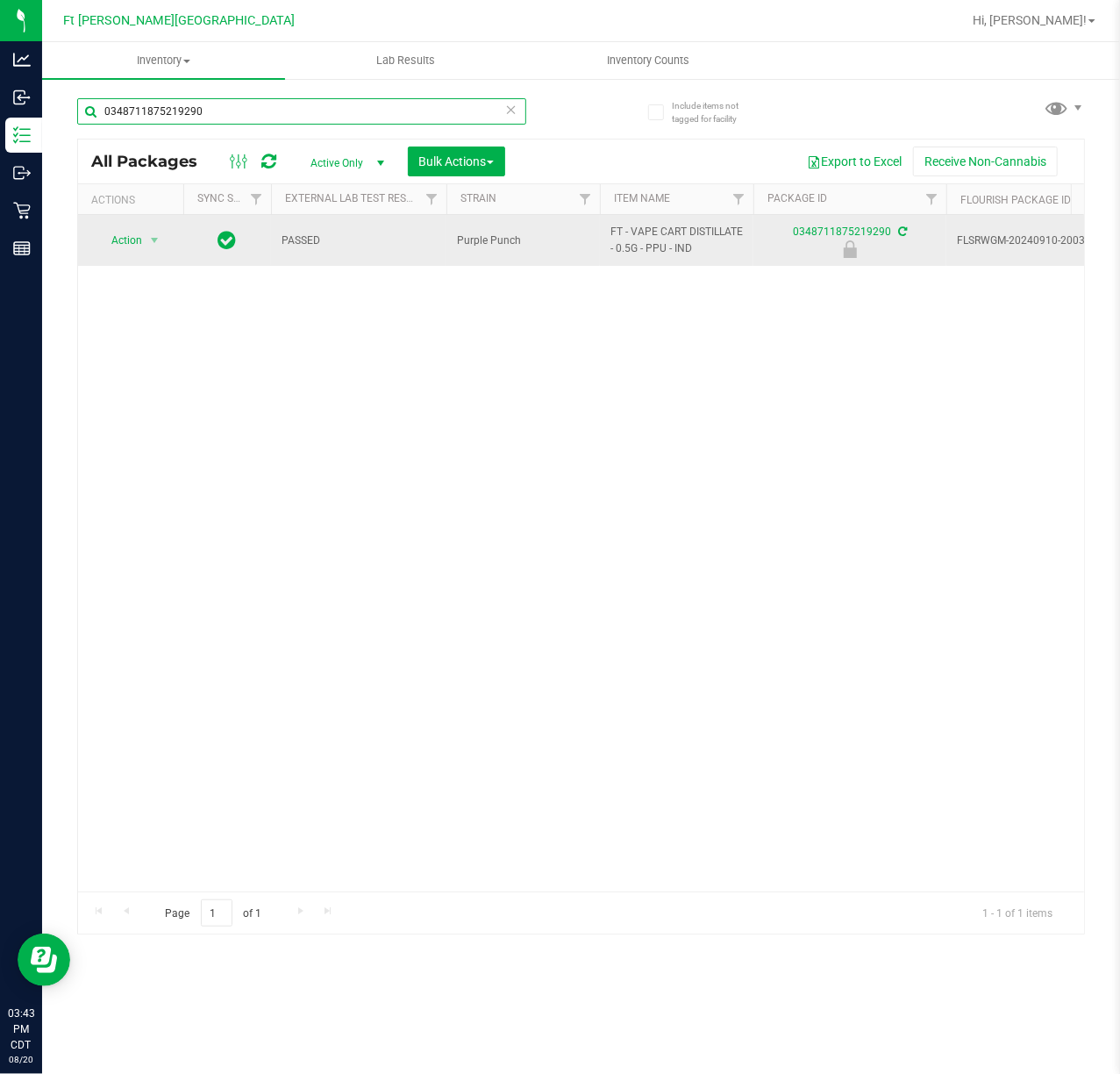
type input "0348711875219290"
click at [113, 232] on span "Action" at bounding box center [119, 241] width 47 height 25
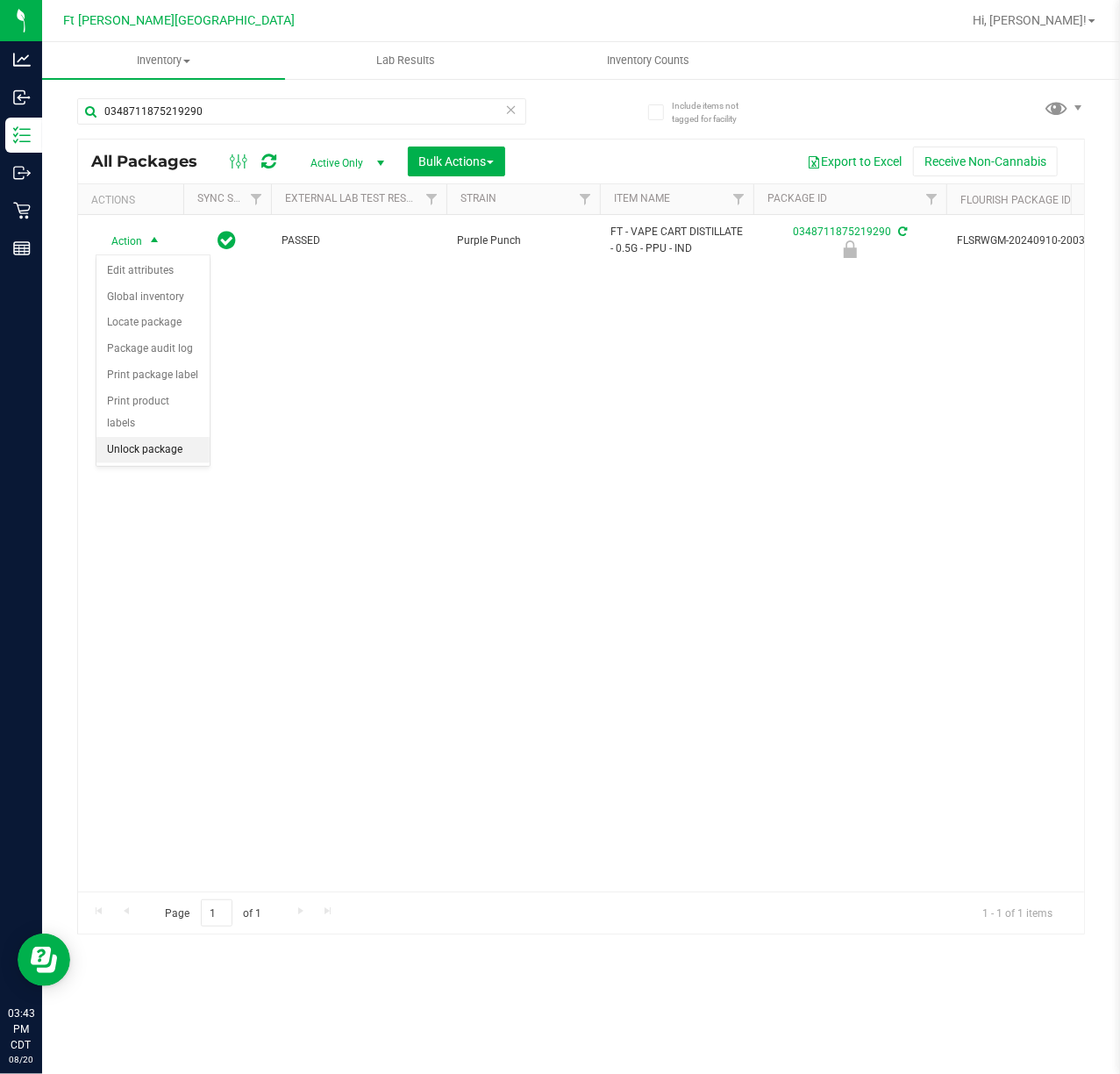
click at [128, 455] on li "Unlock package" at bounding box center [153, 450] width 113 height 26
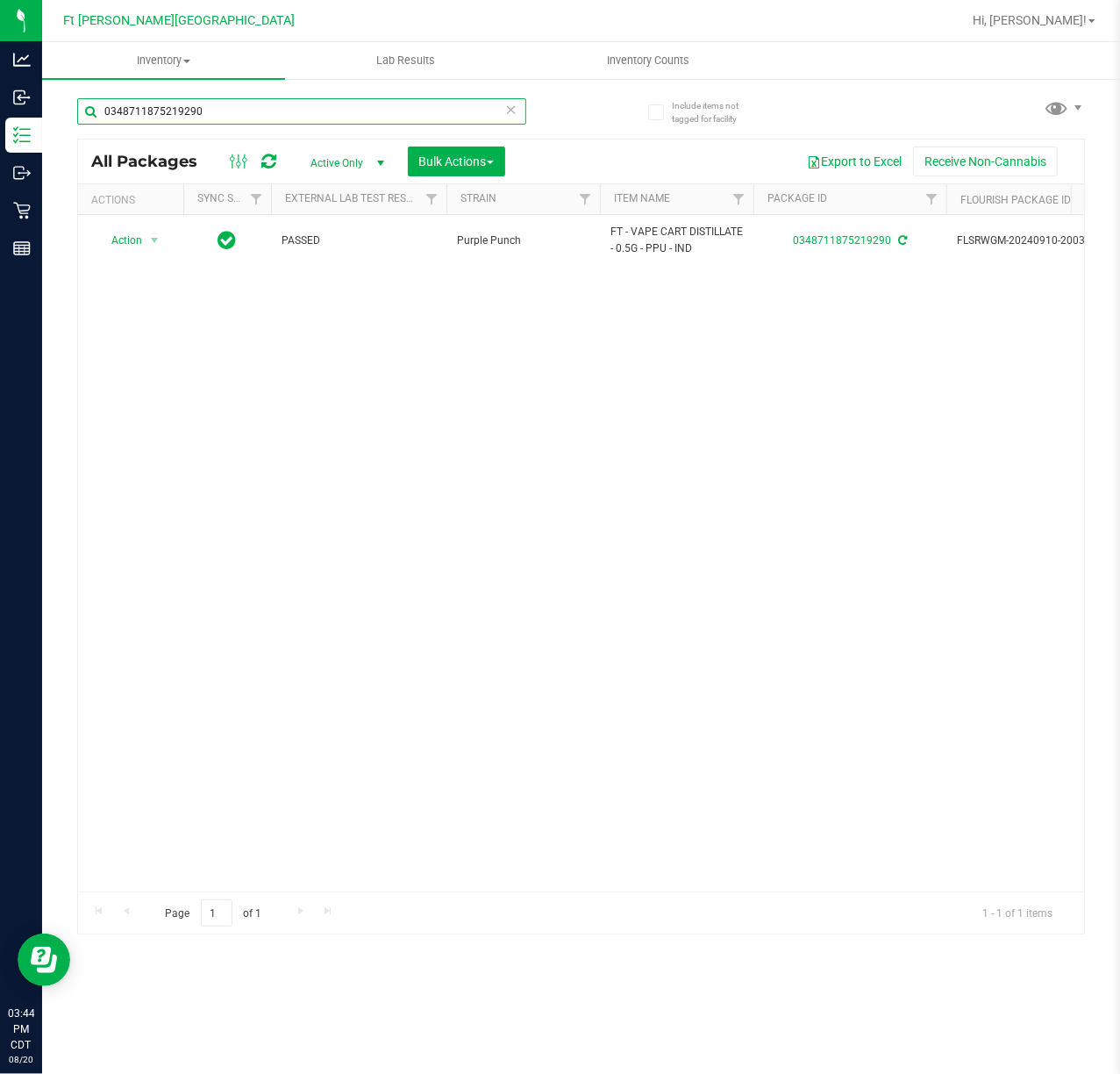
click at [237, 102] on input "0348711875219290" at bounding box center [302, 110] width 449 height 26
click at [237, 105] on input "0348711875219290" at bounding box center [302, 110] width 449 height 26
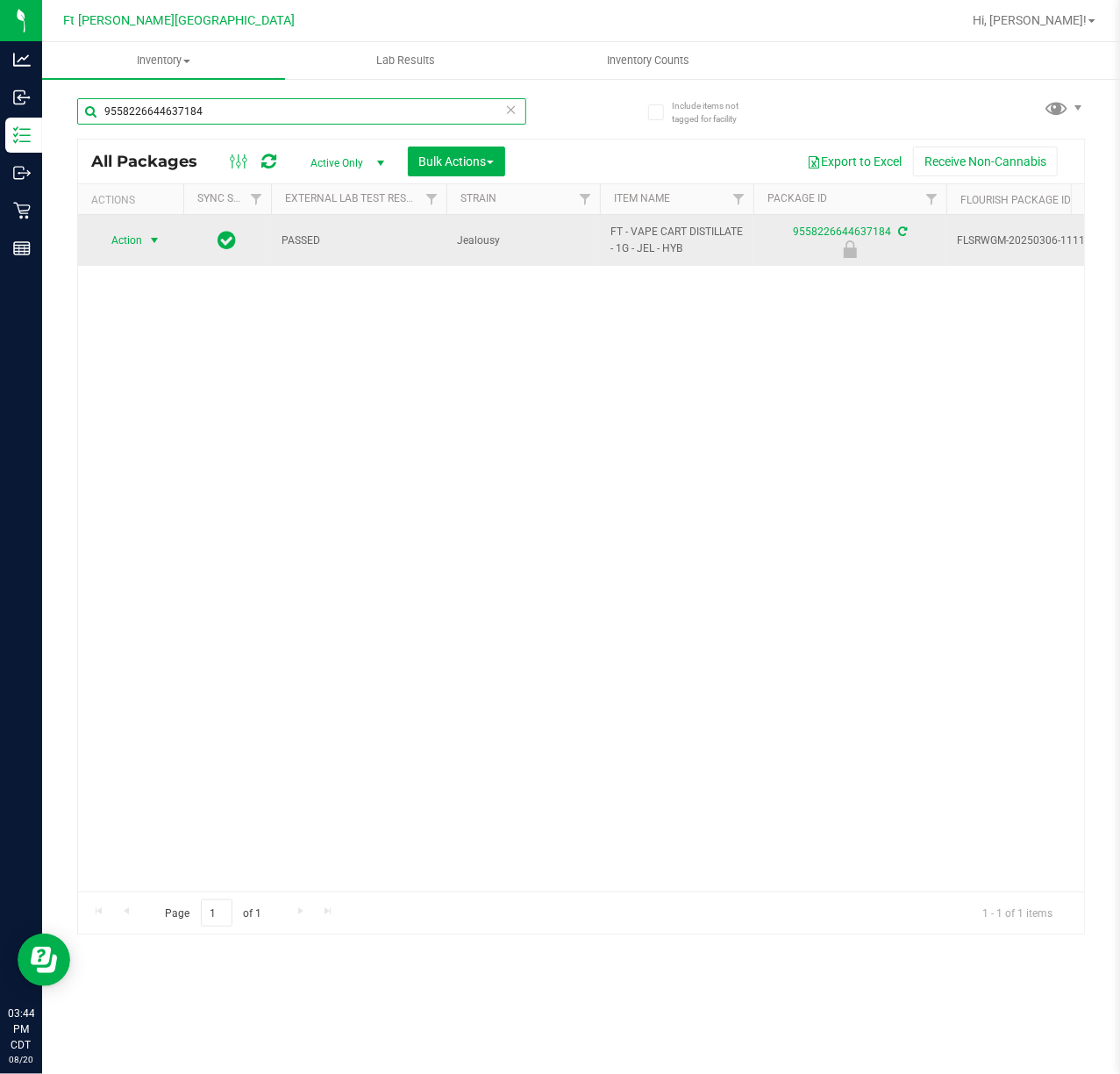
type input "9558226644637184"
click at [139, 243] on span "Action" at bounding box center [119, 241] width 47 height 25
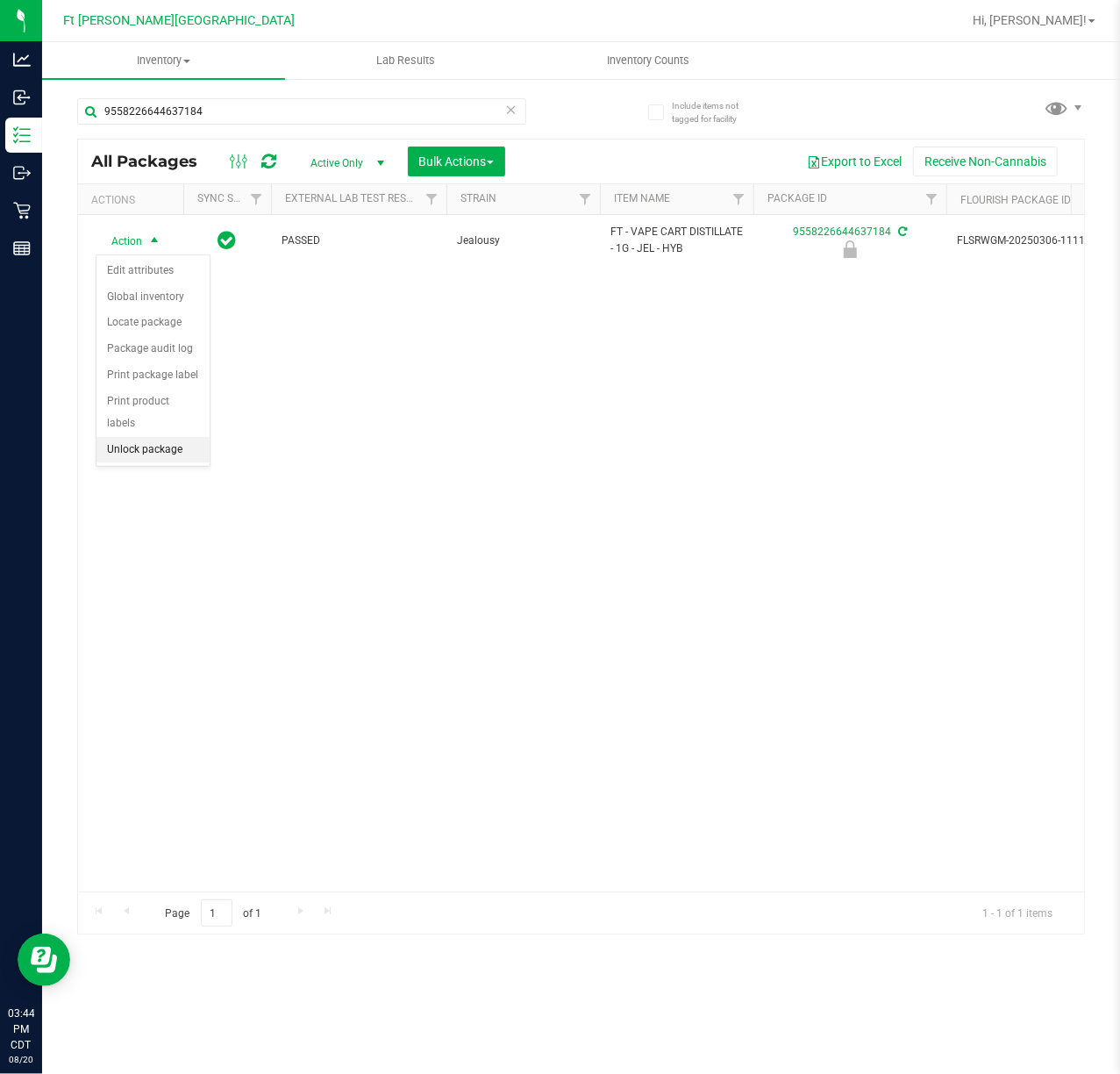
click at [170, 453] on li "Unlock package" at bounding box center [153, 450] width 113 height 26
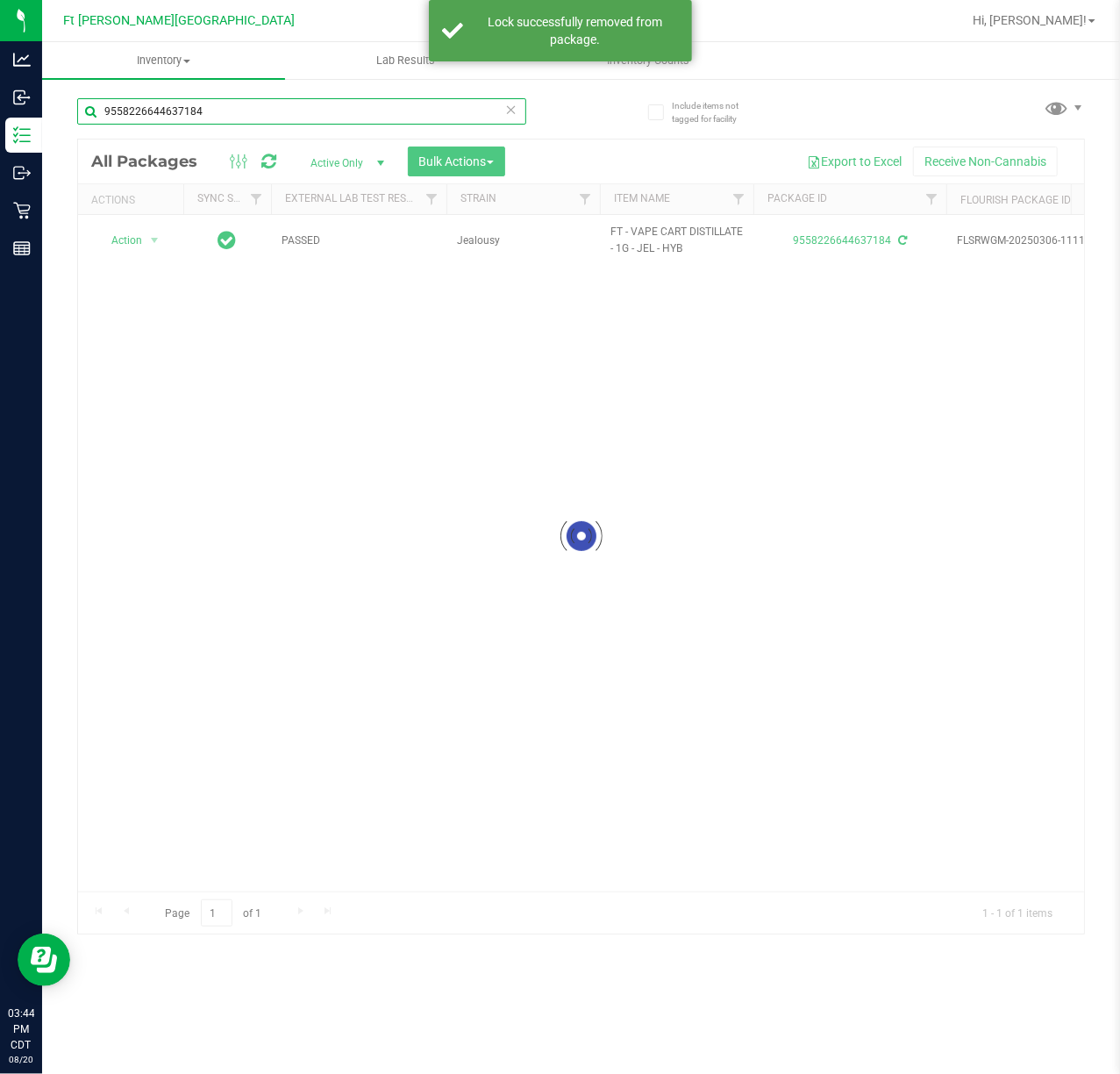
click at [286, 109] on input "9558226644637184" at bounding box center [302, 110] width 449 height 26
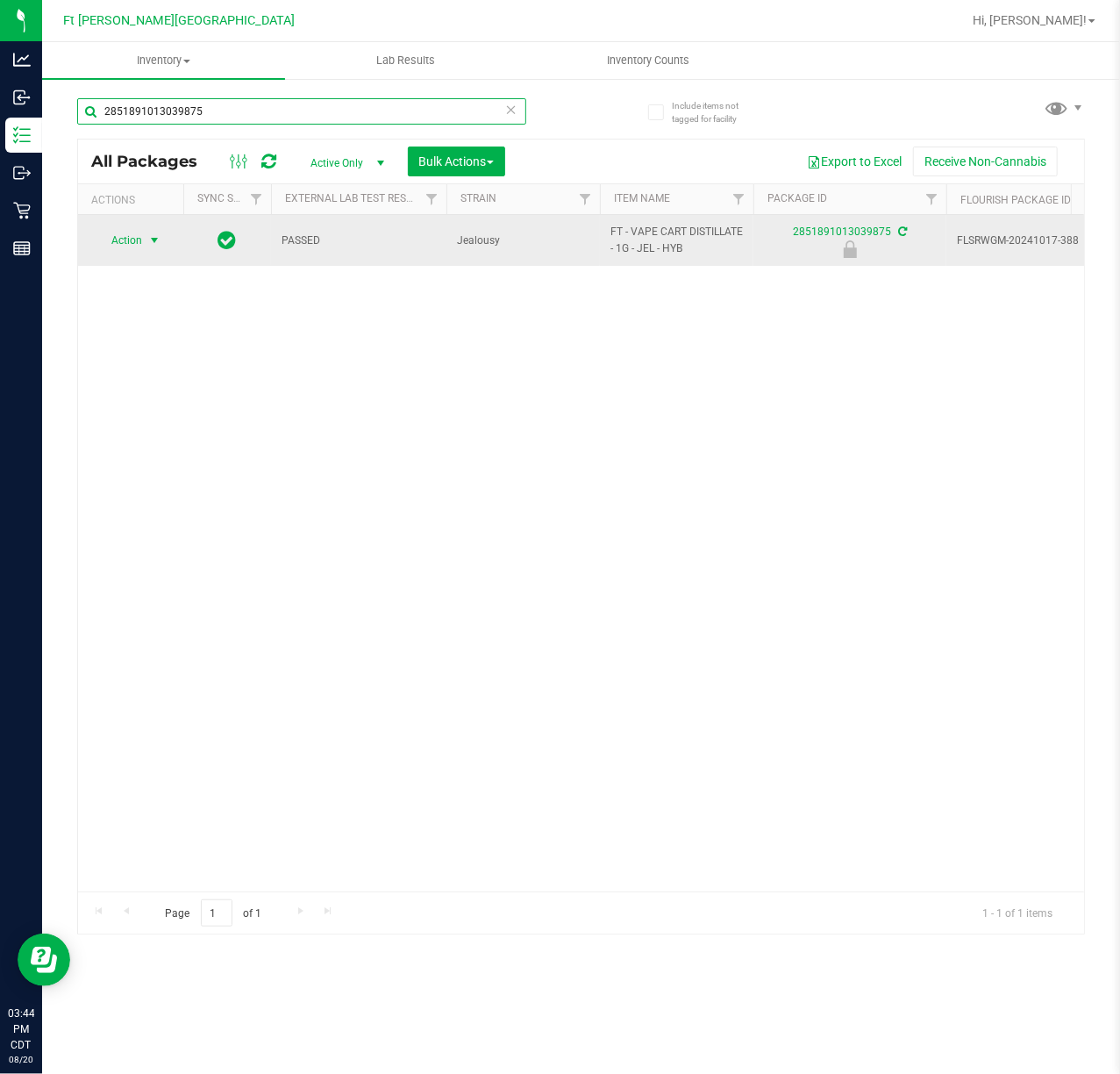
type input "2851891013039875"
click at [139, 242] on span "Action" at bounding box center [119, 241] width 47 height 25
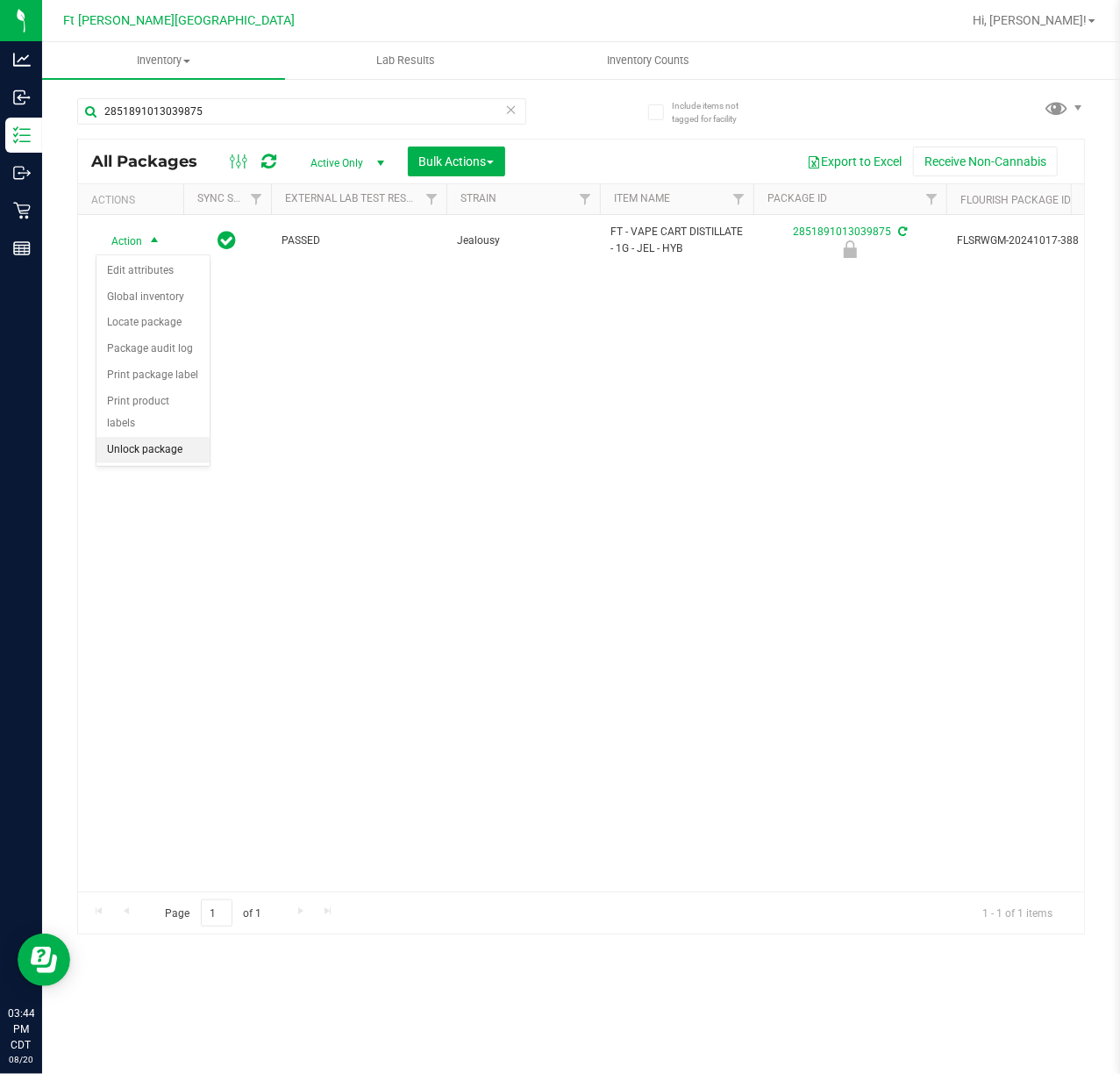
click at [177, 458] on li "Unlock package" at bounding box center [153, 450] width 113 height 26
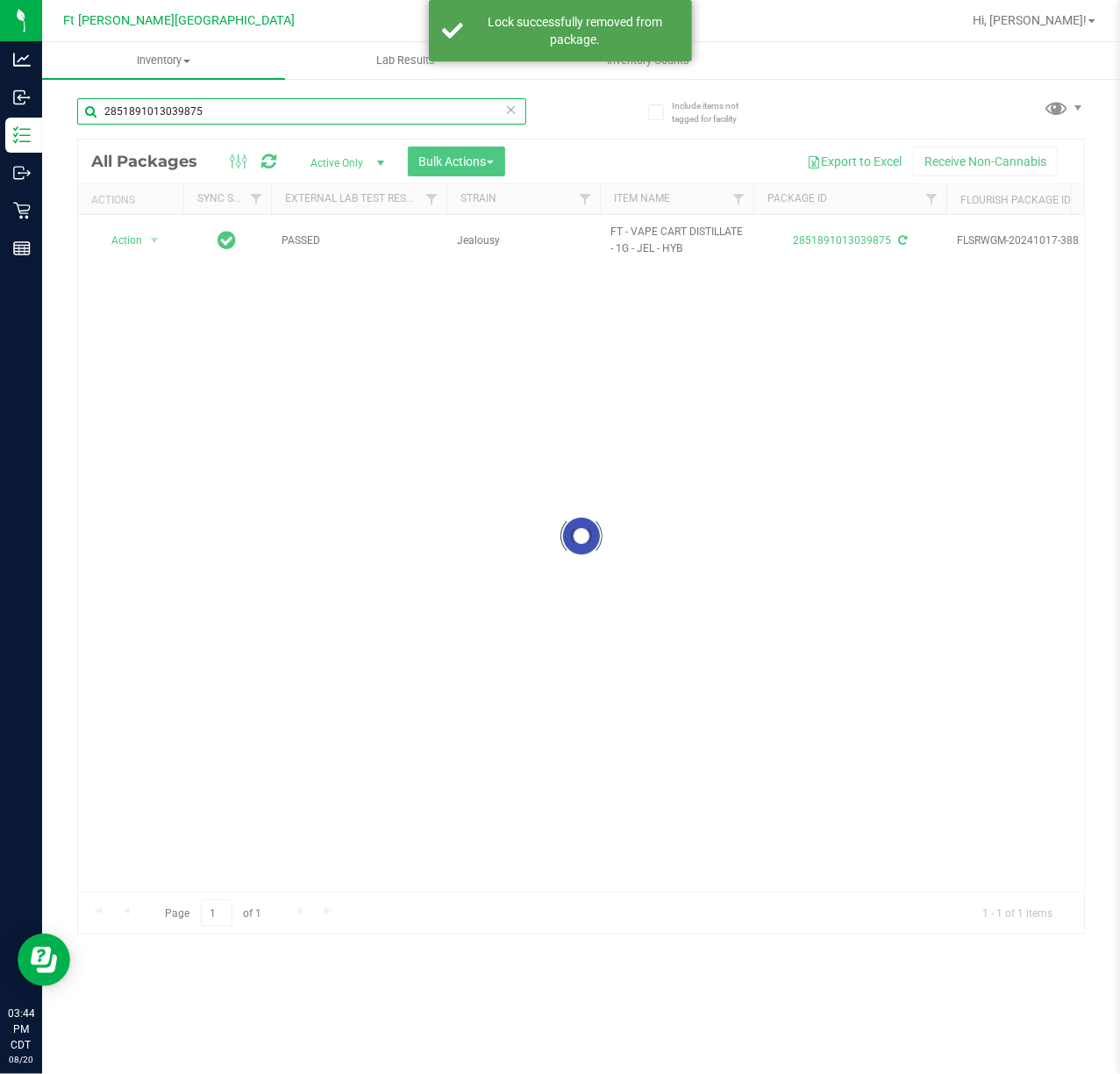
click at [250, 118] on input "2851891013039875" at bounding box center [302, 110] width 449 height 26
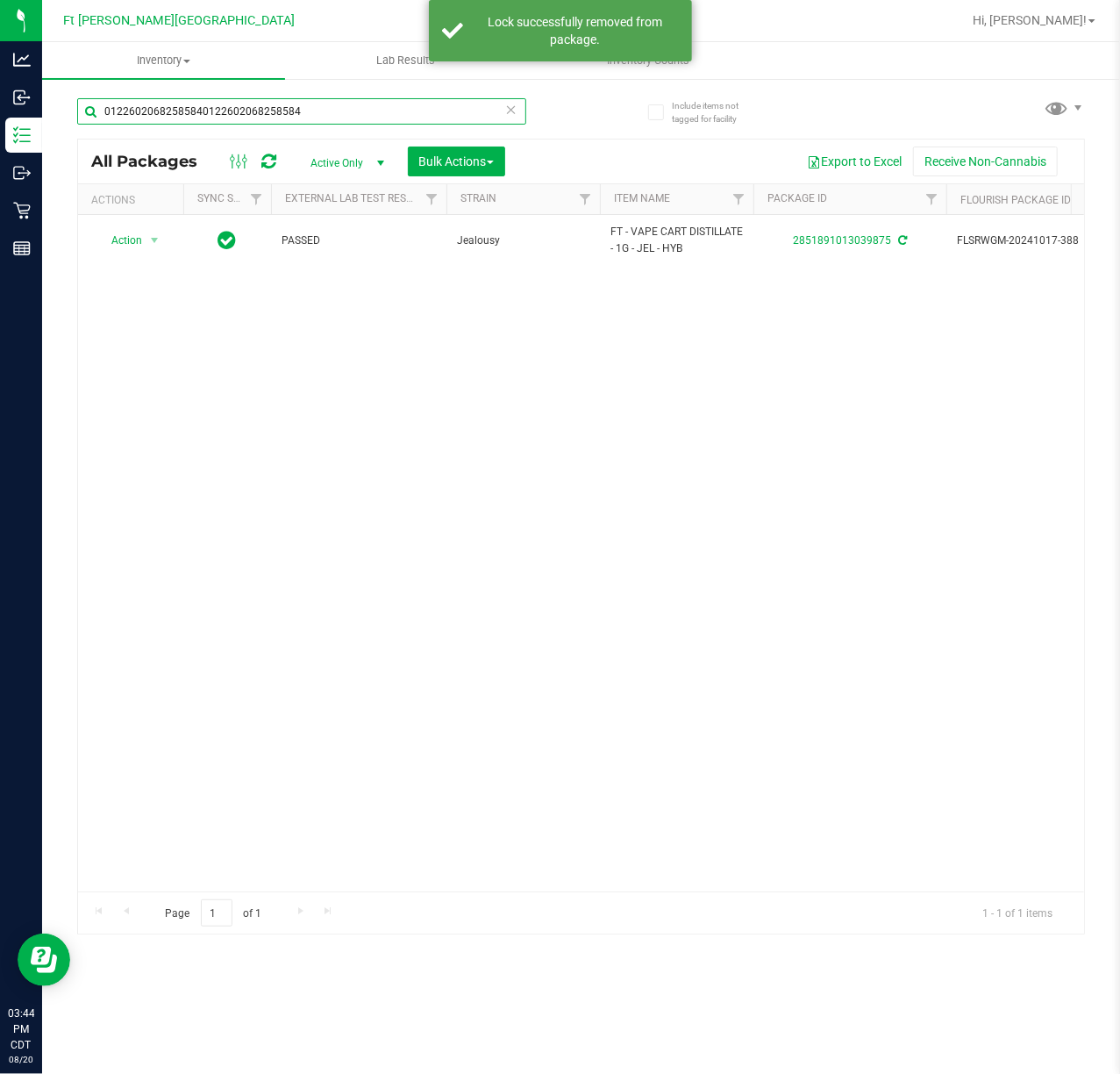
click at [326, 112] on input "01226020682585840122602068258584" at bounding box center [302, 110] width 449 height 26
click at [327, 110] on input "01226020682585840122602068258584" at bounding box center [302, 110] width 449 height 26
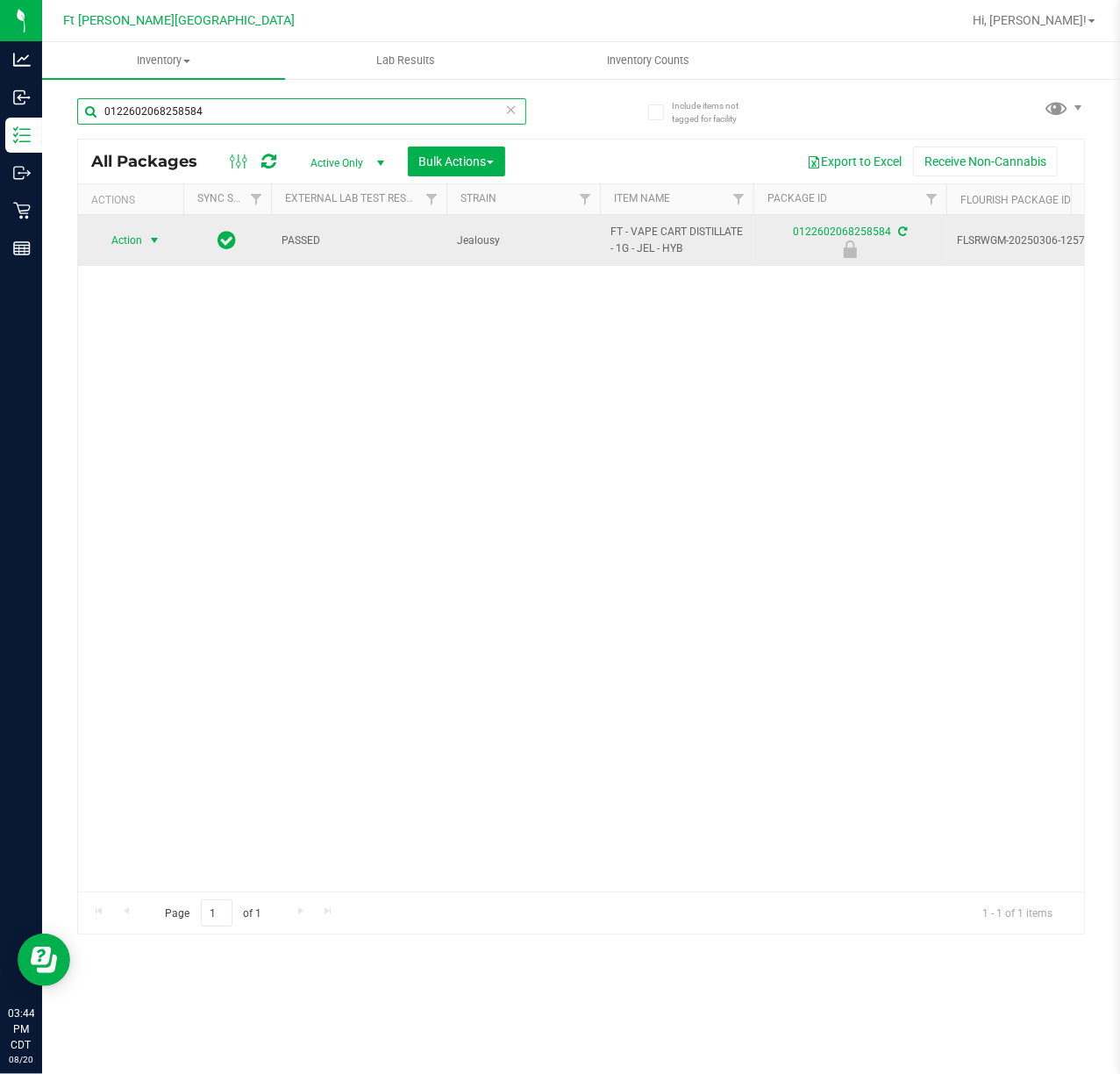
type input "0122602068258584"
click at [128, 236] on span "Action" at bounding box center [119, 241] width 47 height 25
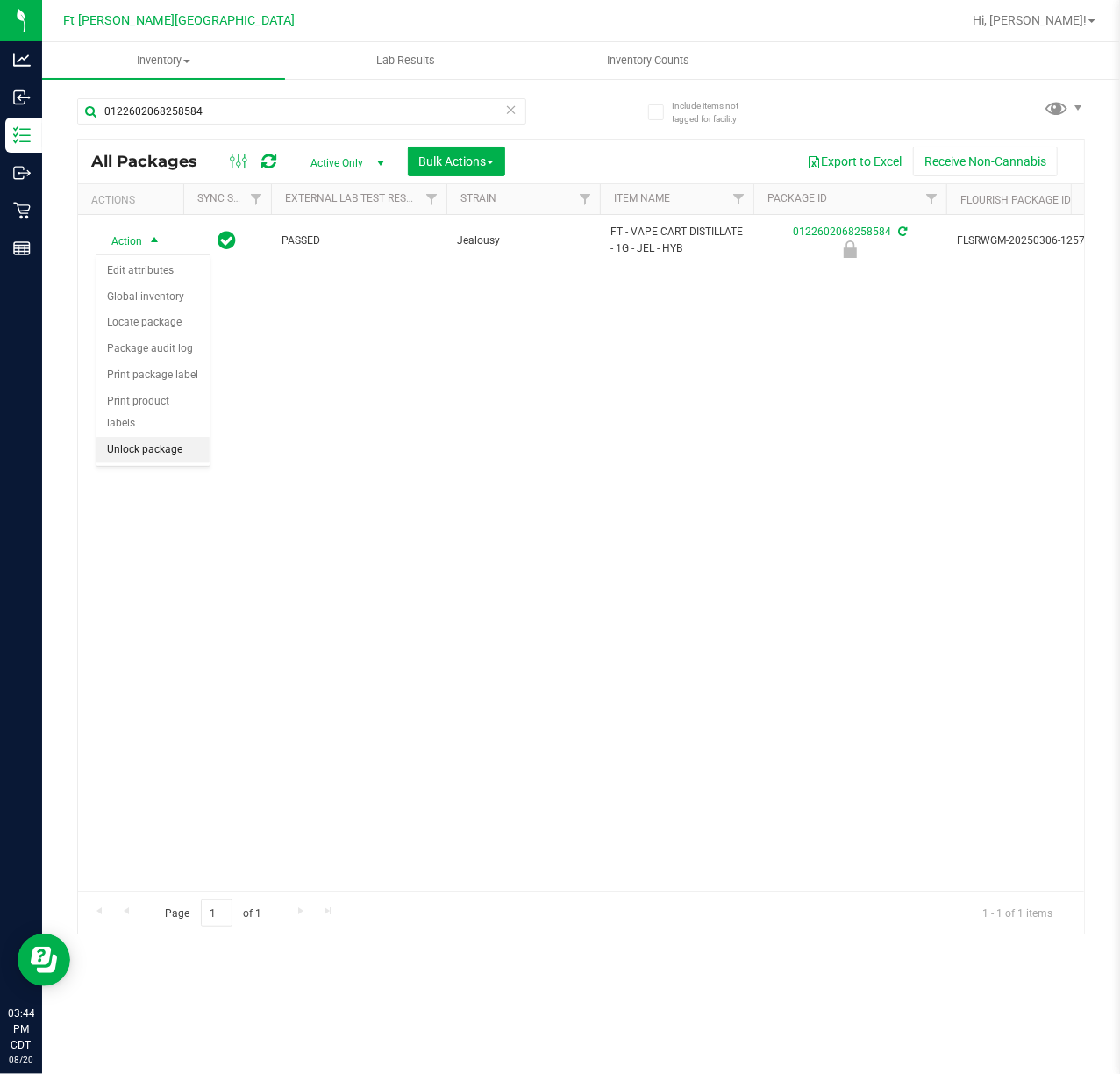
click at [150, 448] on li "Unlock package" at bounding box center [153, 450] width 113 height 26
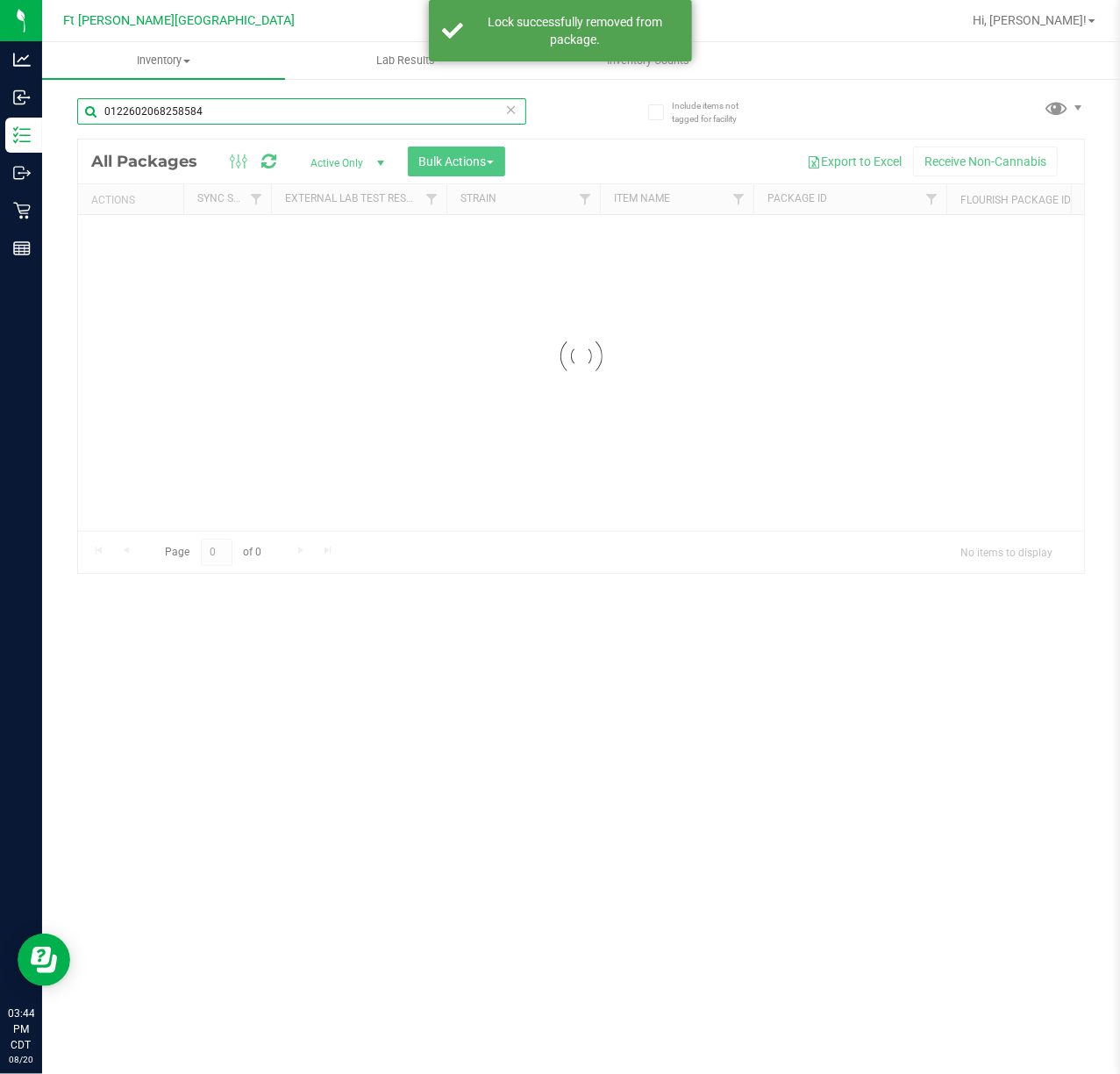
click at [432, 112] on input "0122602068258584" at bounding box center [302, 110] width 449 height 26
click at [432, 112] on div "Inventory All packages All inventory Waste log Create inventory Lab Results Inv…" at bounding box center [581, 558] width 1078 height 1032
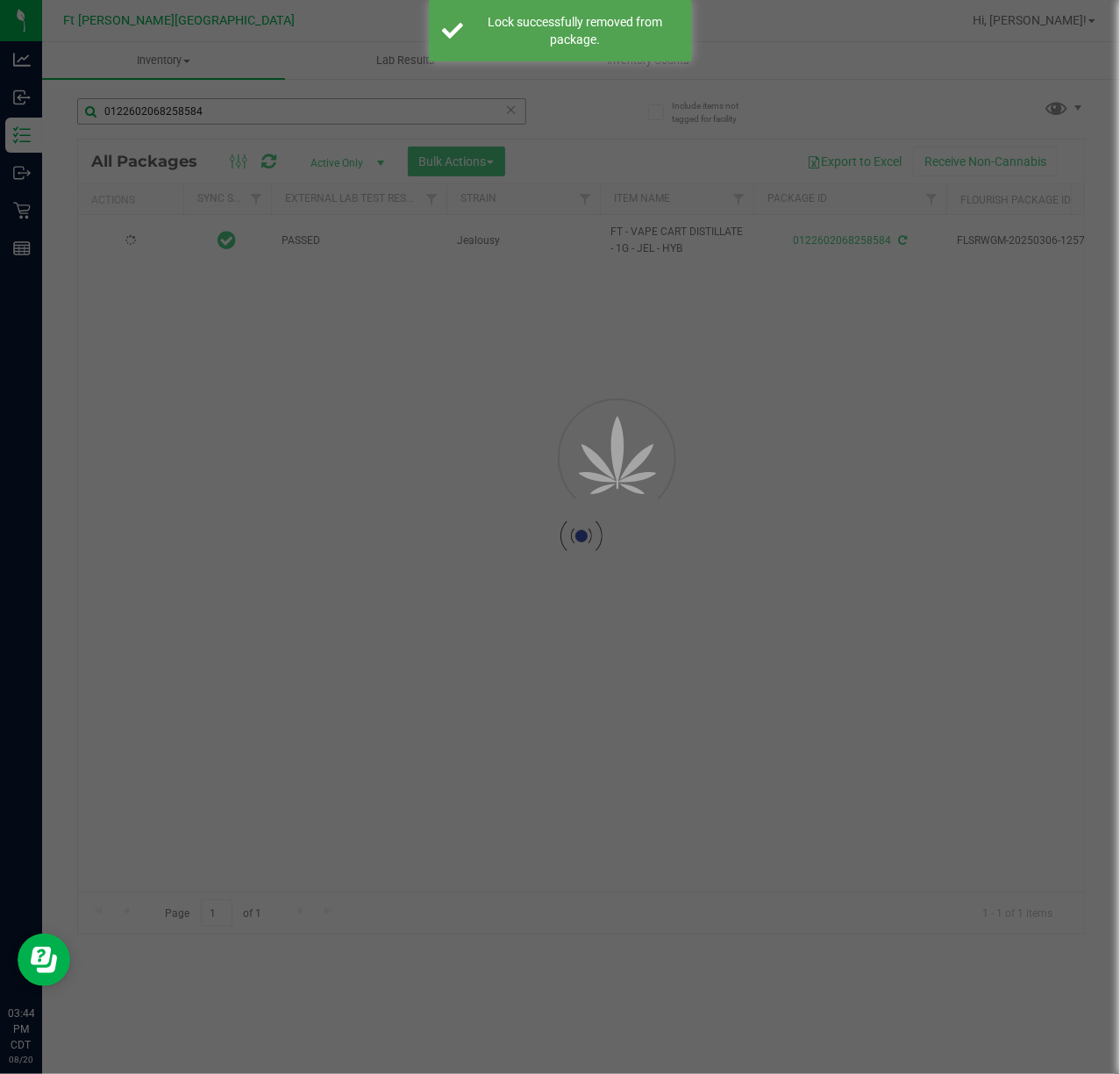
click at [432, 110] on div at bounding box center [560, 537] width 1120 height 1074
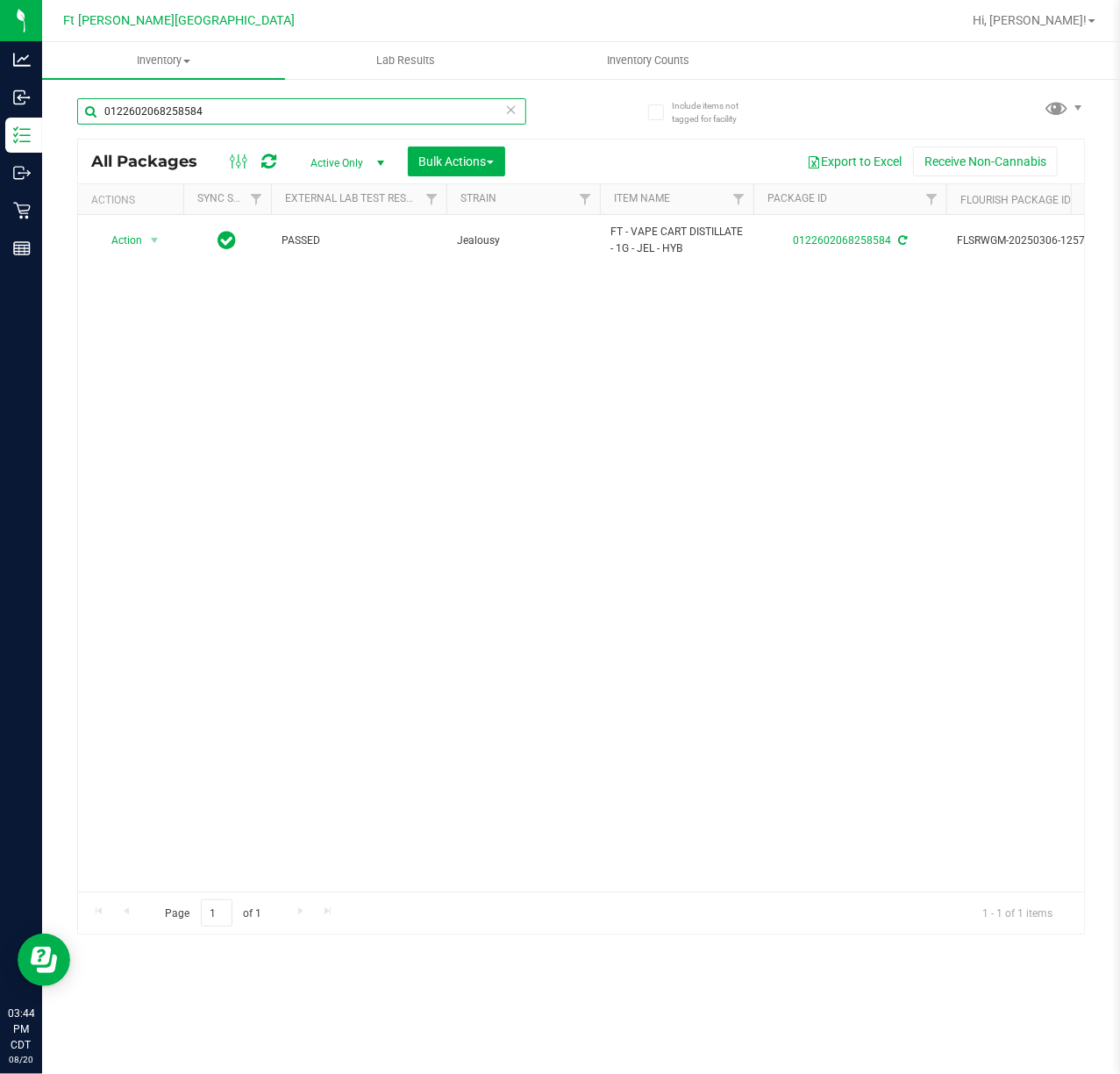
click at [342, 119] on input "0122602068258584" at bounding box center [302, 110] width 449 height 26
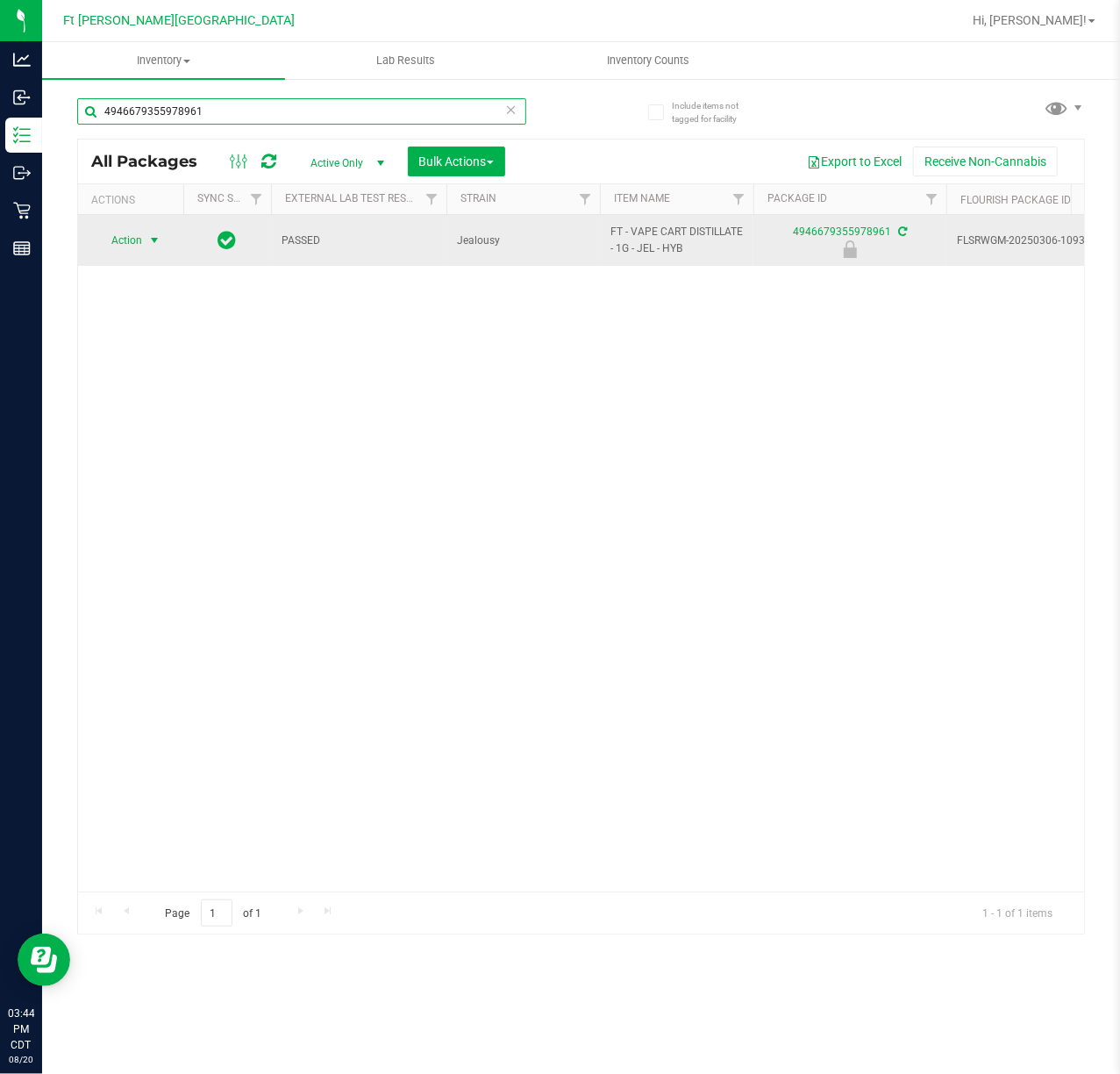
type input "4946679355978961"
click at [134, 252] on span "Action" at bounding box center [119, 241] width 47 height 25
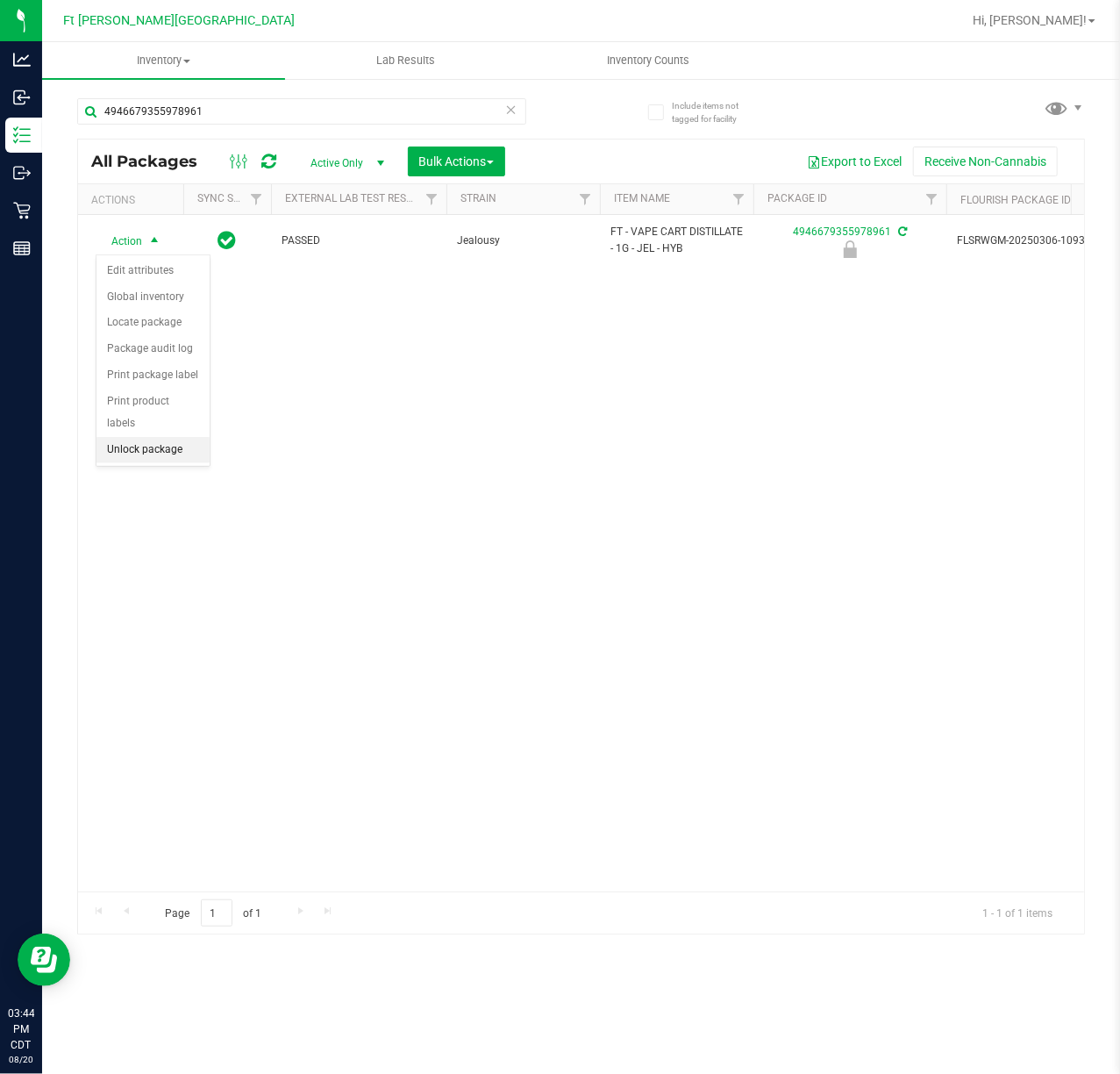
click at [120, 456] on li "Unlock package" at bounding box center [153, 450] width 113 height 26
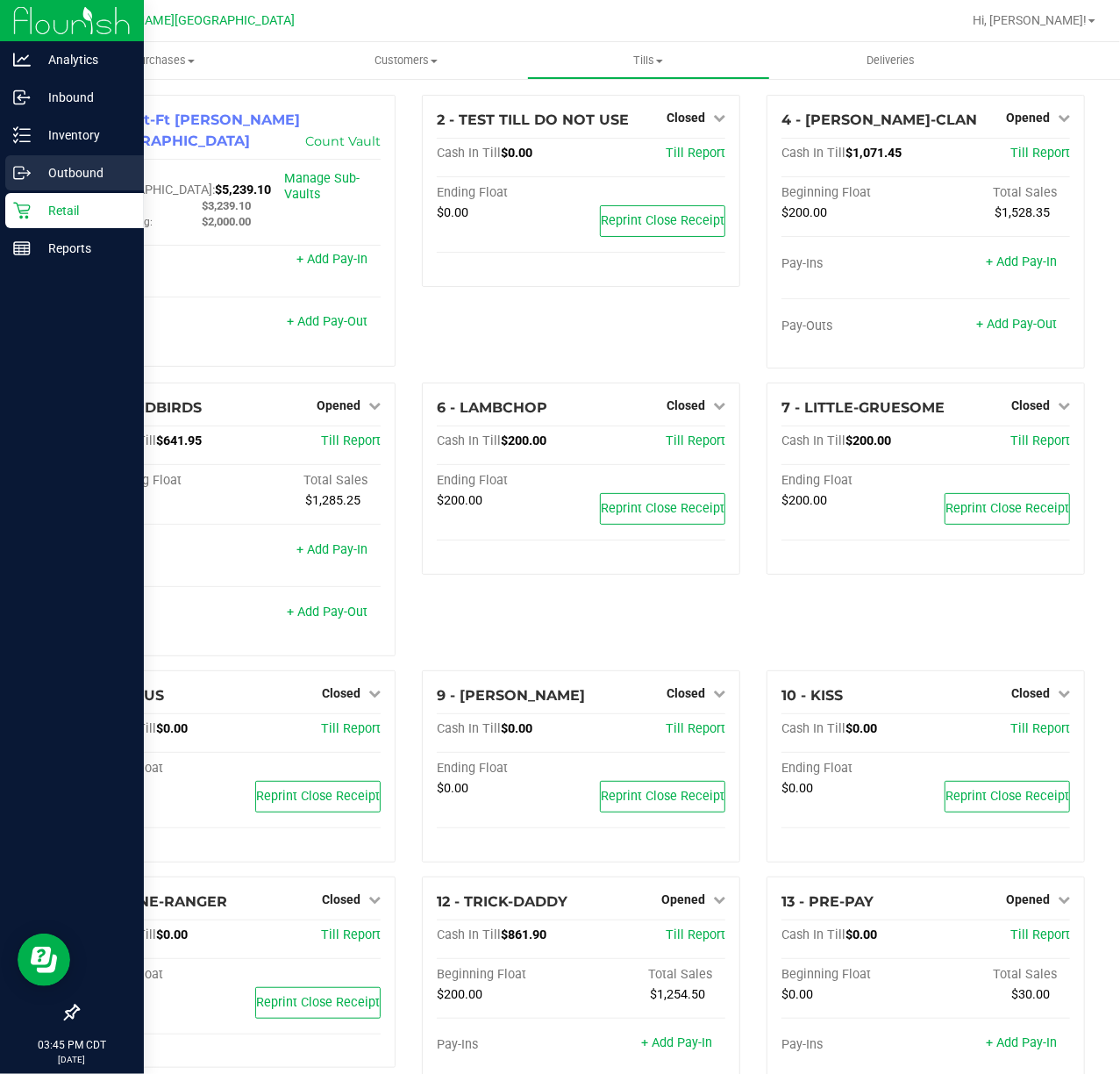
click at [51, 158] on div "Outbound" at bounding box center [74, 173] width 139 height 35
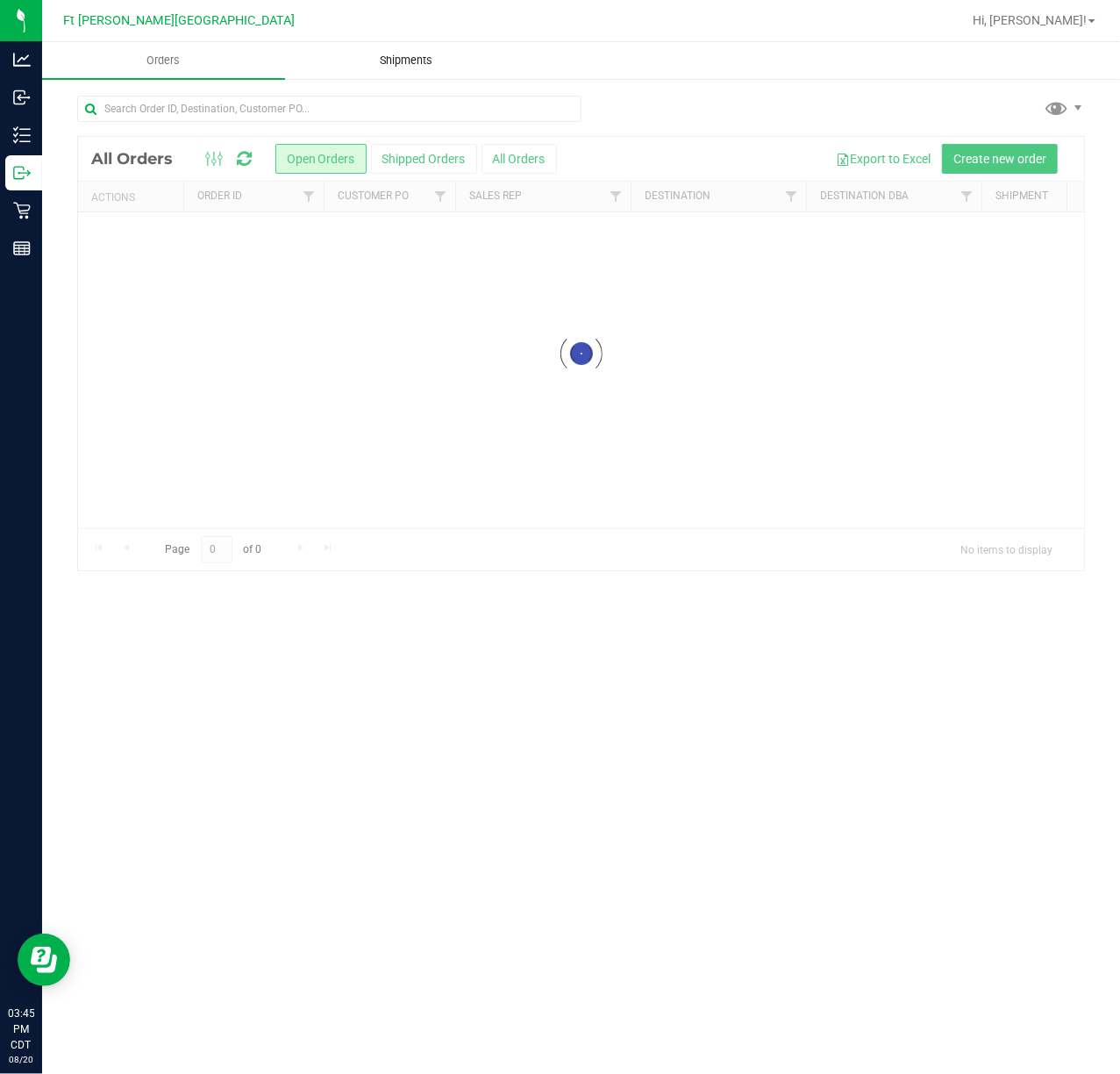
click at [404, 65] on span "Shipments" at bounding box center [406, 60] width 100 height 15
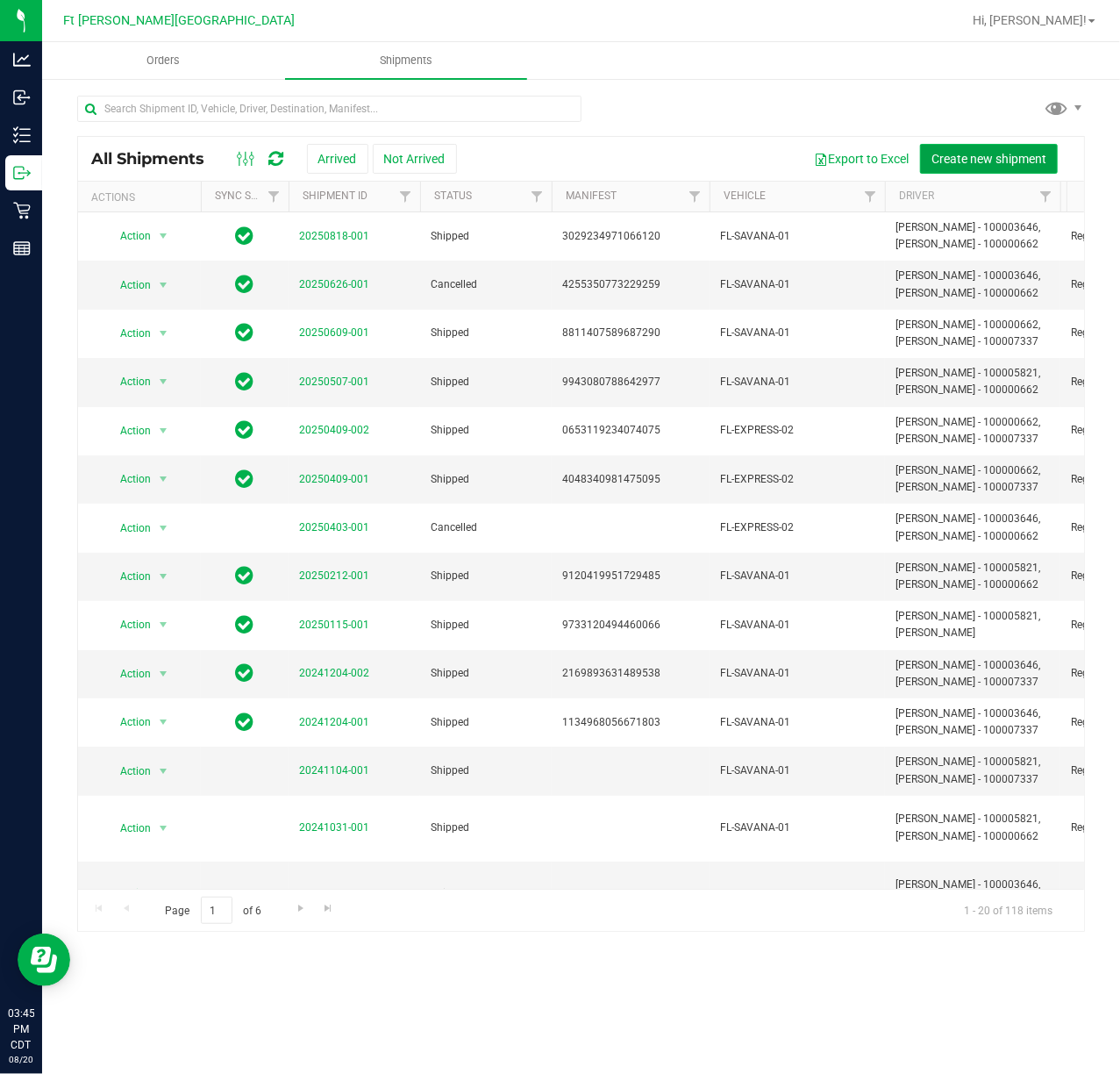
click at [975, 155] on span "Create new shipment" at bounding box center [990, 158] width 115 height 14
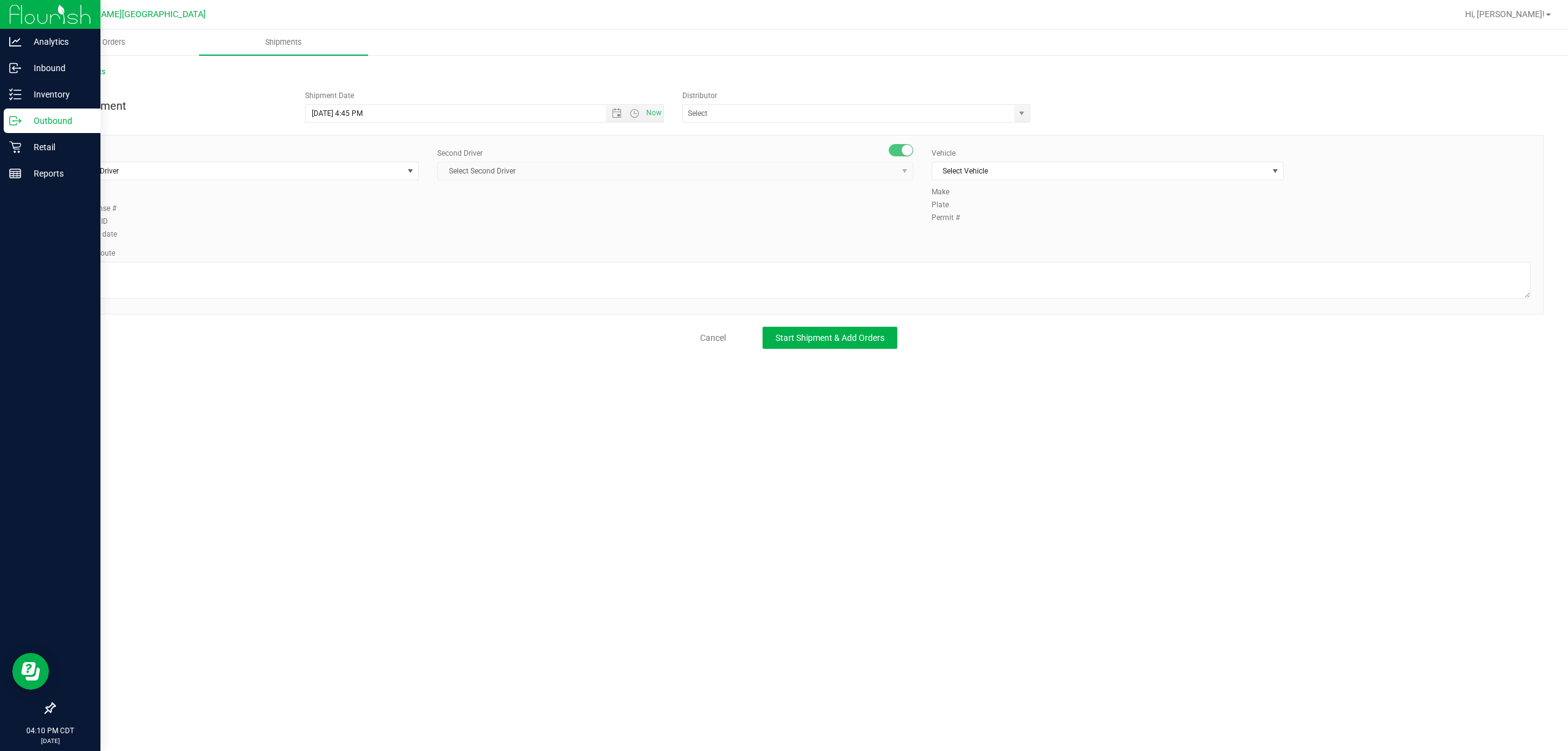
click at [35, 133] on link "Outbound" at bounding box center [50, 121] width 100 height 26
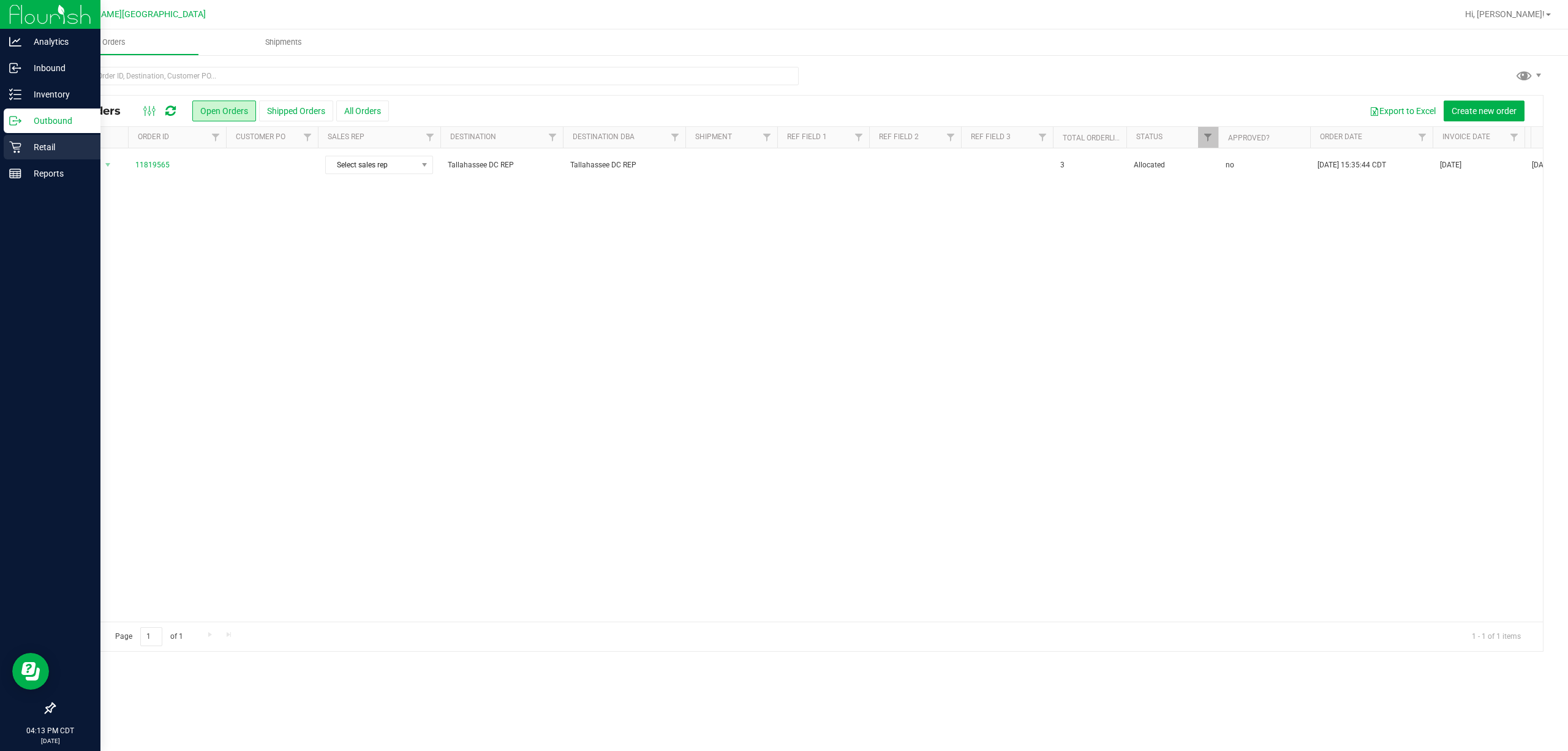
click at [58, 148] on p "Retail" at bounding box center [58, 147] width 74 height 15
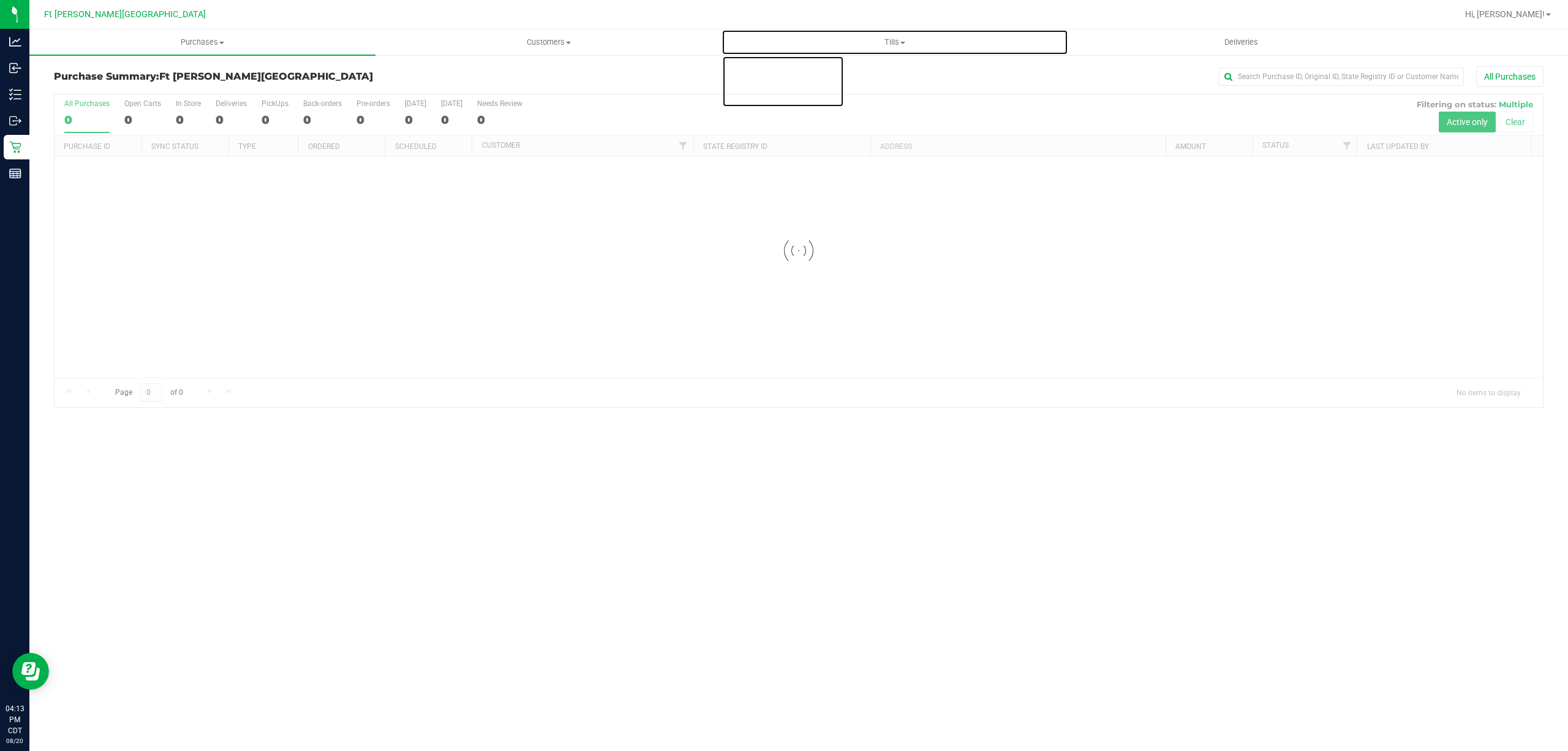
click at [781, 49] on uib-tab-heading "Tills Manage tills Reconcile e-payments" at bounding box center [894, 42] width 345 height 25
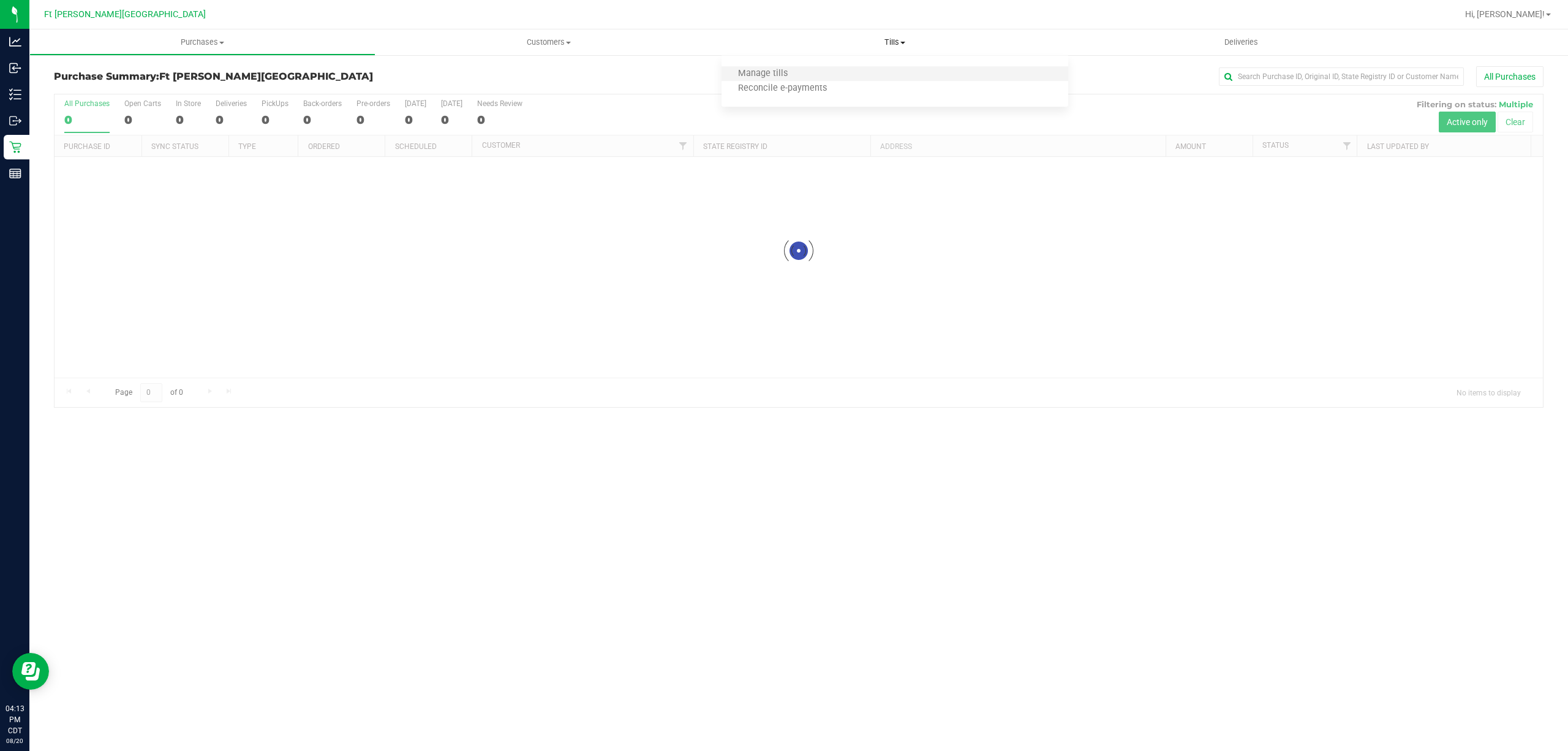
click at [781, 76] on li "Manage tills" at bounding box center [894, 74] width 346 height 15
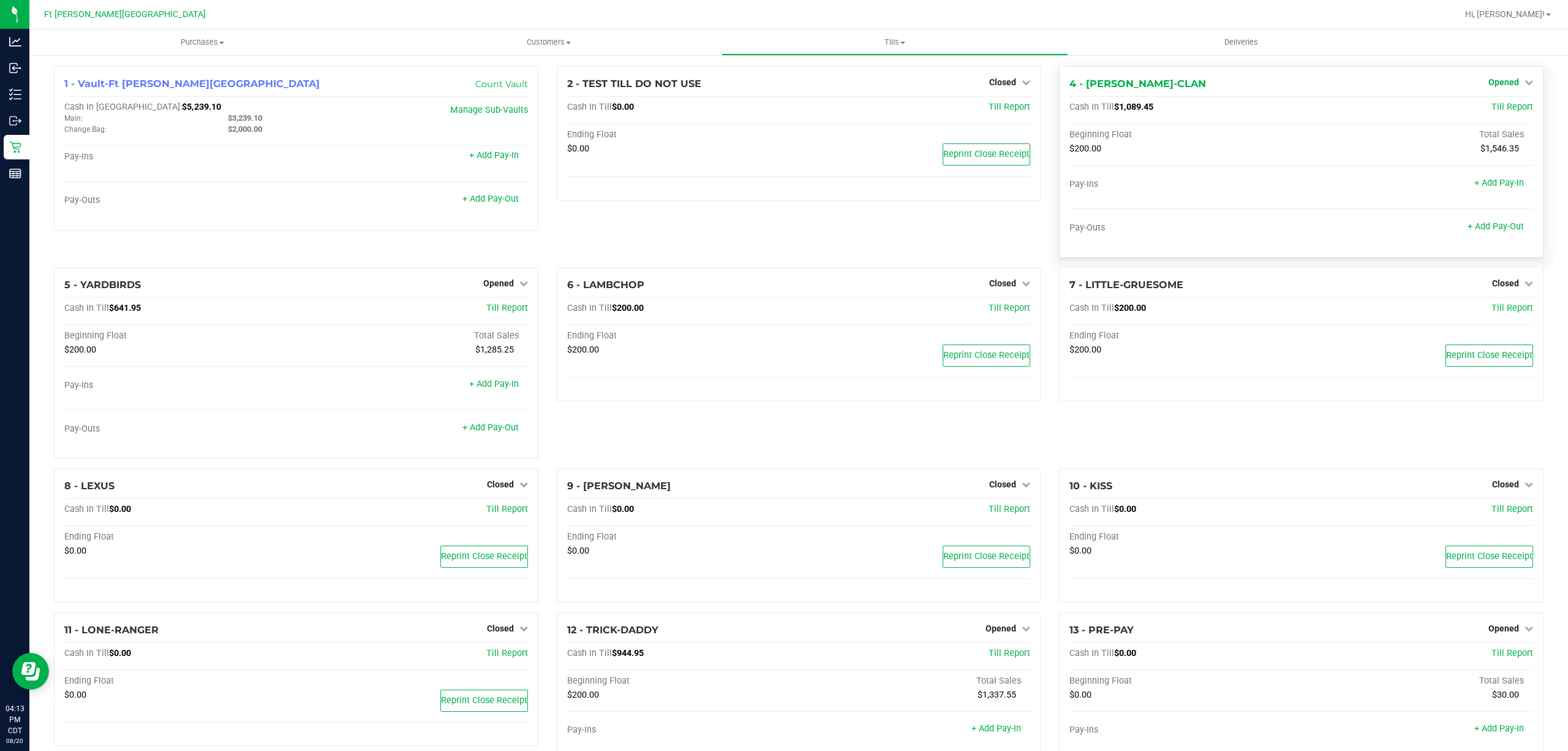
click at [781, 77] on span "Opened" at bounding box center [1504, 82] width 31 height 10
click at [781, 105] on link "Close Till" at bounding box center [1504, 108] width 33 height 10
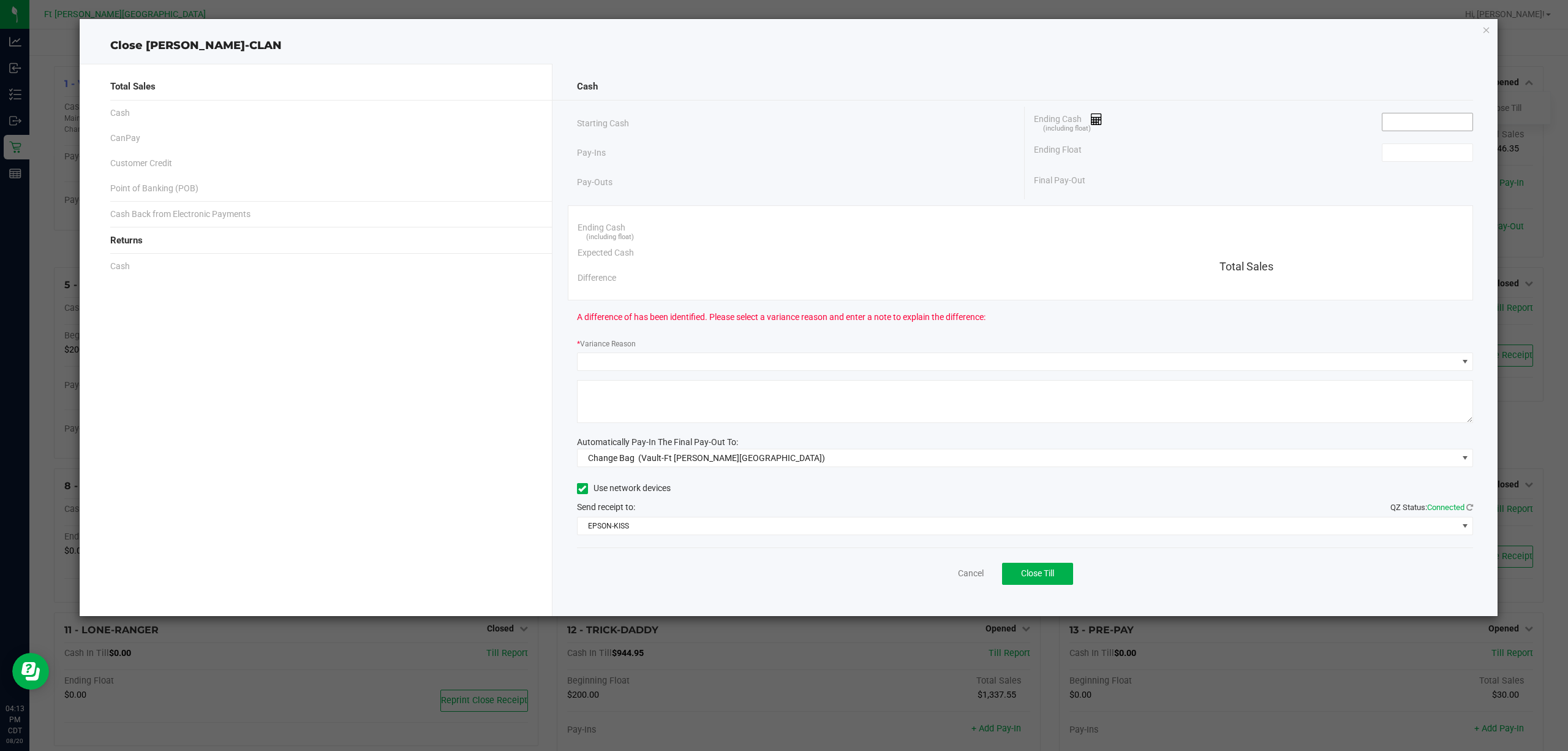
click at [781, 113] on span at bounding box center [1427, 121] width 91 height 18
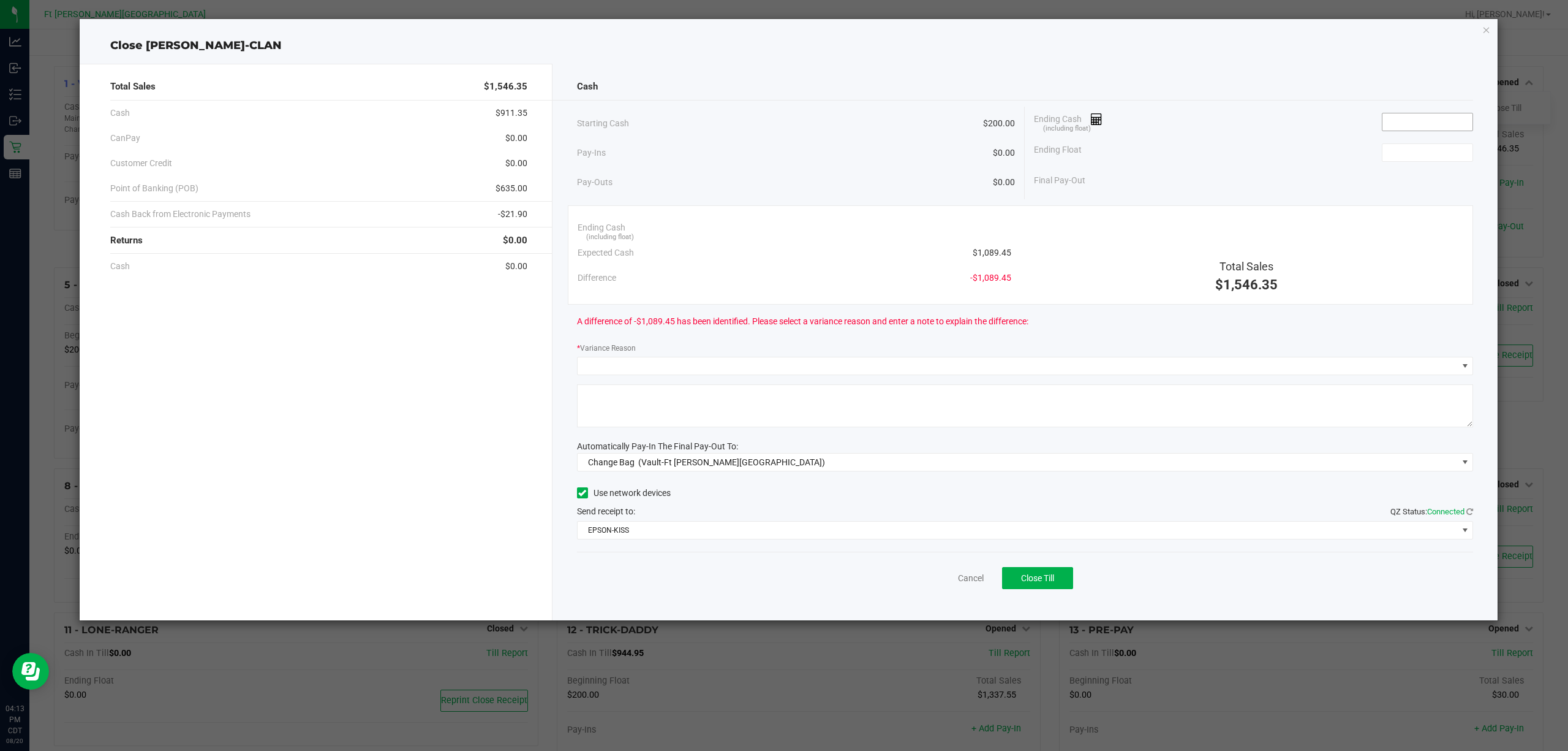
click at [781, 117] on input at bounding box center [1427, 122] width 90 height 17
paste input "1089.45"
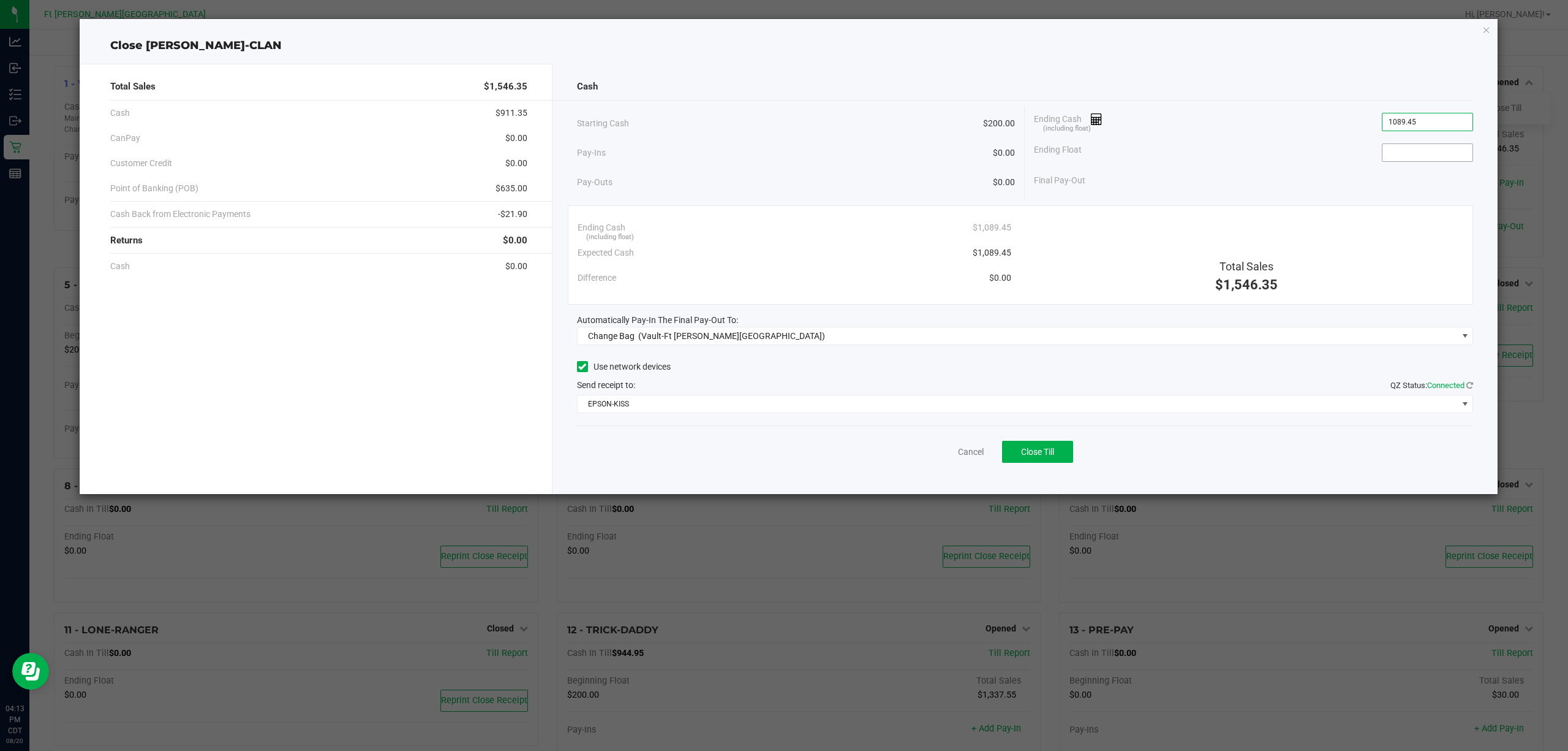
type input "$1,089.45"
click at [781, 153] on input at bounding box center [1427, 153] width 90 height 17
type input "$200.00"
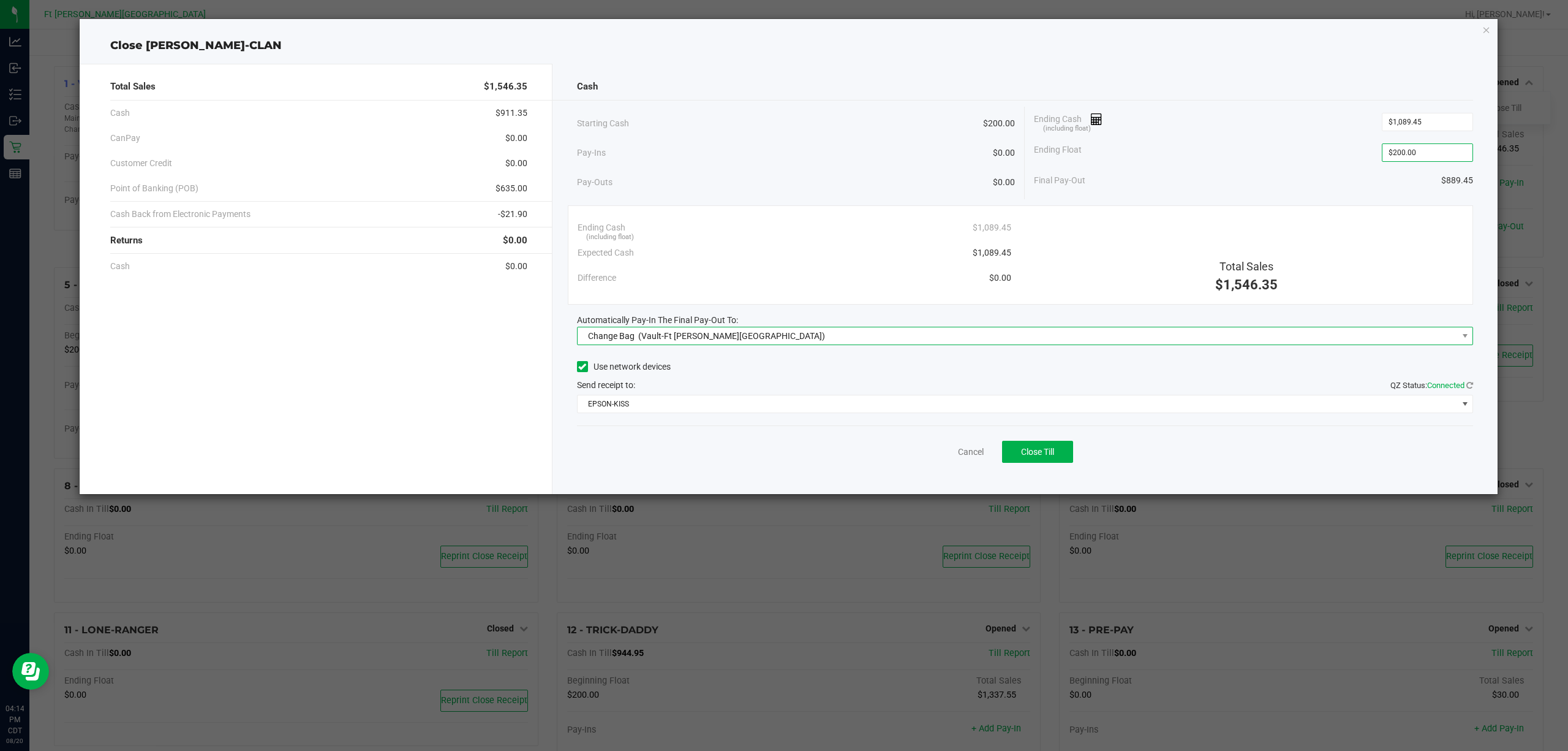
click at [781, 342] on span "Change Bag (Vault-Ft Walton Beach)" at bounding box center [1018, 336] width 880 height 17
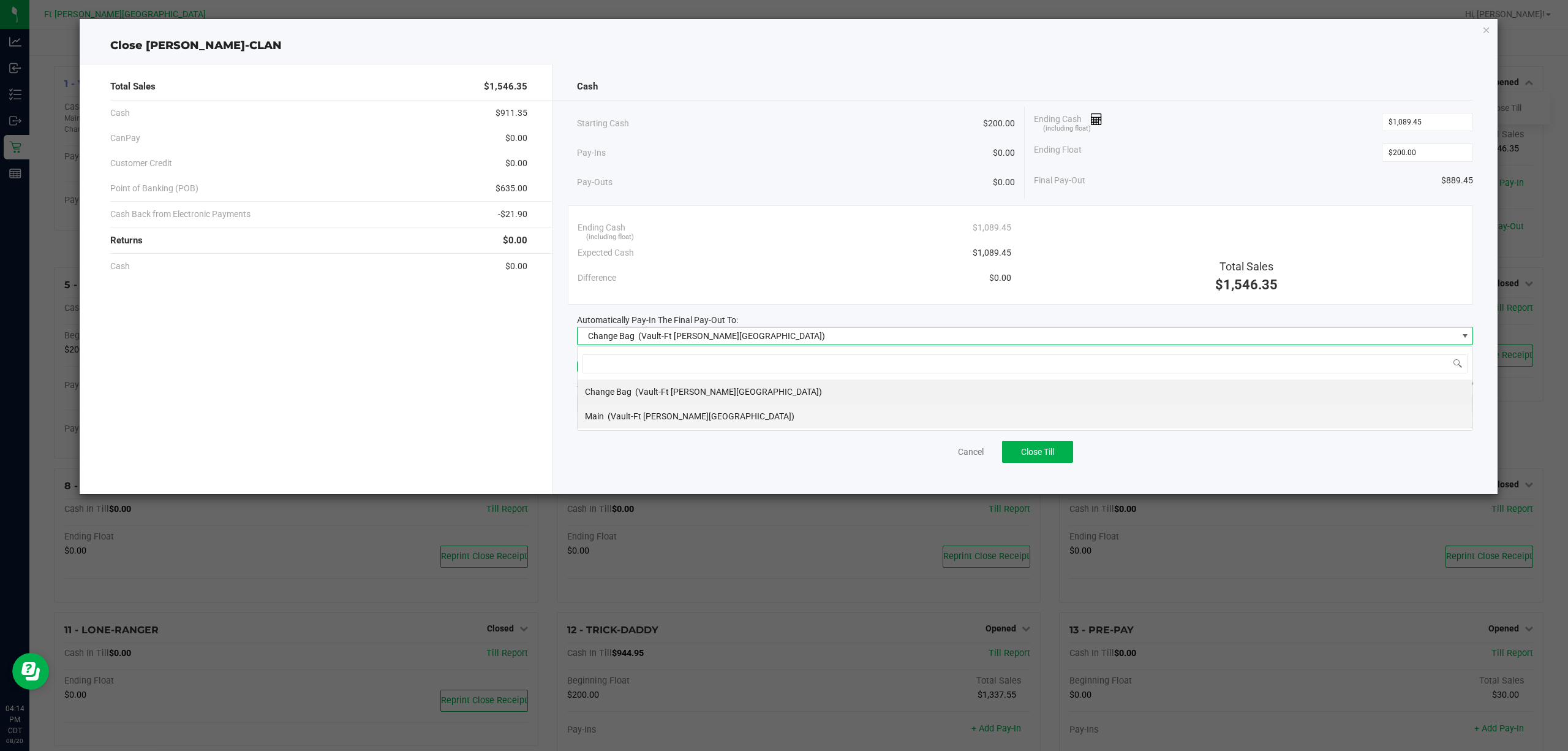
scroll to position [18, 896]
click at [677, 402] on div "Change Bag (Vault-Ft Walton Beach)" at bounding box center [704, 391] width 237 height 22
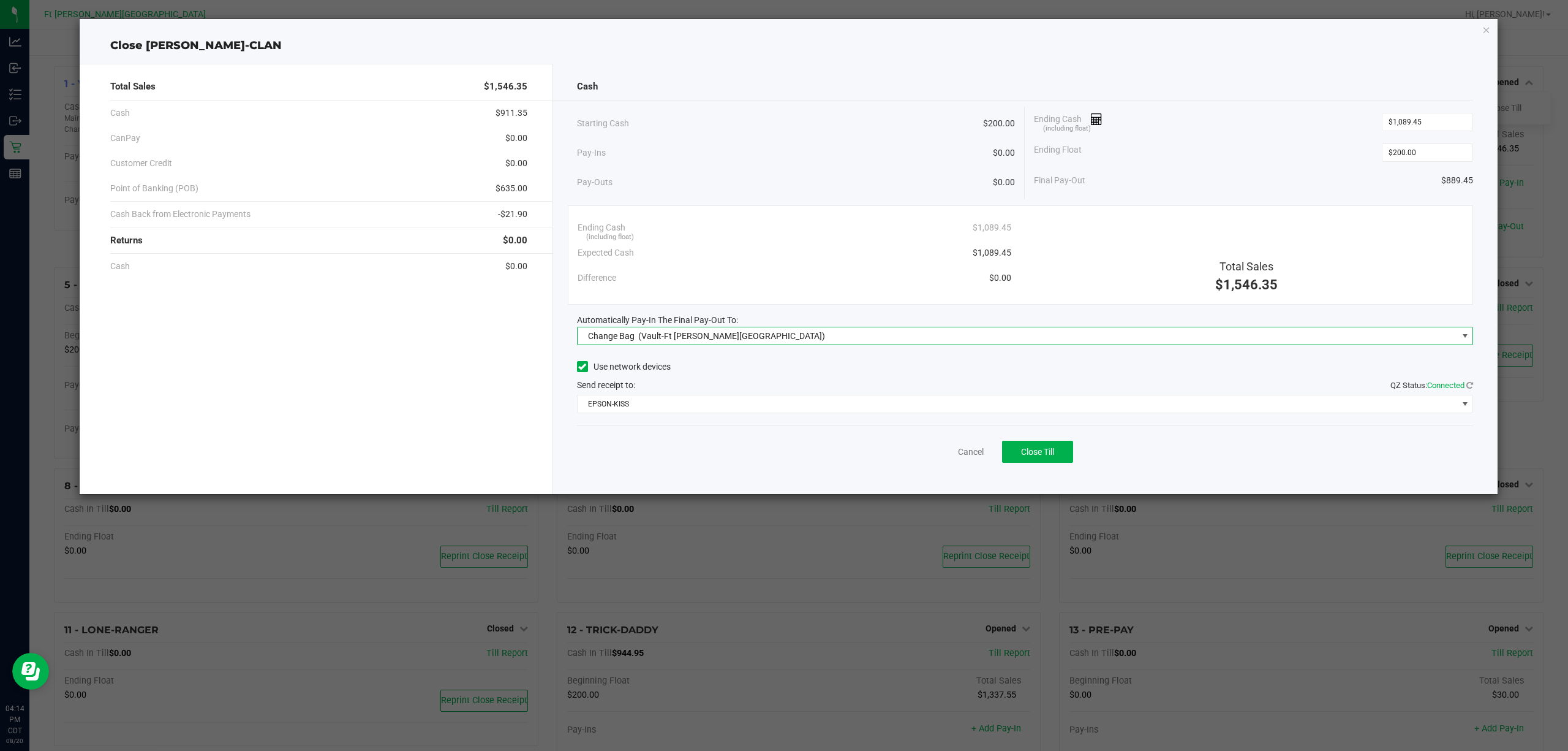
click at [721, 340] on span "(Vault-Ft Walton Beach)" at bounding box center [731, 336] width 187 height 10
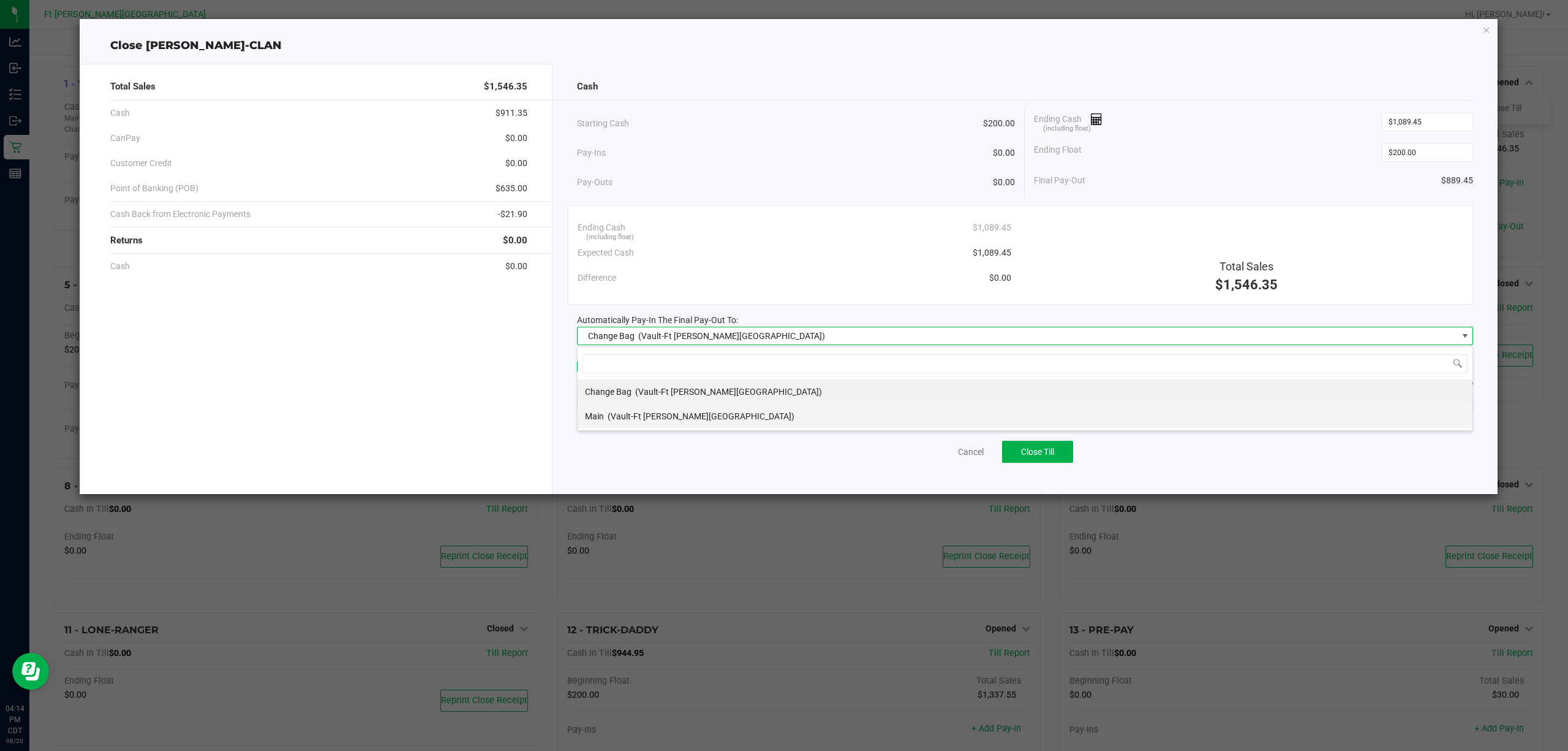
click at [661, 411] on div "Main (Vault-Ft Walton Beach)" at bounding box center [690, 416] width 210 height 22
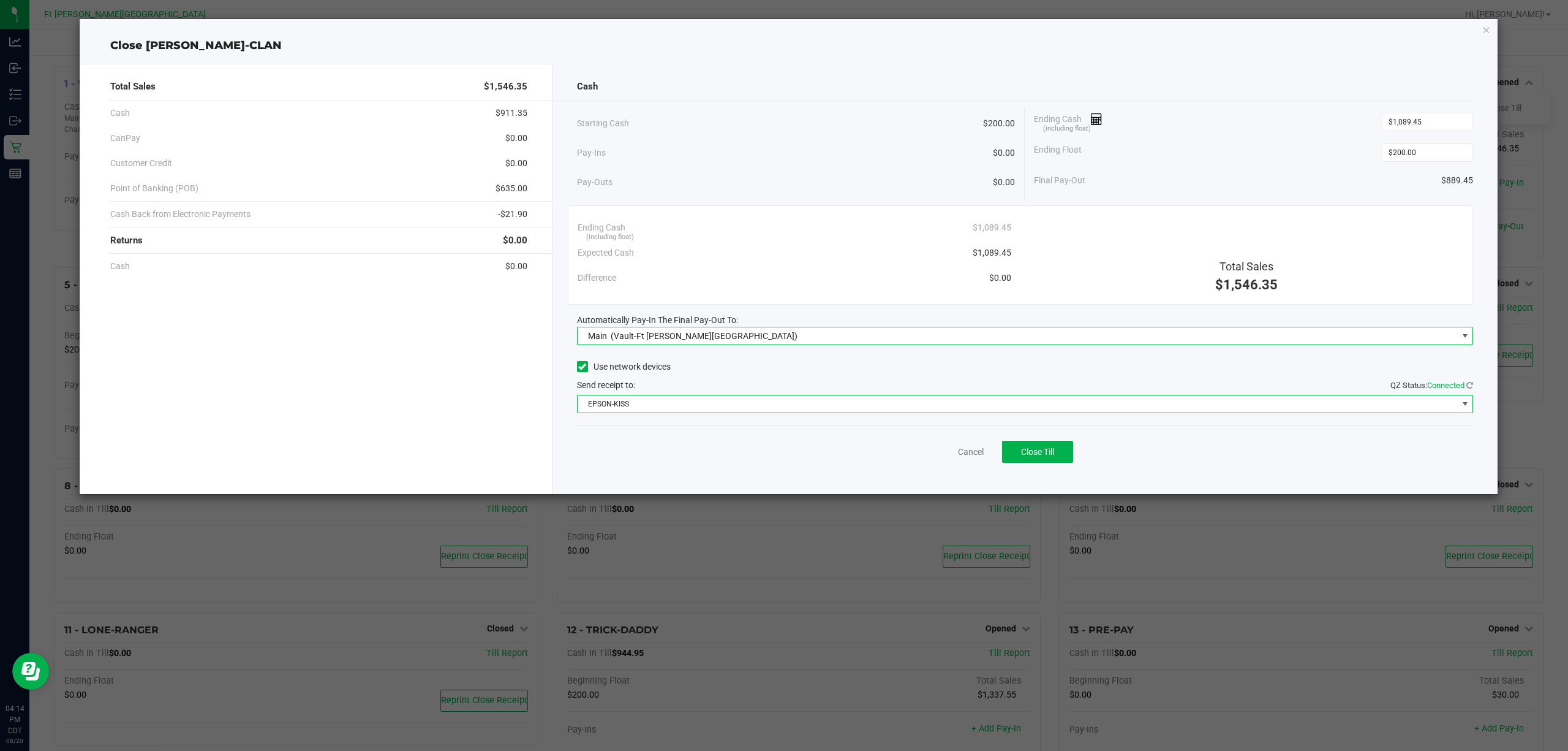
click at [682, 403] on span "EPSON-KISS" at bounding box center [1018, 404] width 880 height 17
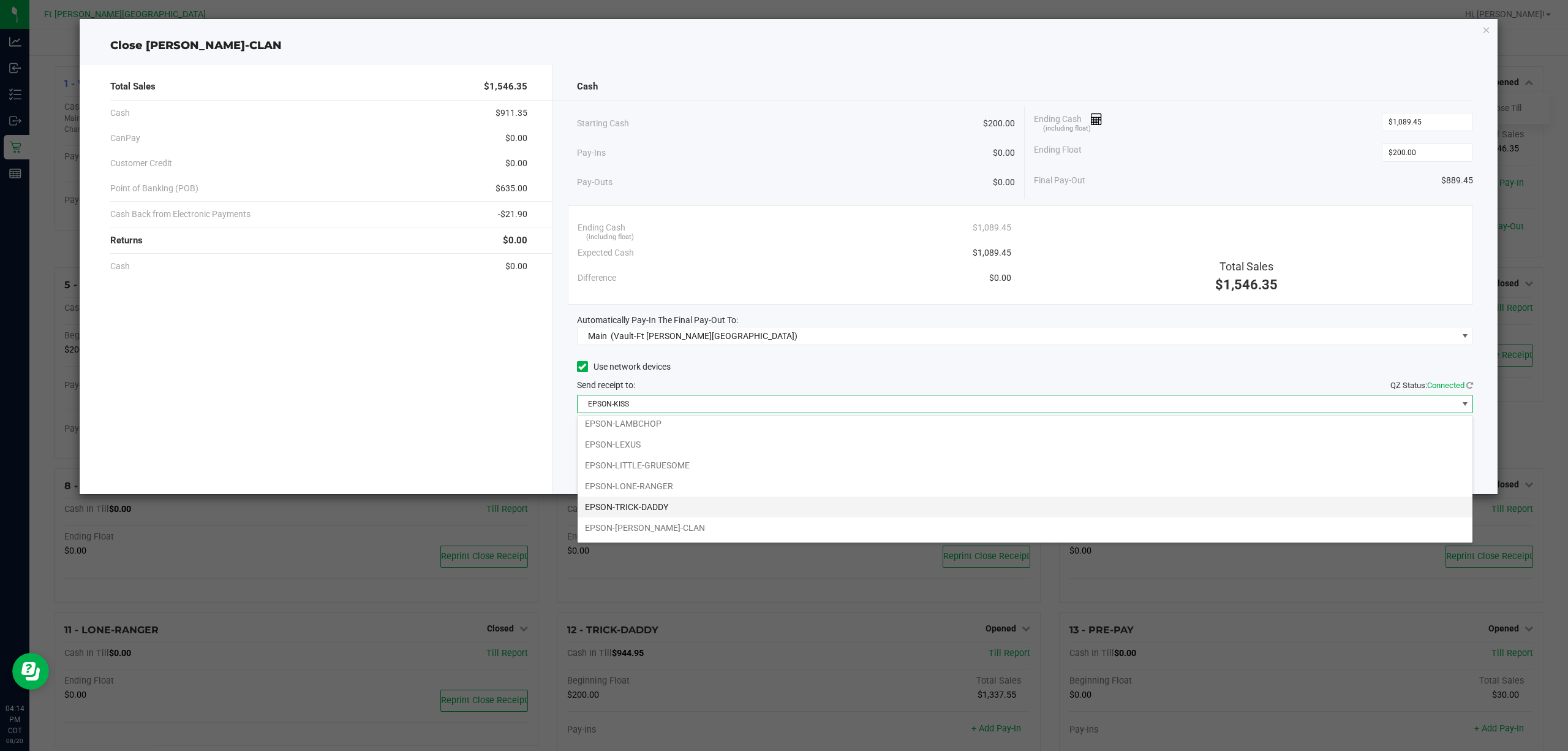
scroll to position [47, 0]
click at [681, 425] on li "EPSON-LEXUS" at bounding box center [1025, 425] width 895 height 21
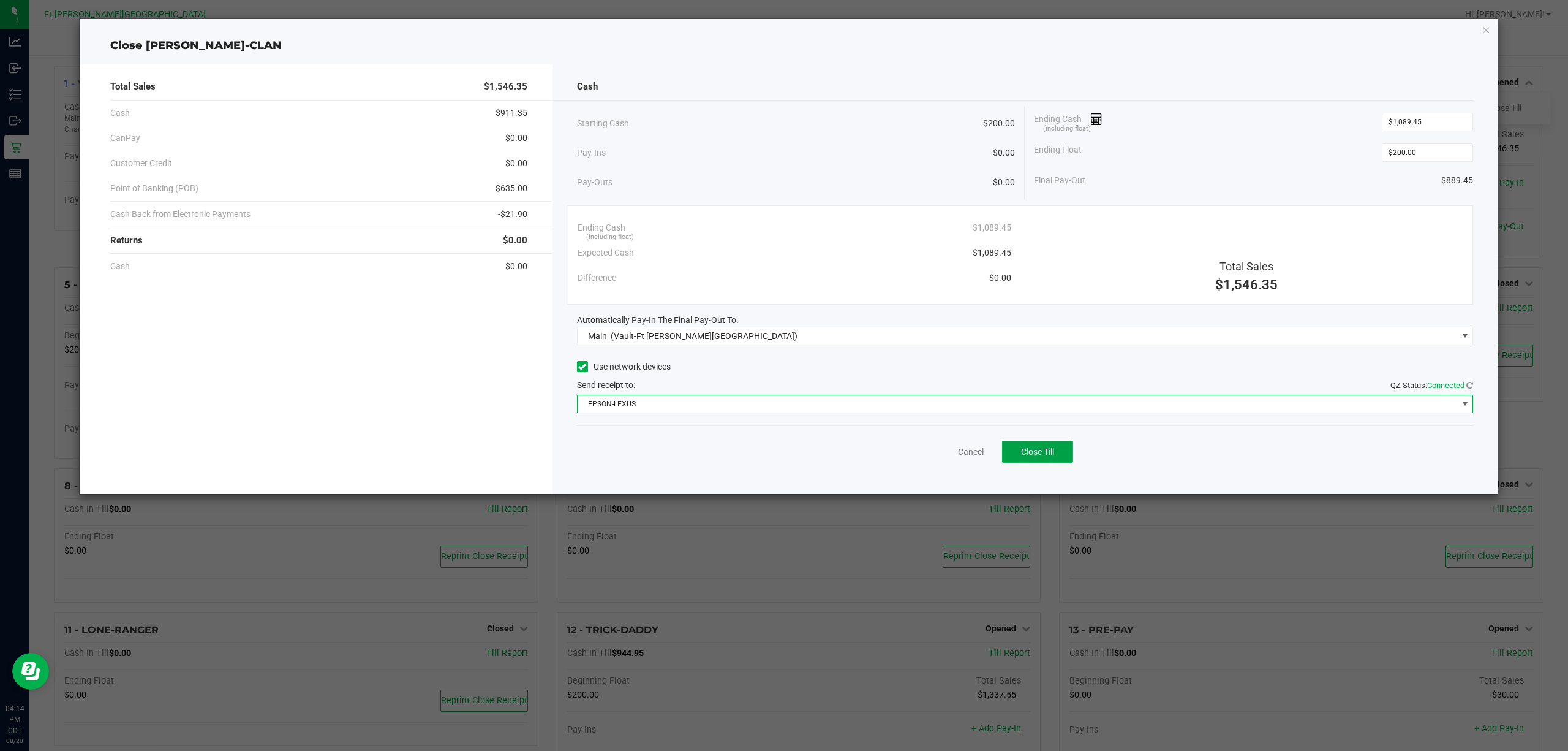
click at [781, 447] on button "Close Till" at bounding box center [1038, 452] width 71 height 22
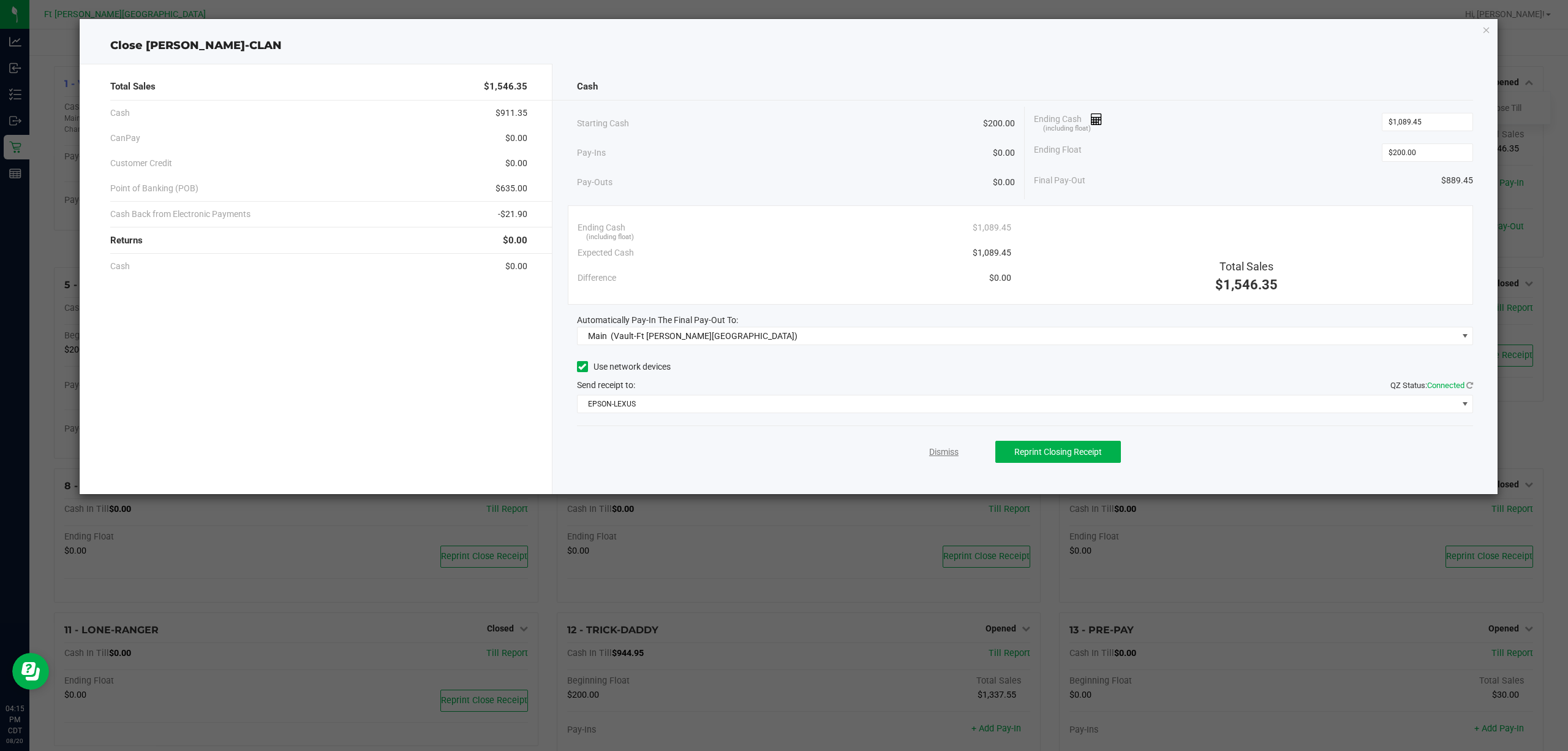
click at [781, 450] on link "Dismiss" at bounding box center [944, 452] width 29 height 13
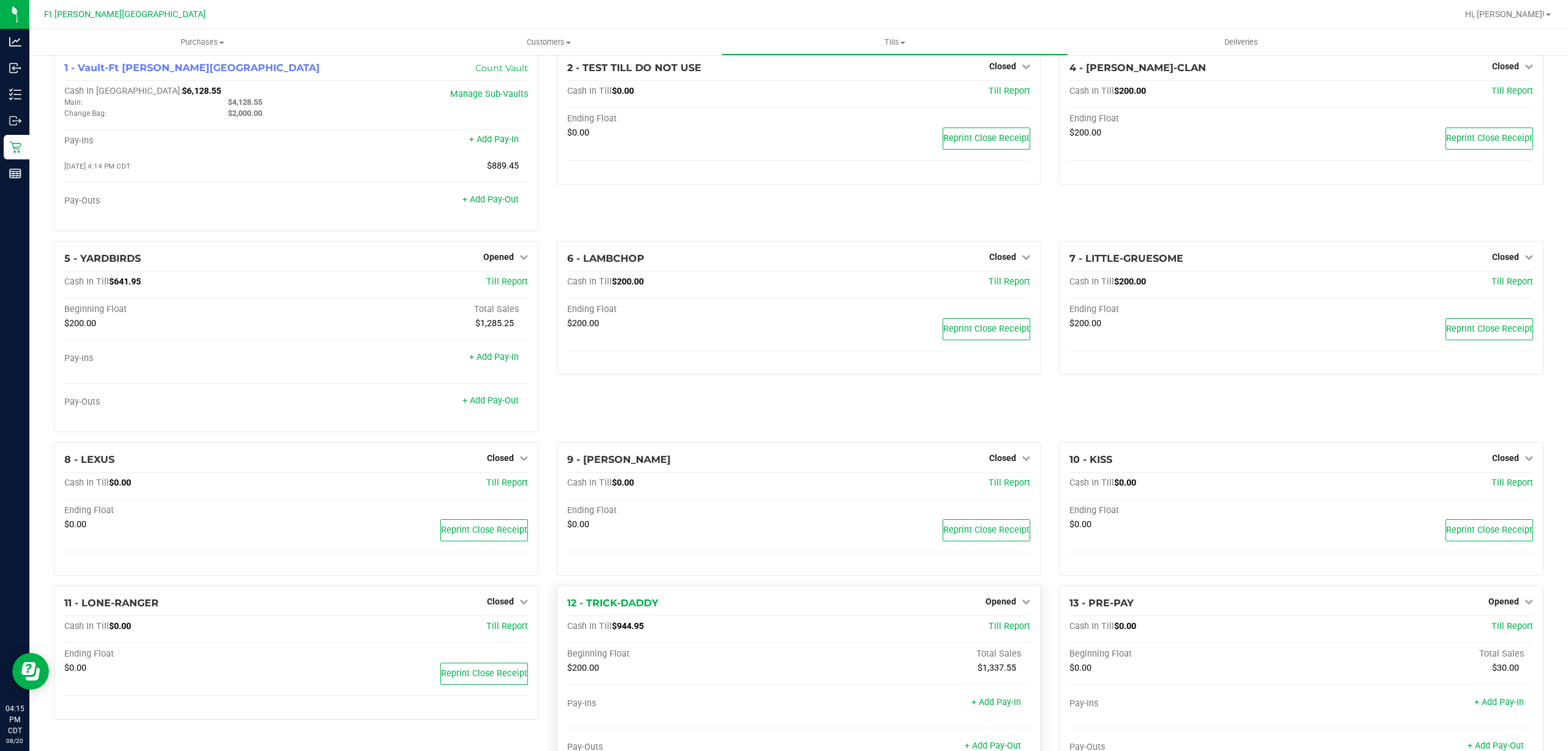
scroll to position [0, 0]
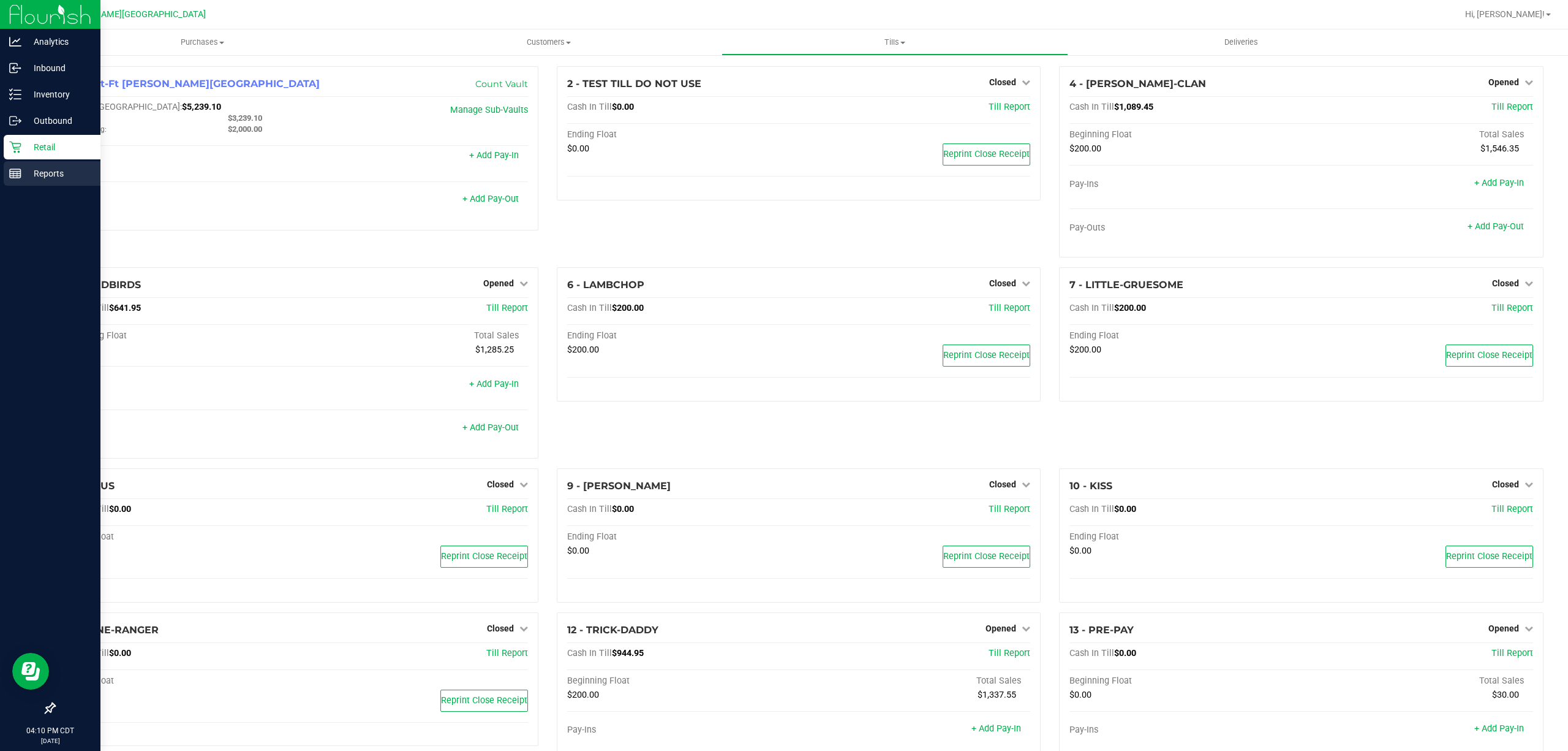
click at [44, 167] on p "Reports" at bounding box center [58, 174] width 74 height 15
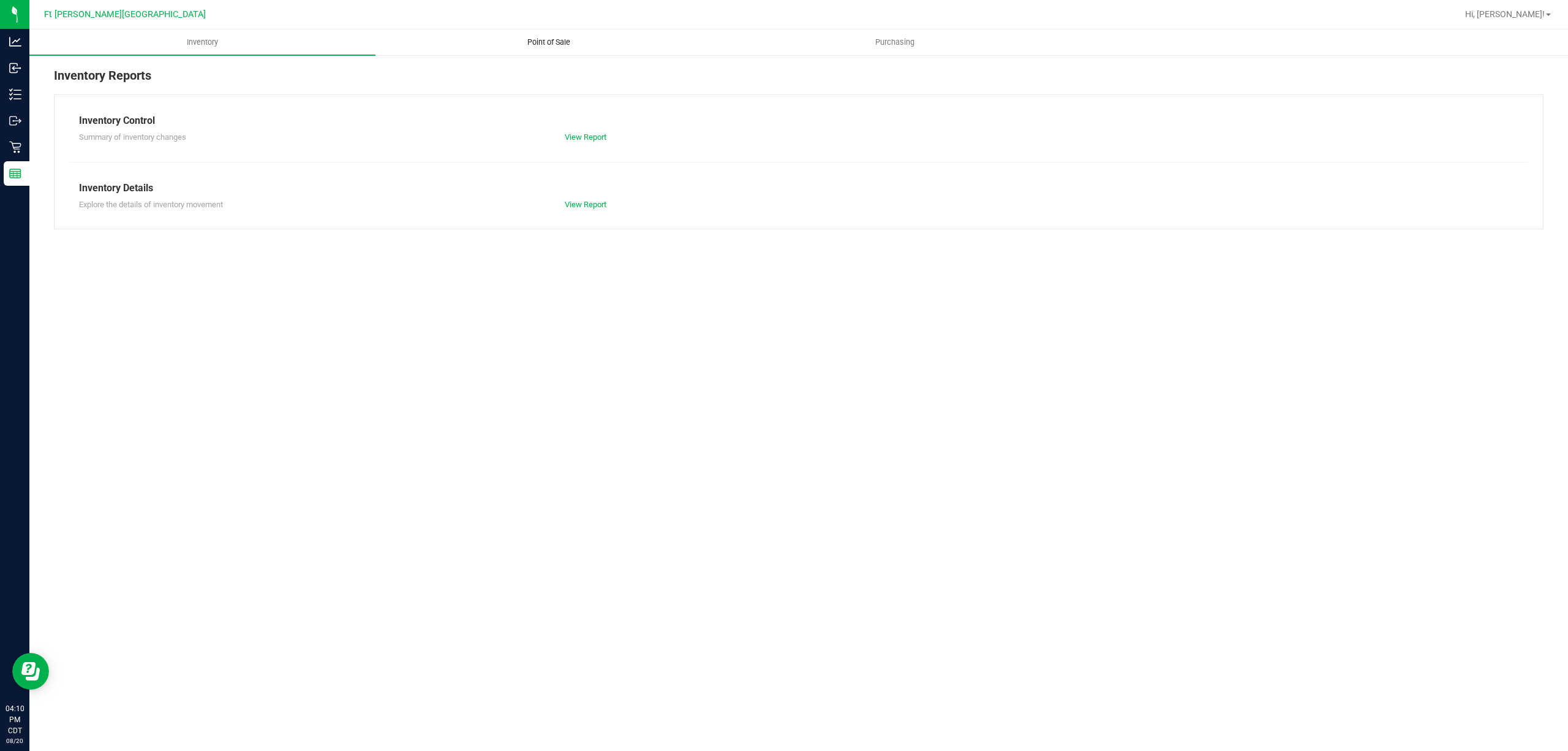
click at [535, 38] on span "Point of Sale" at bounding box center [548, 42] width 76 height 11
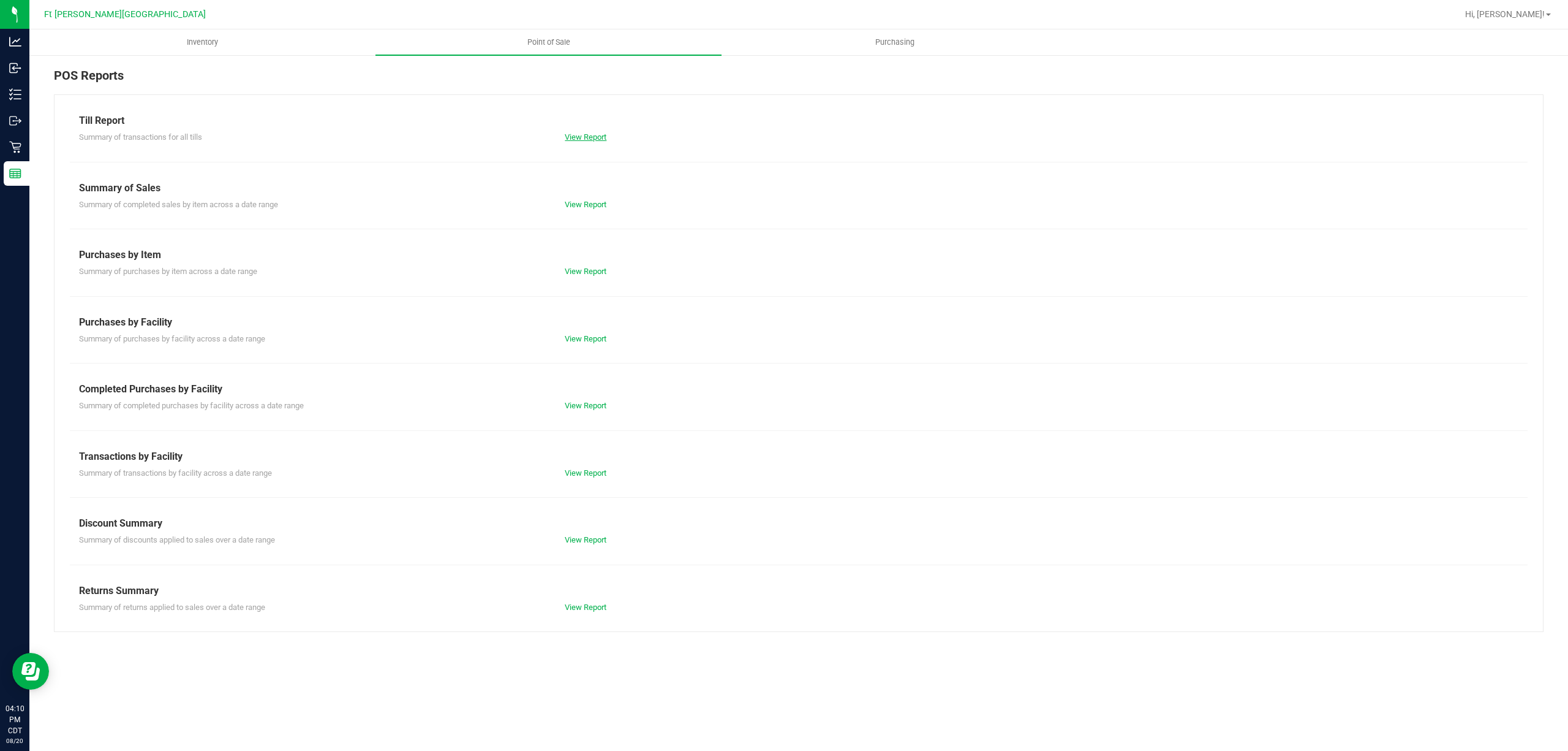
click at [584, 133] on link "View Report" at bounding box center [585, 137] width 42 height 9
